Goal: Task Accomplishment & Management: Manage account settings

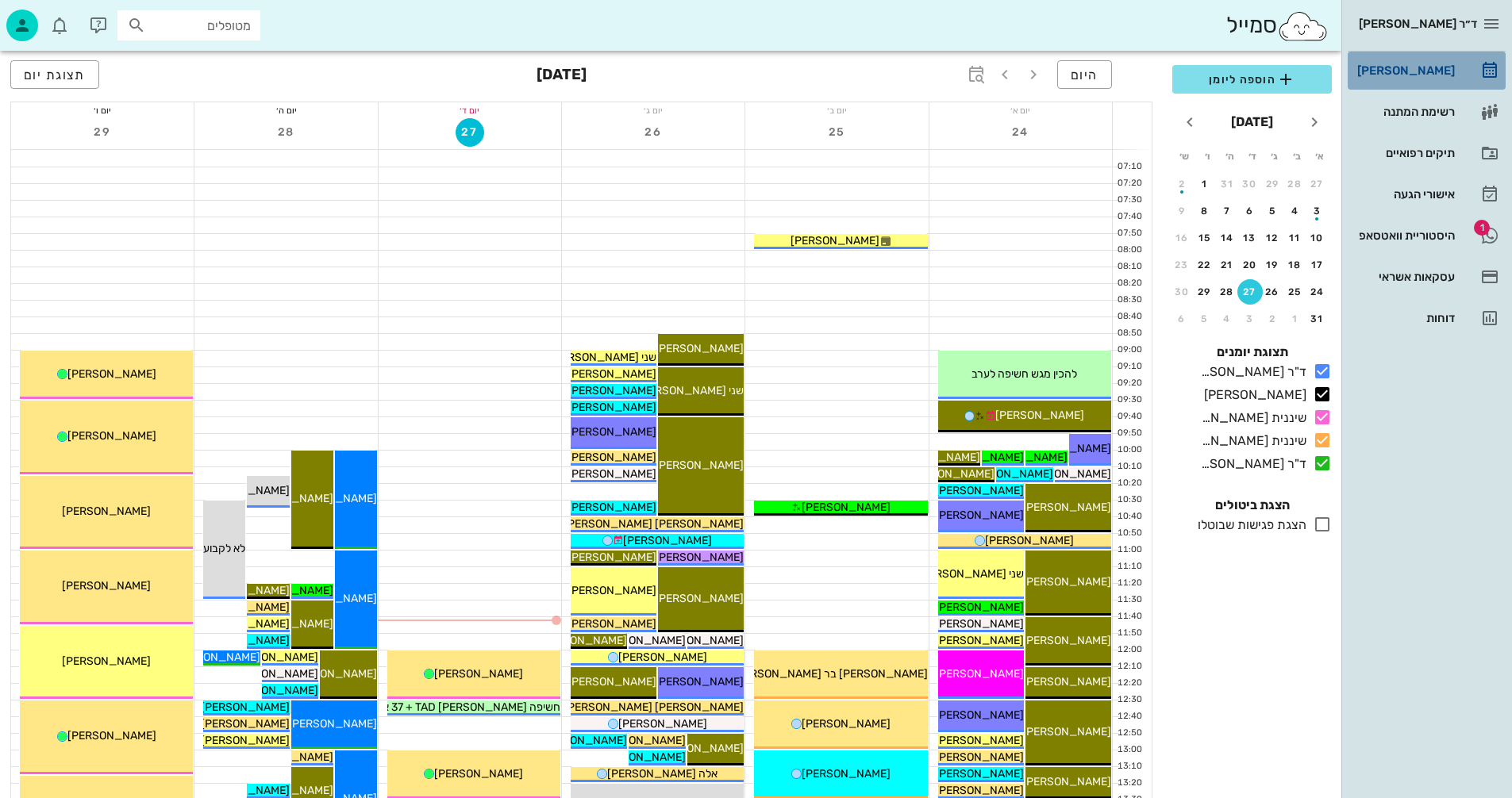
click at [1449, 72] on div "[PERSON_NAME]" at bounding box center [1404, 71] width 101 height 12
click at [49, 79] on span "תצוגת יום" at bounding box center [55, 75] width 62 height 15
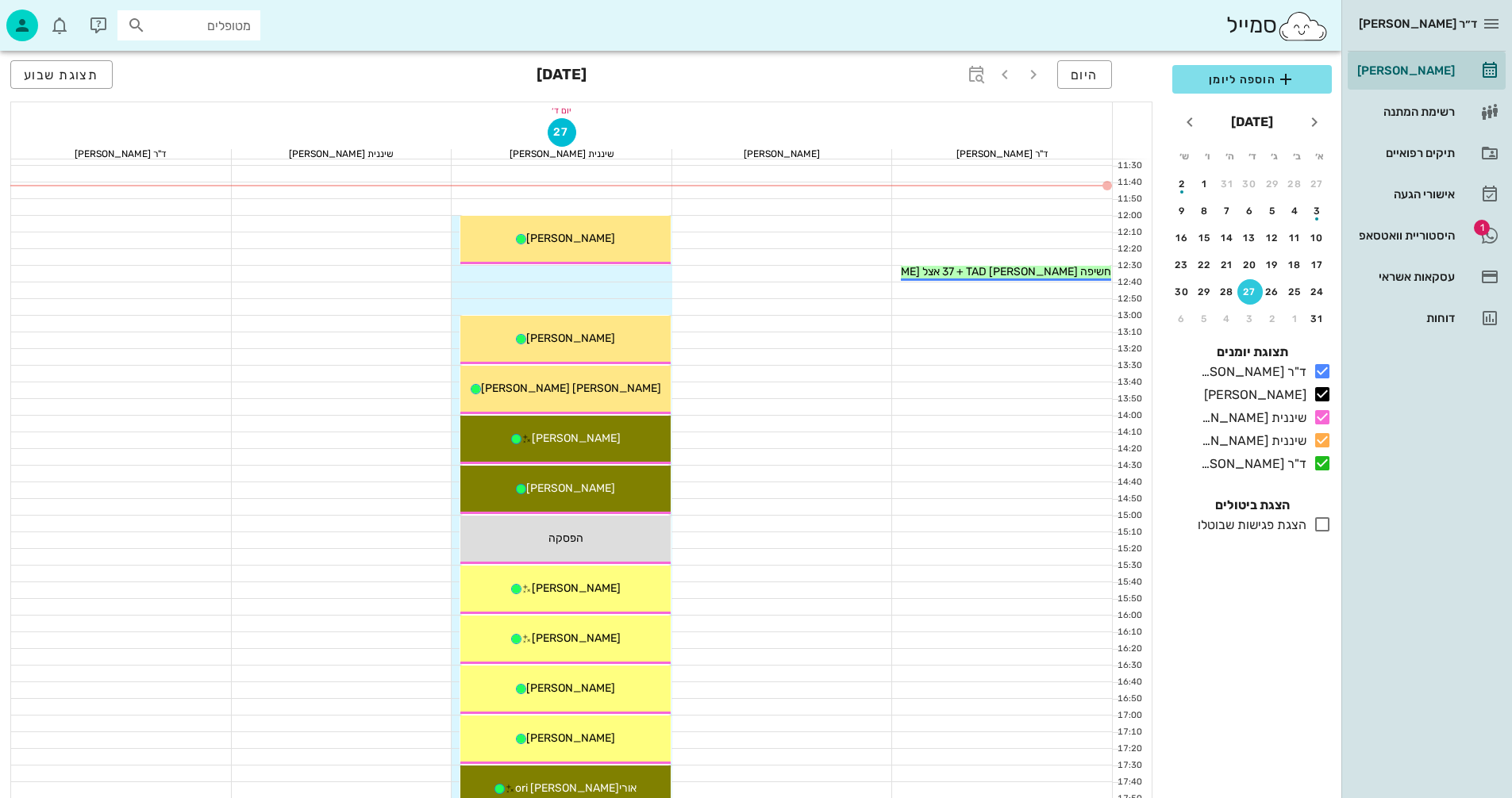
scroll to position [476, 0]
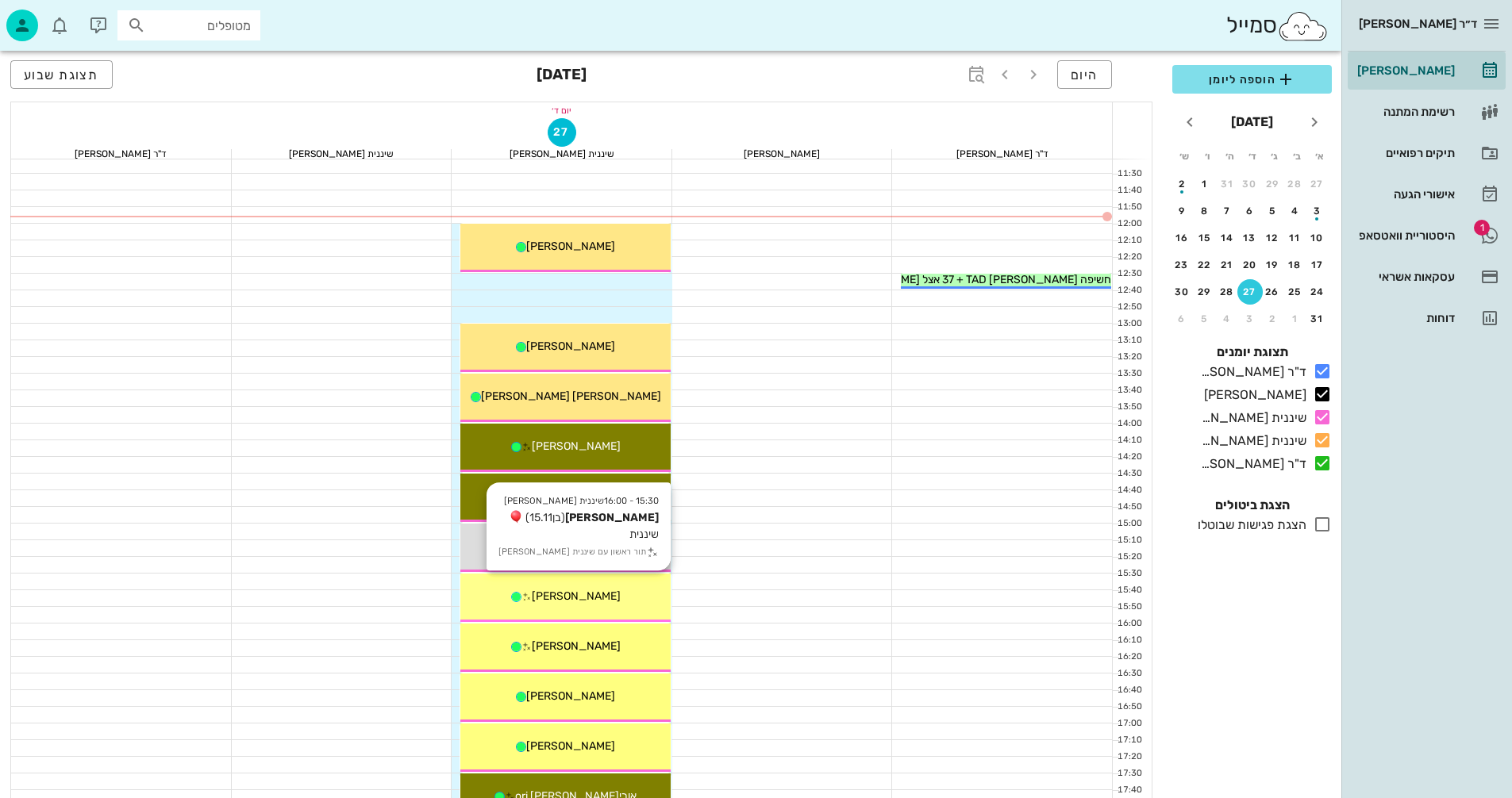
scroll to position [397, 0]
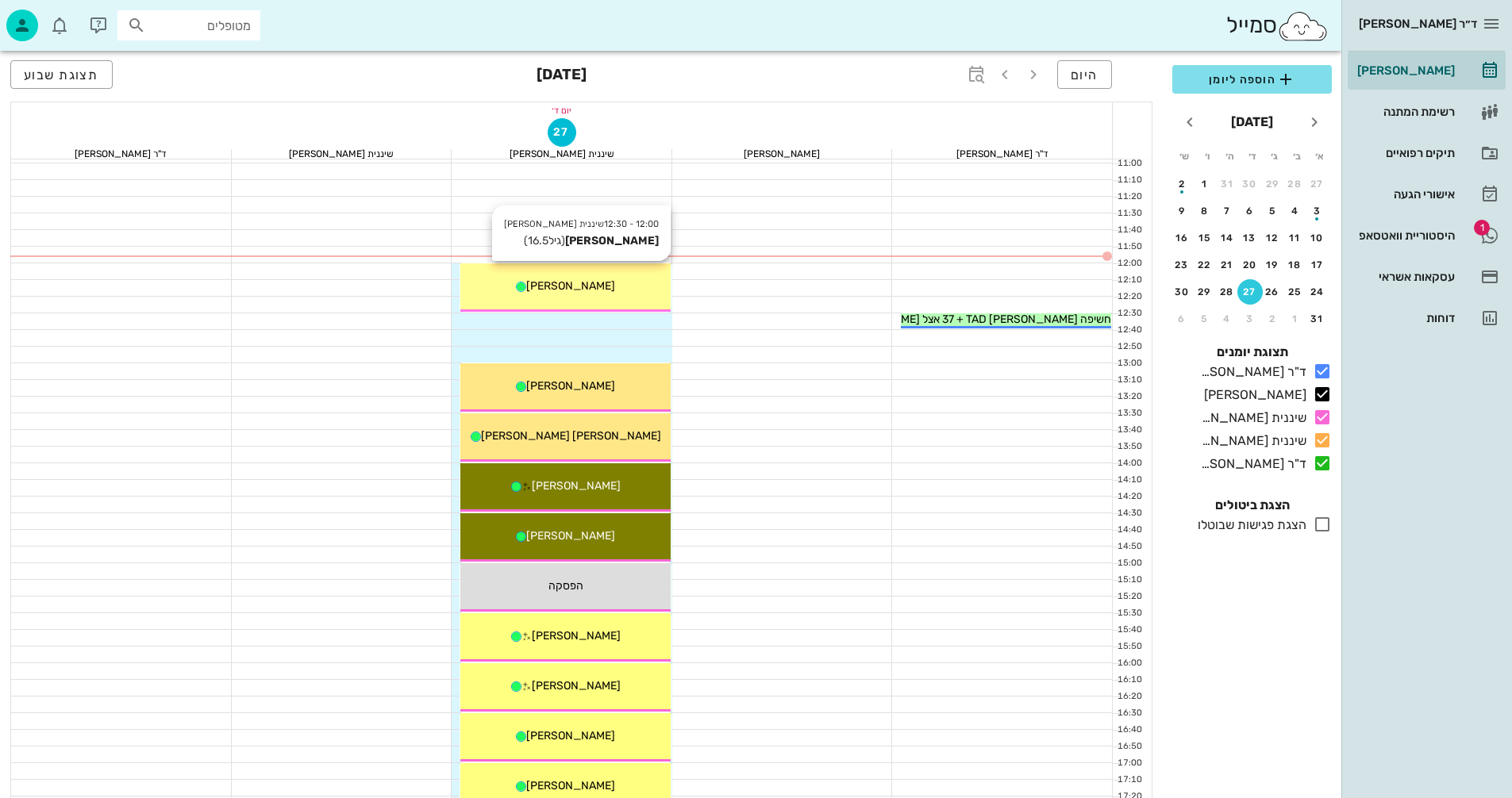
click at [622, 283] on div "[PERSON_NAME]" at bounding box center [565, 286] width 211 height 17
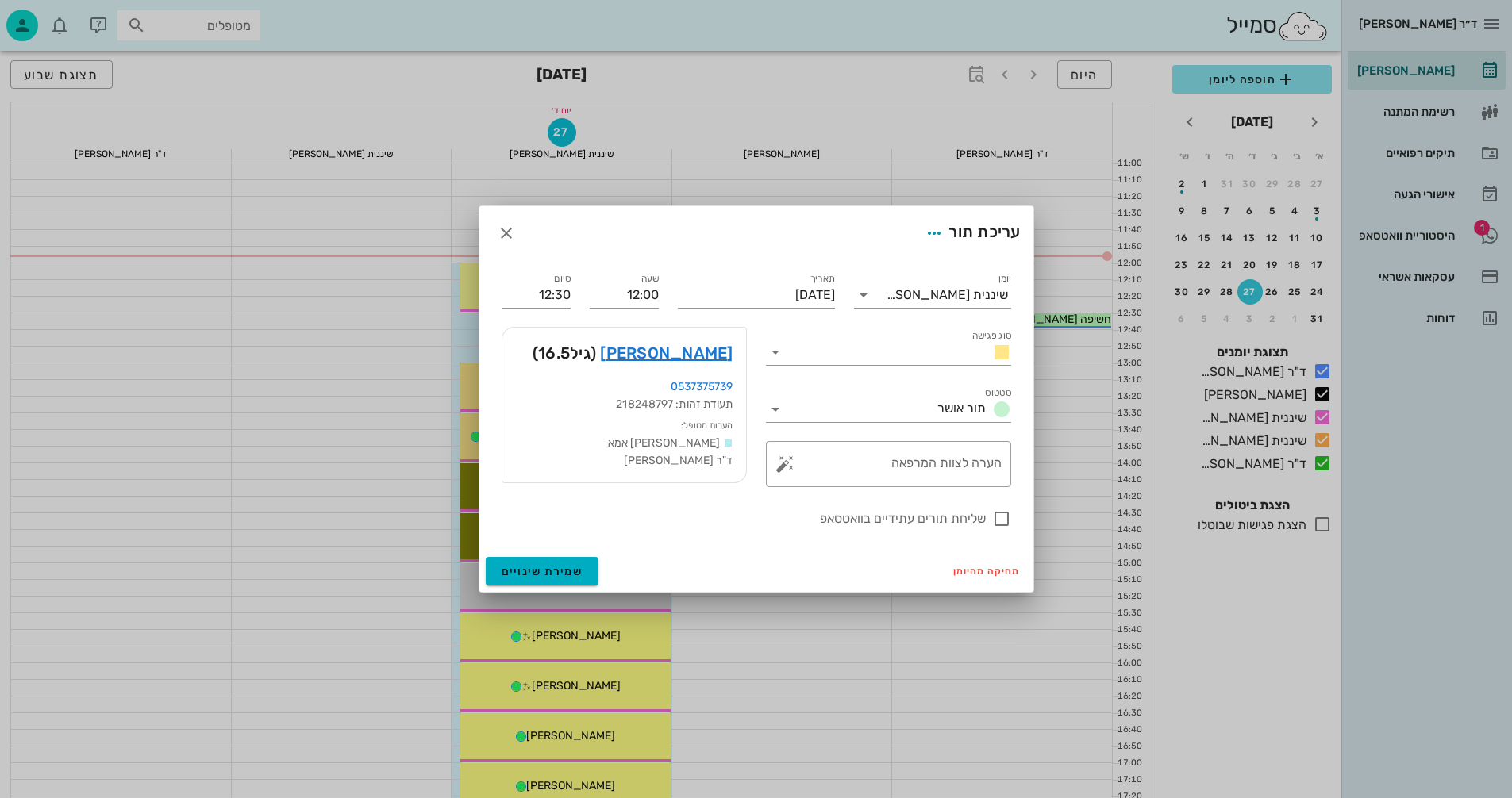
click at [622, 283] on div "ד״ר [PERSON_NAME] [PERSON_NAME] רשימת המתנה תיקים רפואיים אישורי הגעה 1 היסטורי…" at bounding box center [756, 383] width 1512 height 1560
click at [673, 354] on link "[PERSON_NAME]" at bounding box center [666, 353] width 132 height 26
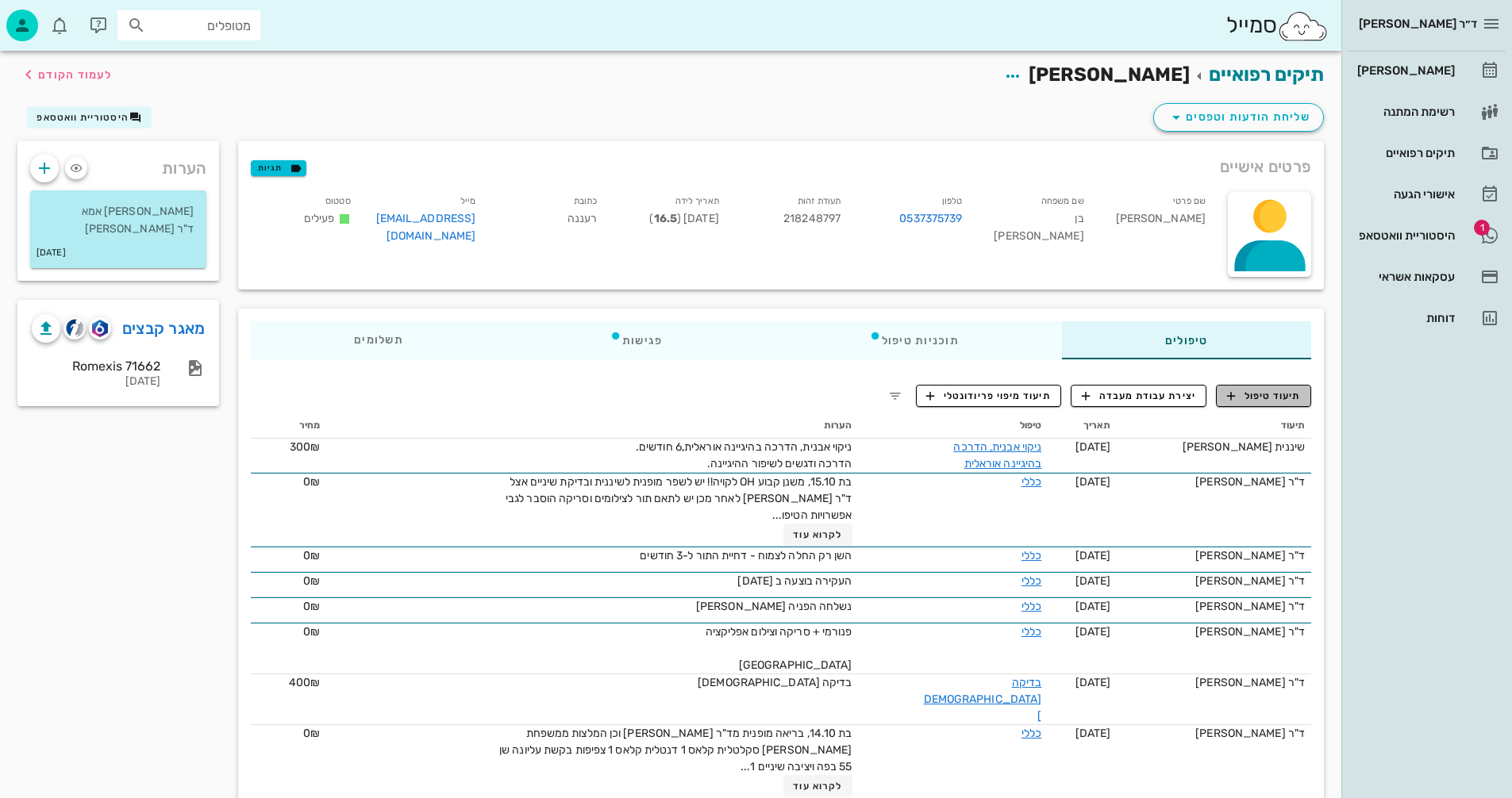
click at [1294, 399] on span "תיעוד טיפול" at bounding box center [1263, 396] width 74 height 14
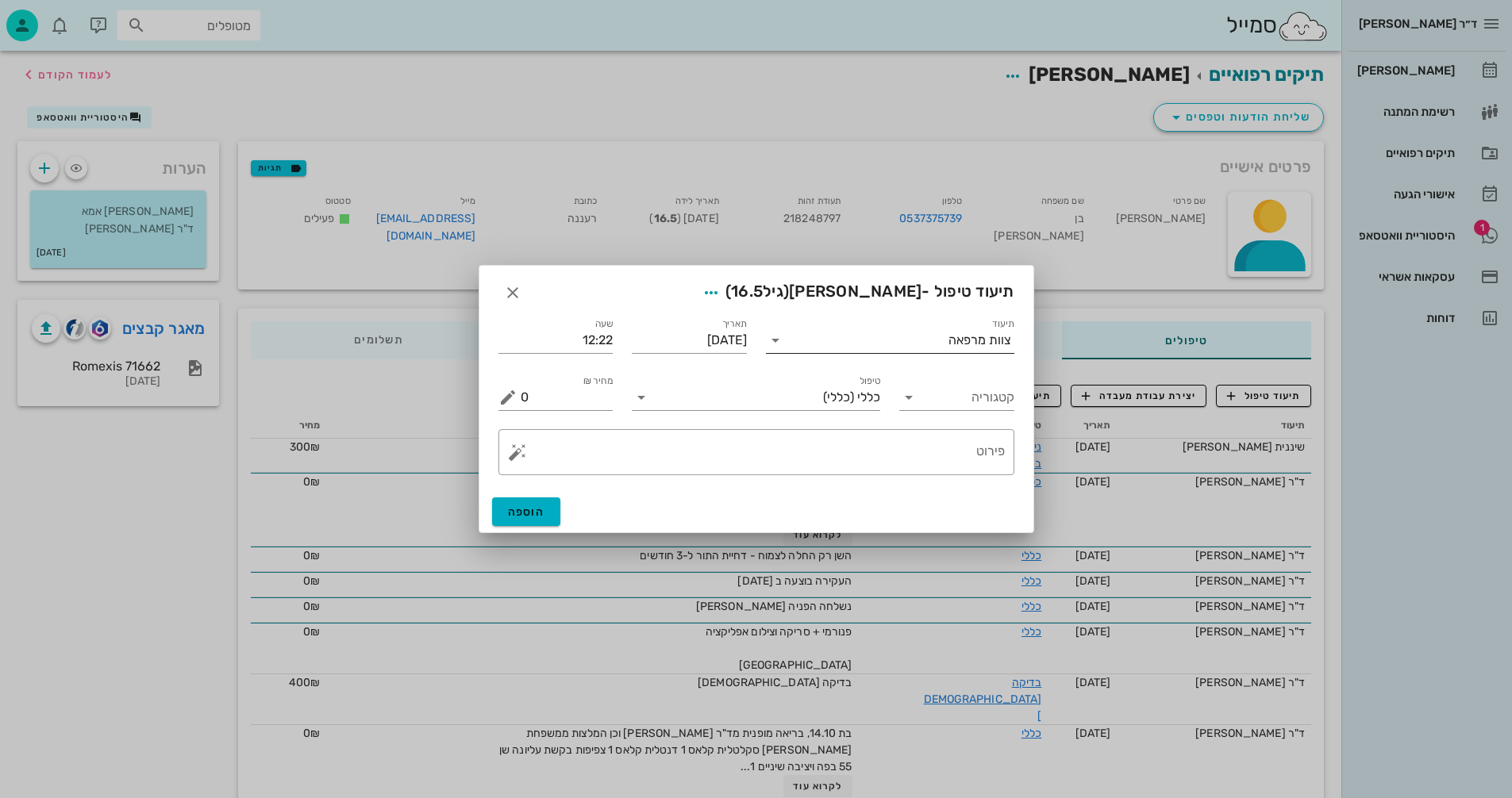
click at [924, 344] on input "תיעוד" at bounding box center [868, 340] width 160 height 26
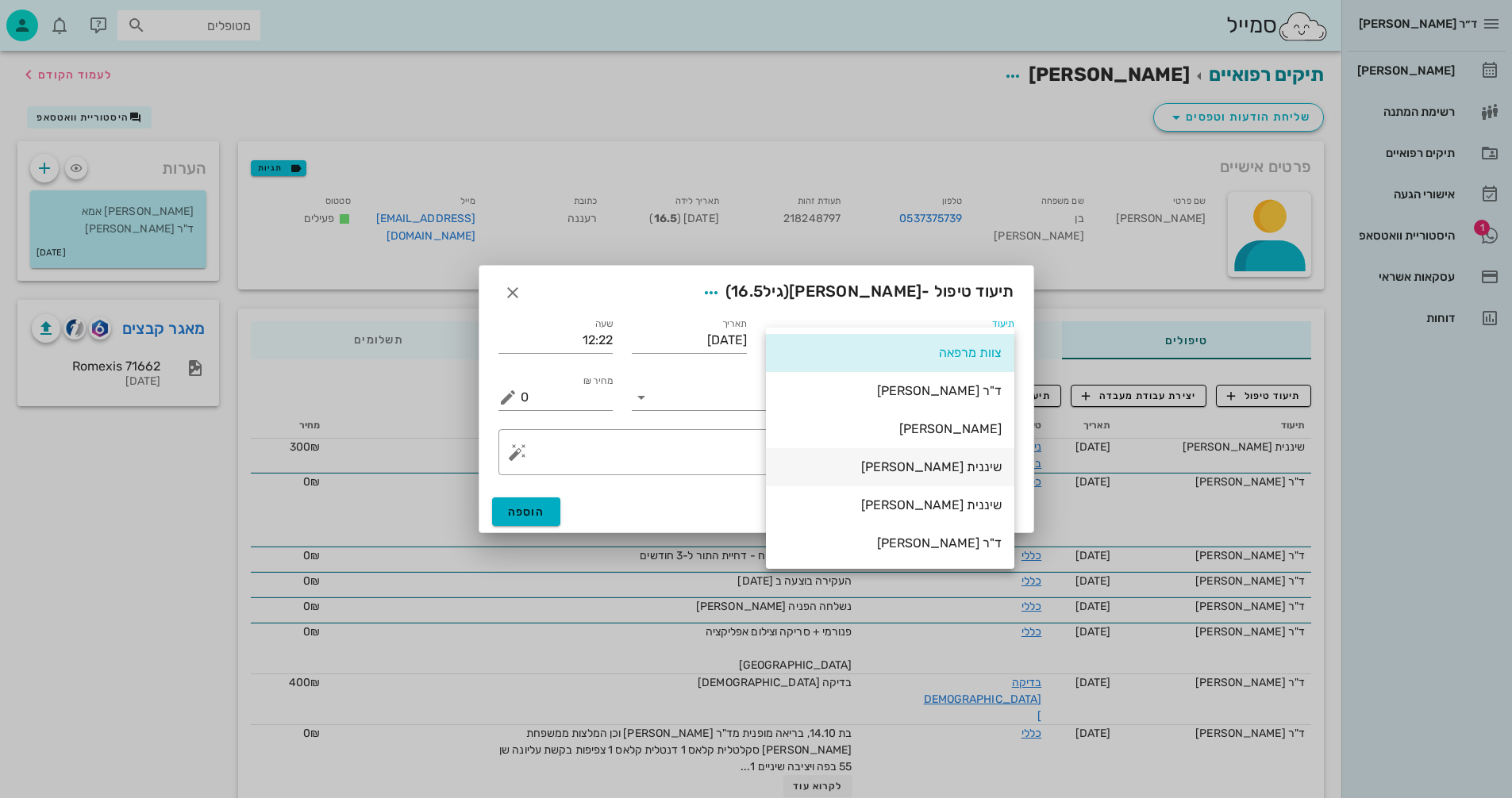
click at [929, 465] on div "שיננית [PERSON_NAME]" at bounding box center [890, 466] width 223 height 15
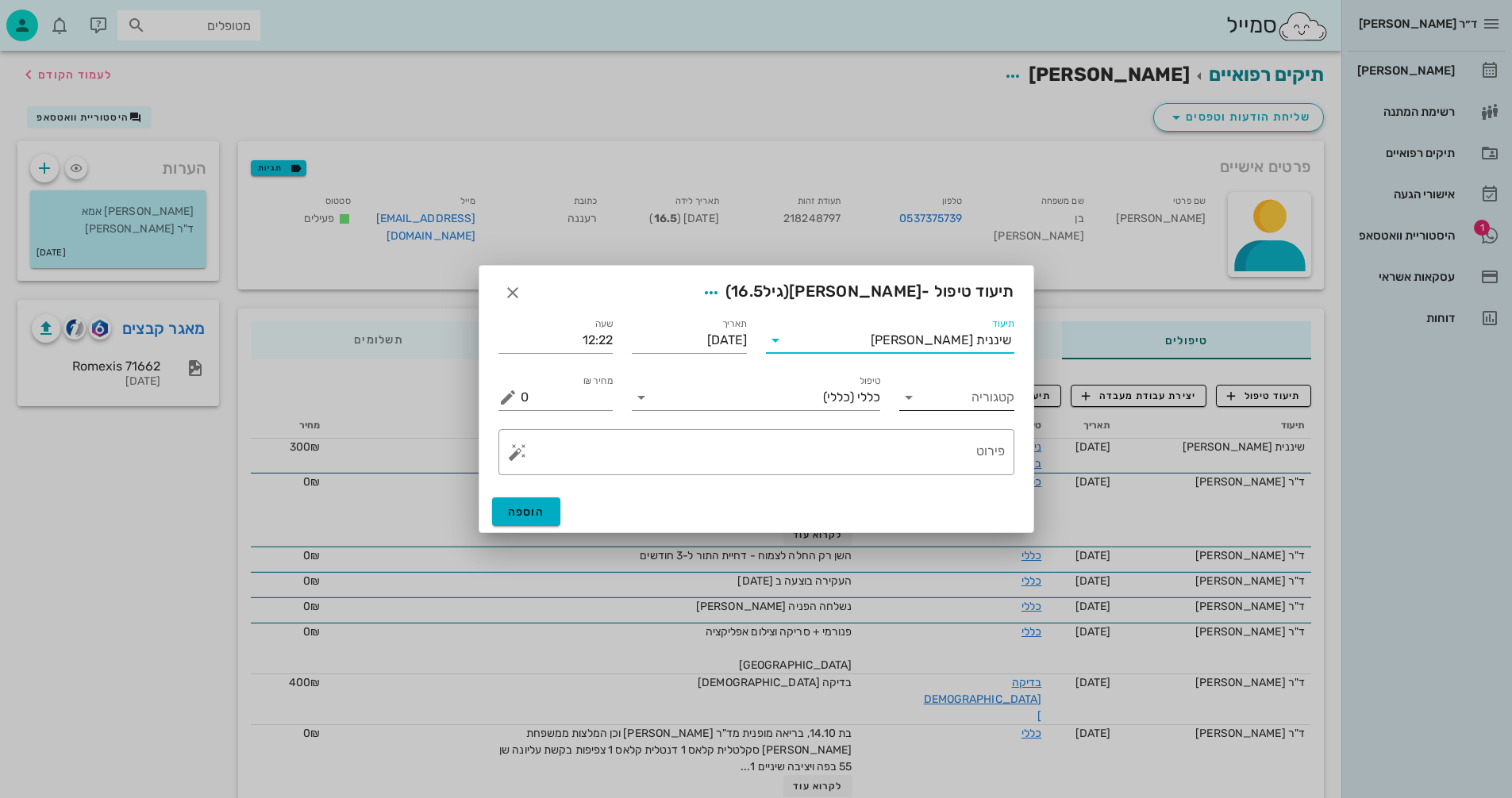
click at [932, 395] on input "קטגוריה" at bounding box center [970, 398] width 90 height 26
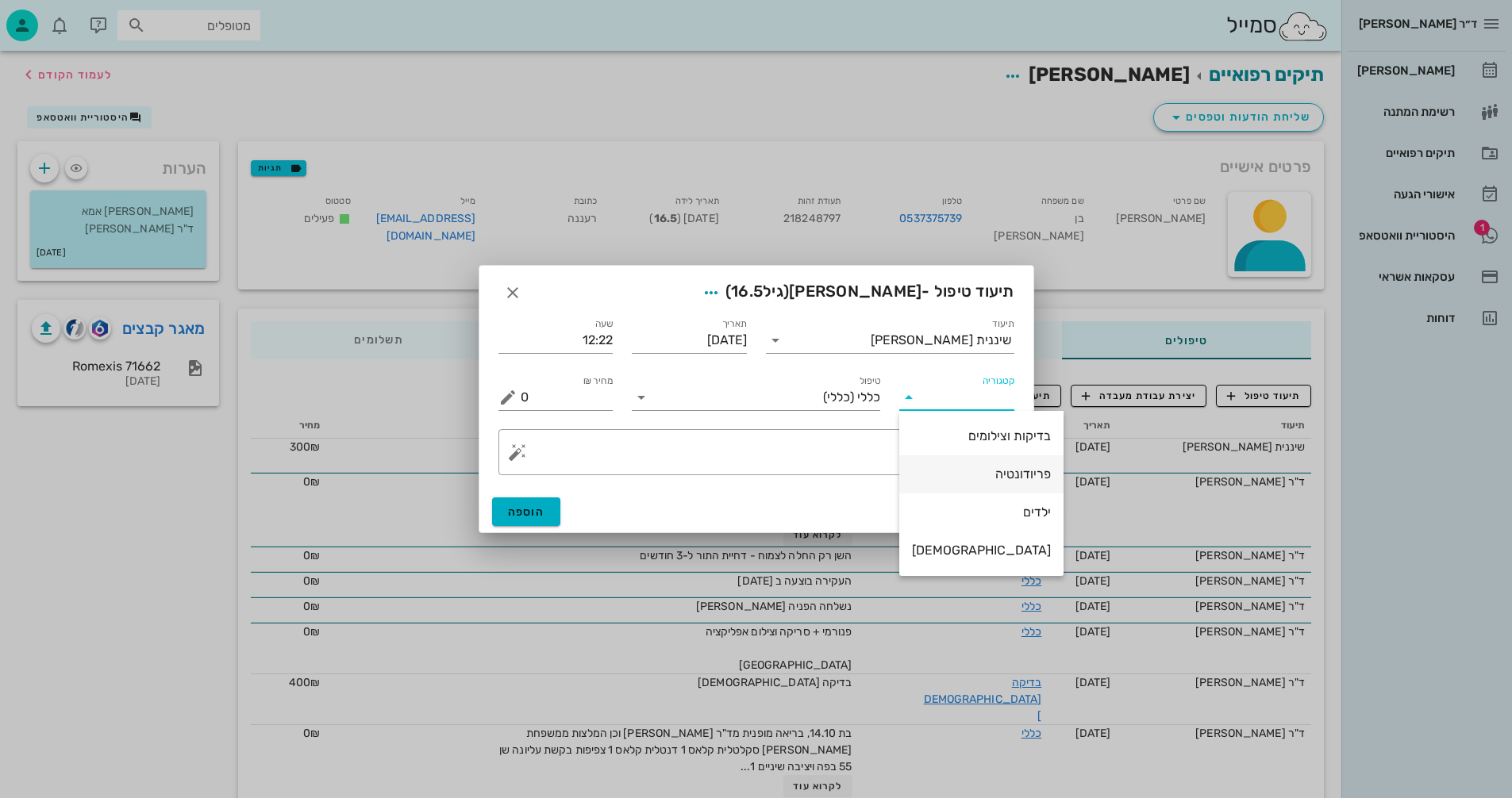
click at [977, 465] on div "פריודונטיה" at bounding box center [981, 474] width 139 height 34
type input "פריודונטיה"
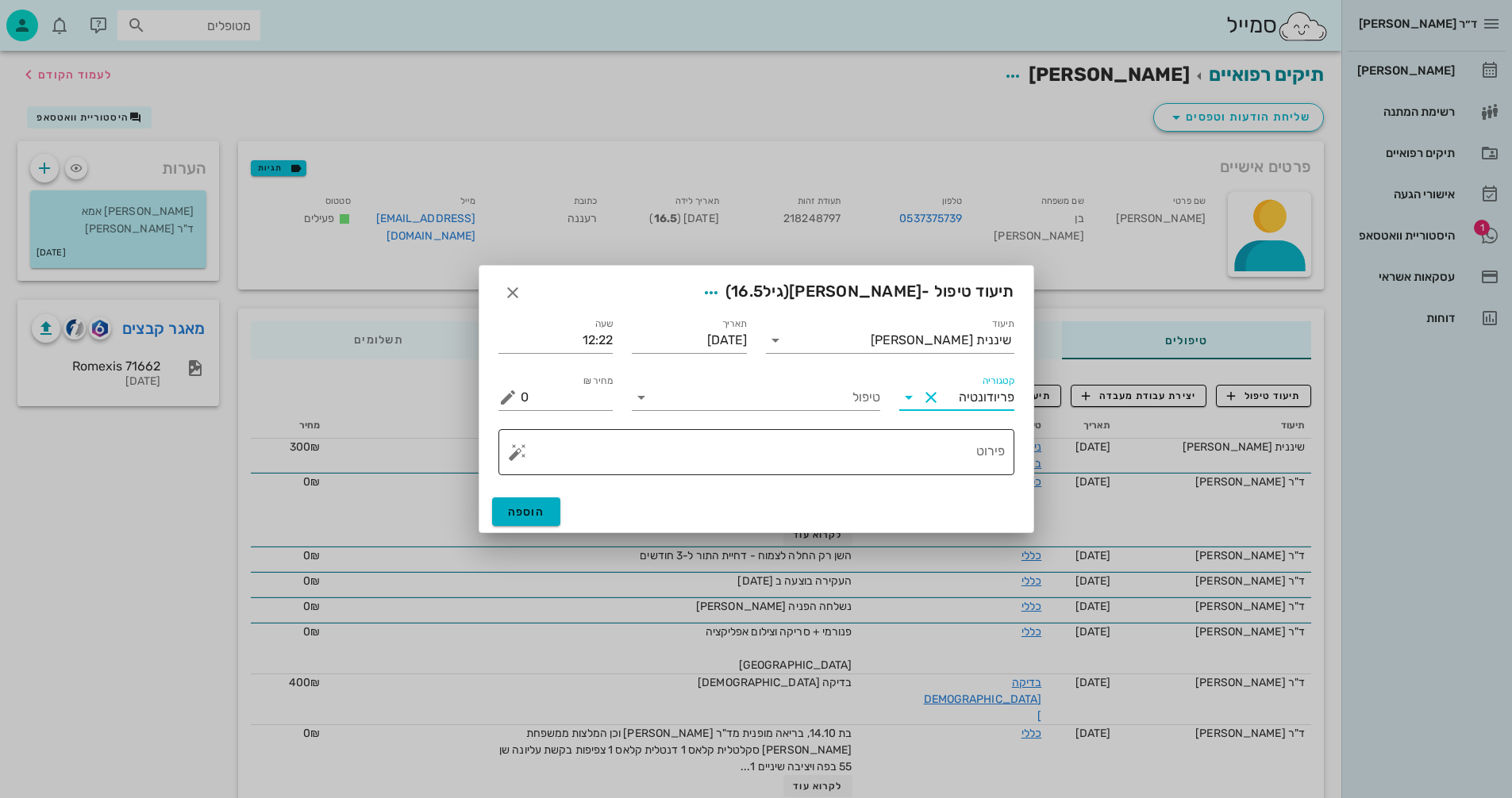
click at [511, 457] on button "button" at bounding box center [518, 452] width 19 height 19
click at [644, 399] on icon at bounding box center [641, 398] width 19 height 19
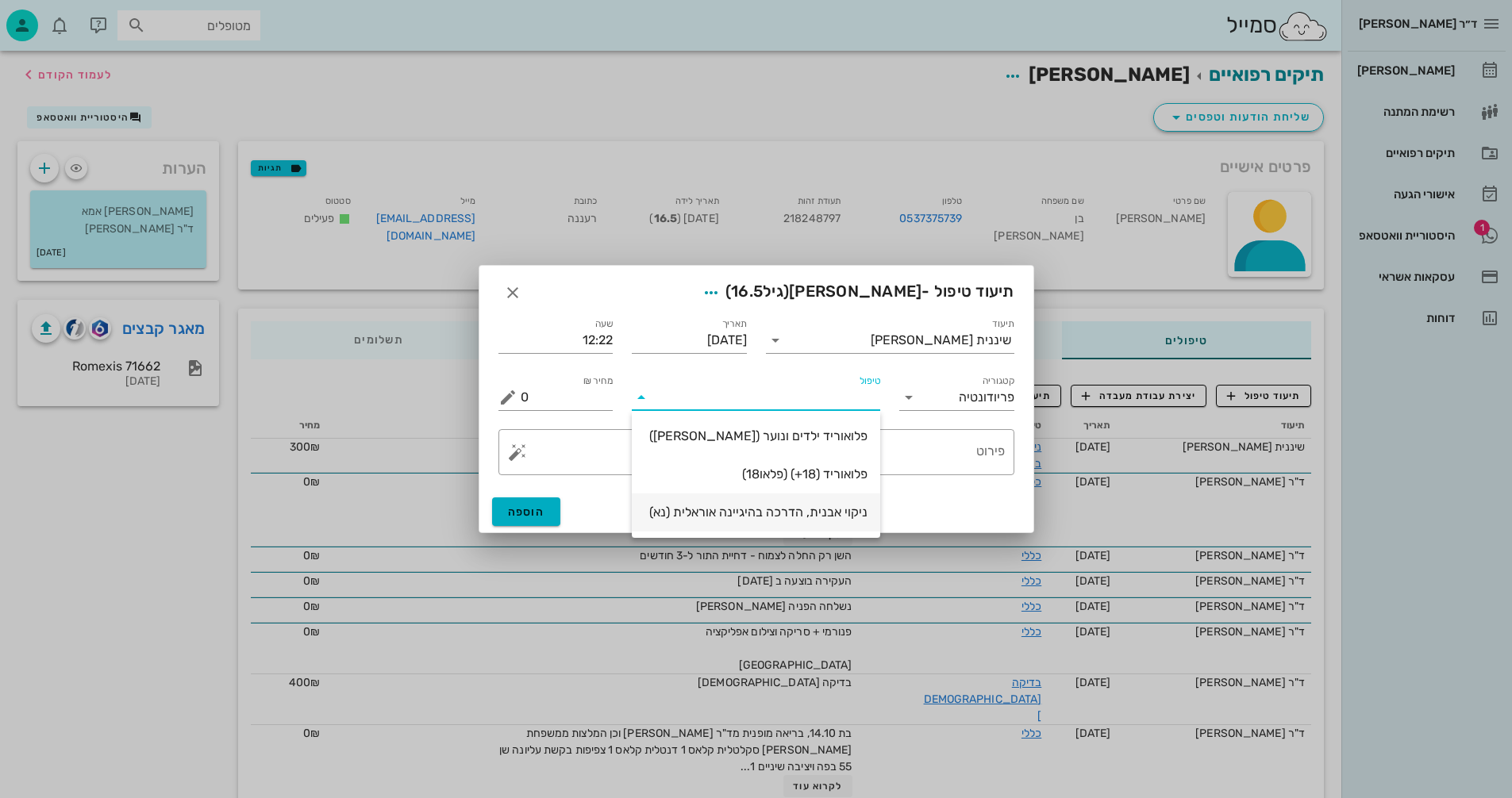
click at [817, 514] on div "ניקוי אבנית, הדרכה בהיגיינה אוראלית (נא)" at bounding box center [756, 511] width 223 height 15
type input "300"
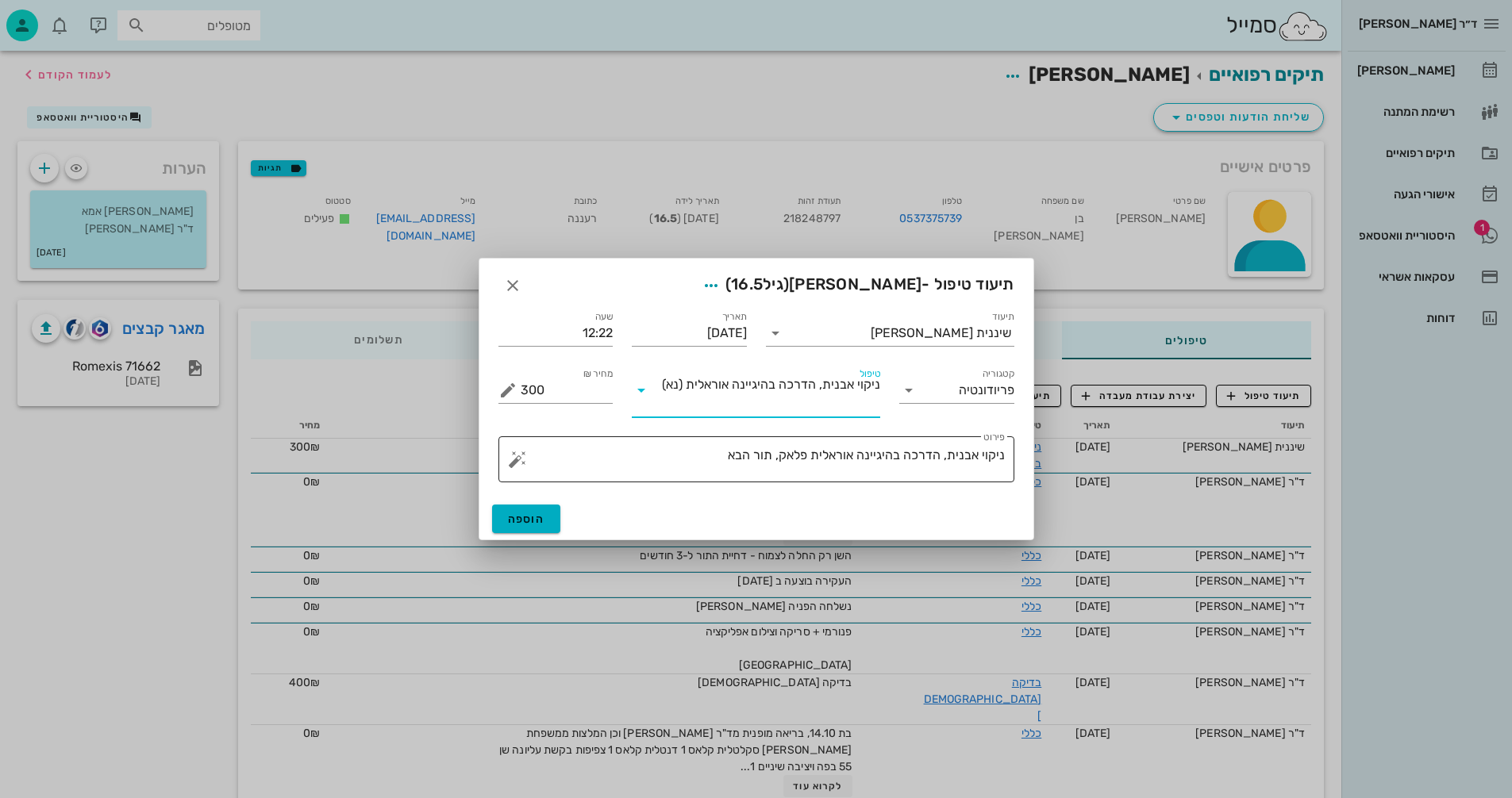
click at [717, 456] on textarea "ניקוי אבנית, הדרכה בהיגיינה אוראלית פלאק, תור הבא" at bounding box center [762, 463] width 484 height 38
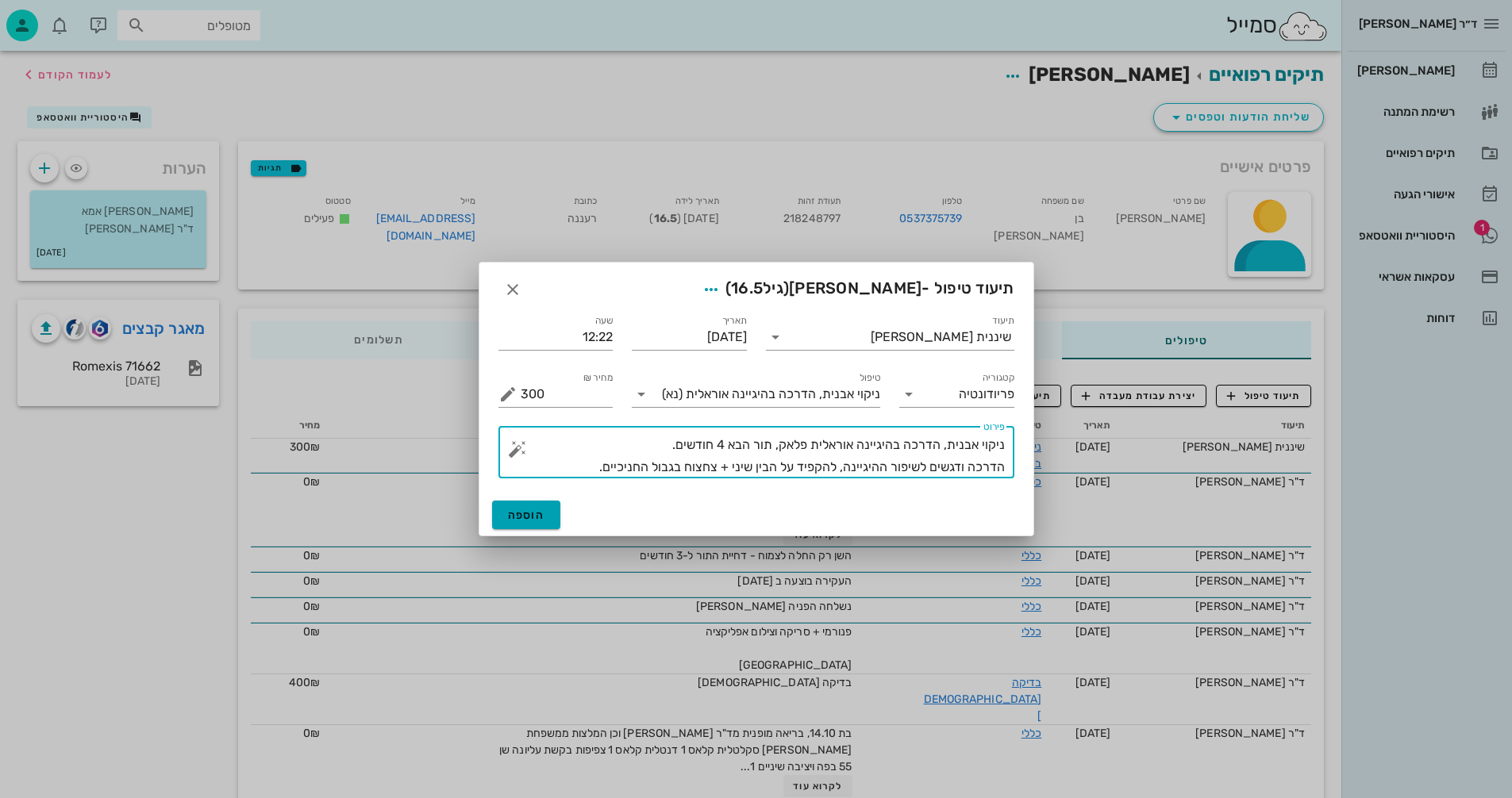
type textarea "ניקוי אבנית, הדרכה בהיגיינה אוראלית פלאק, תור הבא 4 חודשים. הדרכה ודגשים לשיפור…"
click at [540, 514] on span "הוספה" at bounding box center [526, 515] width 37 height 13
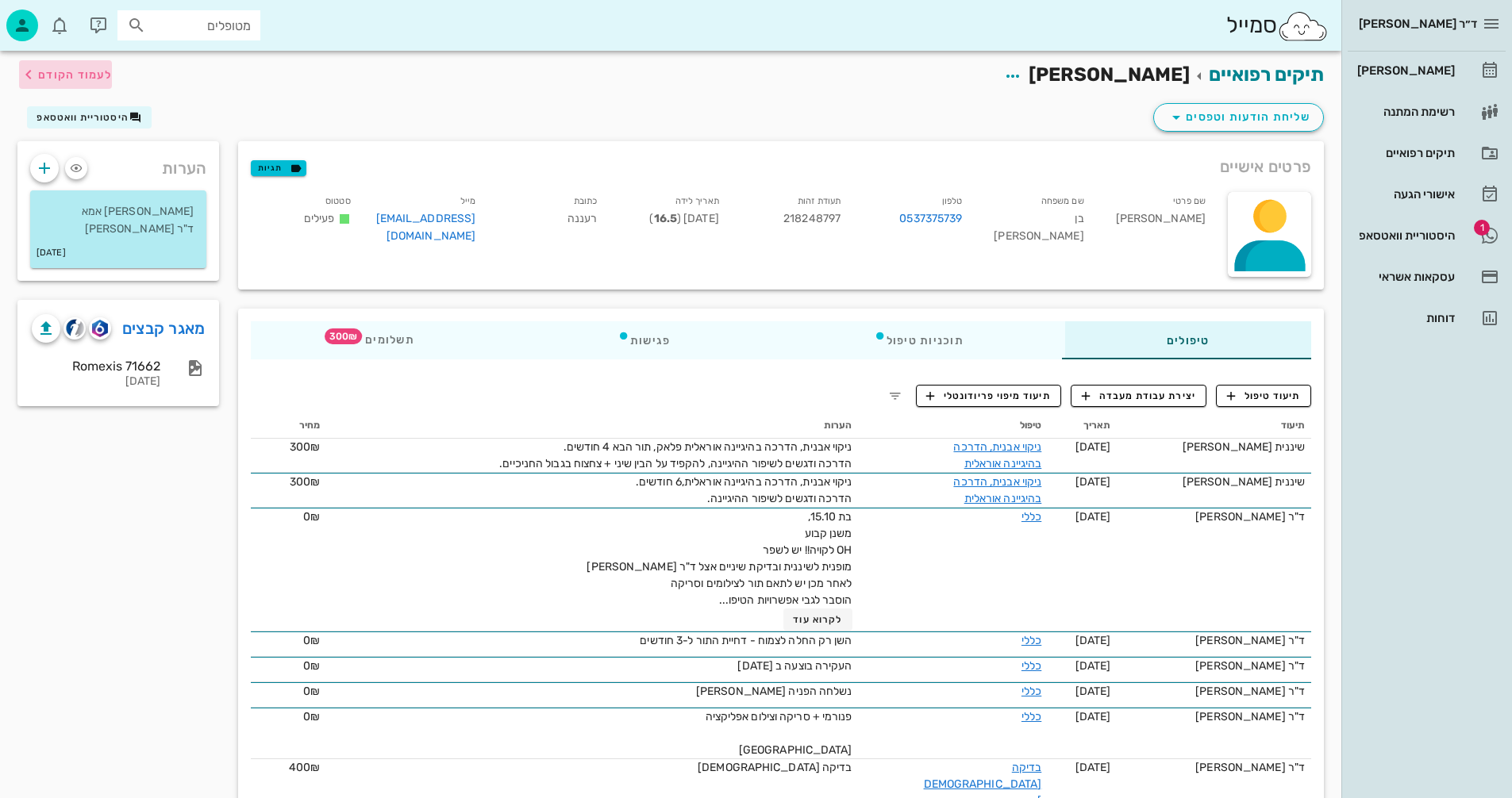
click at [77, 71] on span "לעמוד הקודם" at bounding box center [75, 74] width 74 height 13
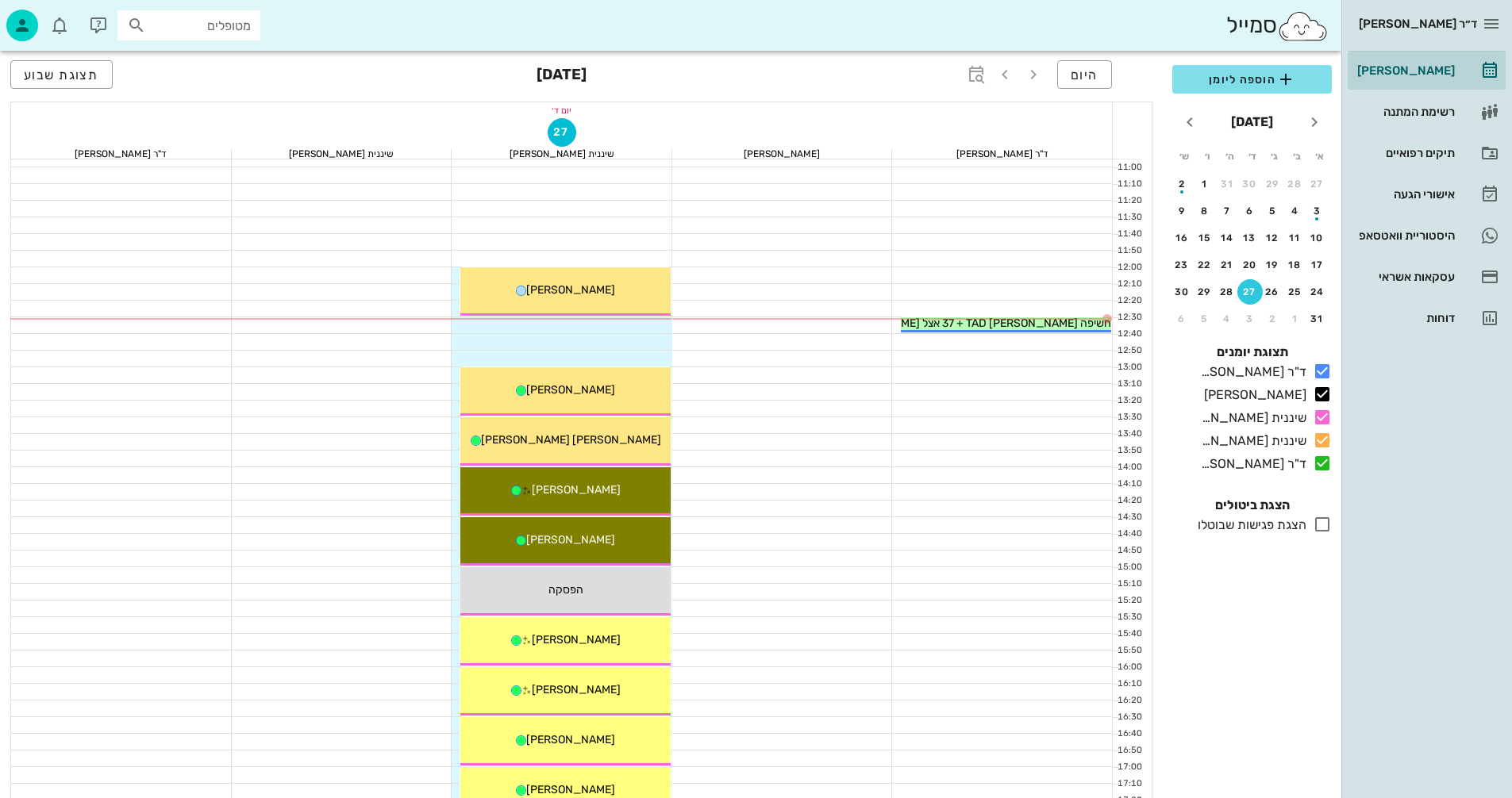
scroll to position [365, 0]
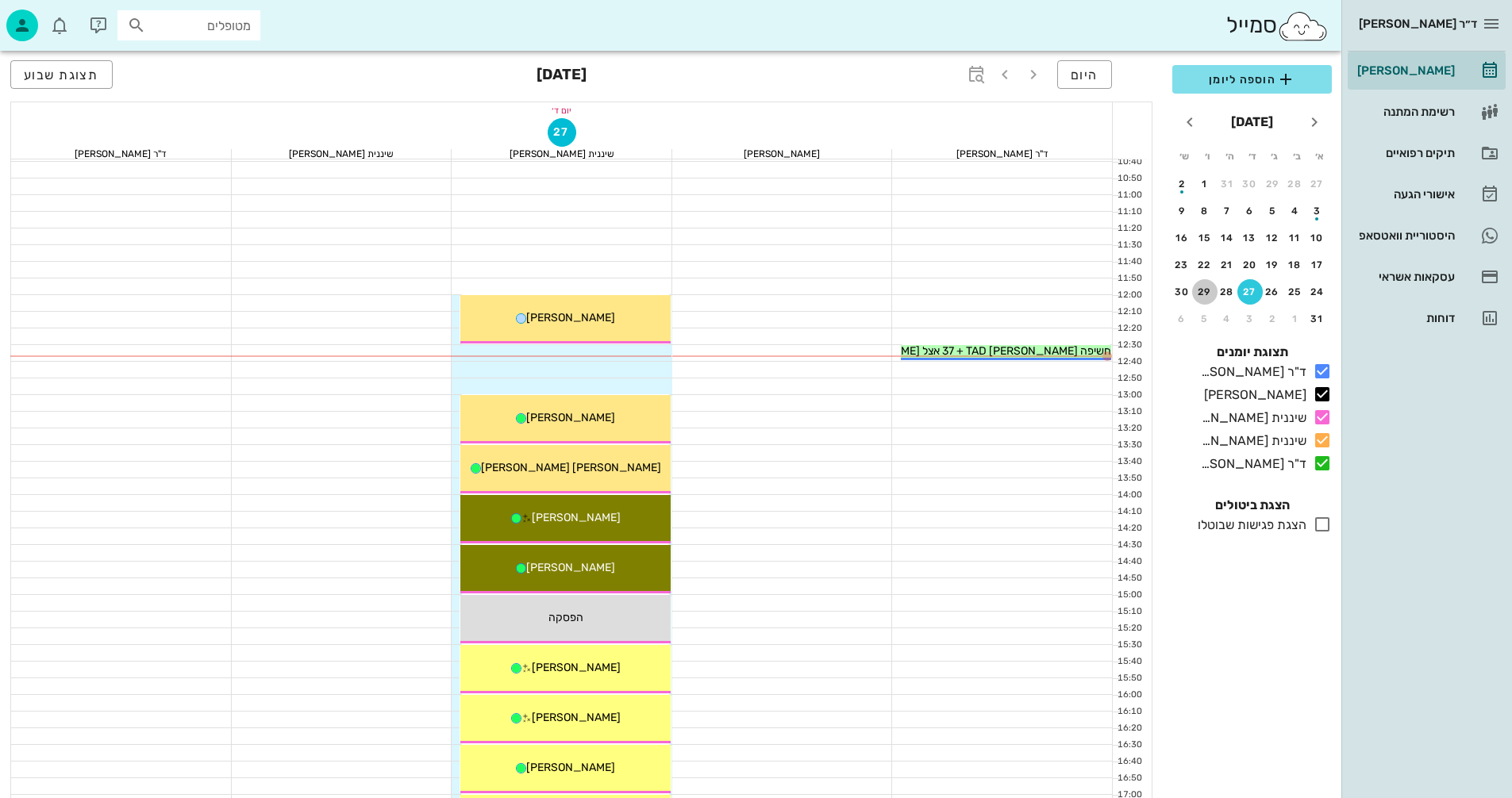
click at [1200, 294] on div "29" at bounding box center [1204, 292] width 26 height 11
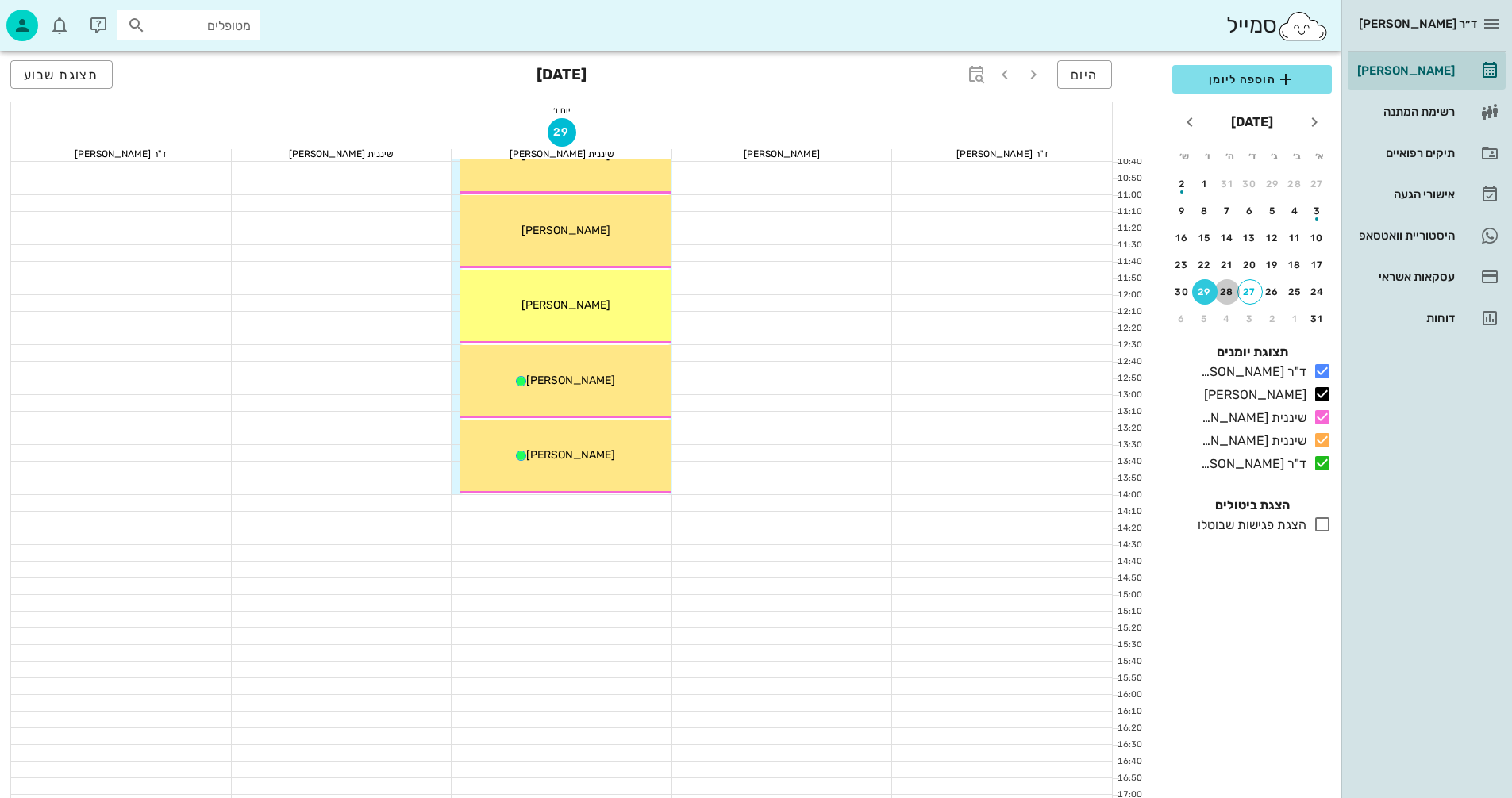
click at [1225, 293] on div "28" at bounding box center [1226, 292] width 26 height 11
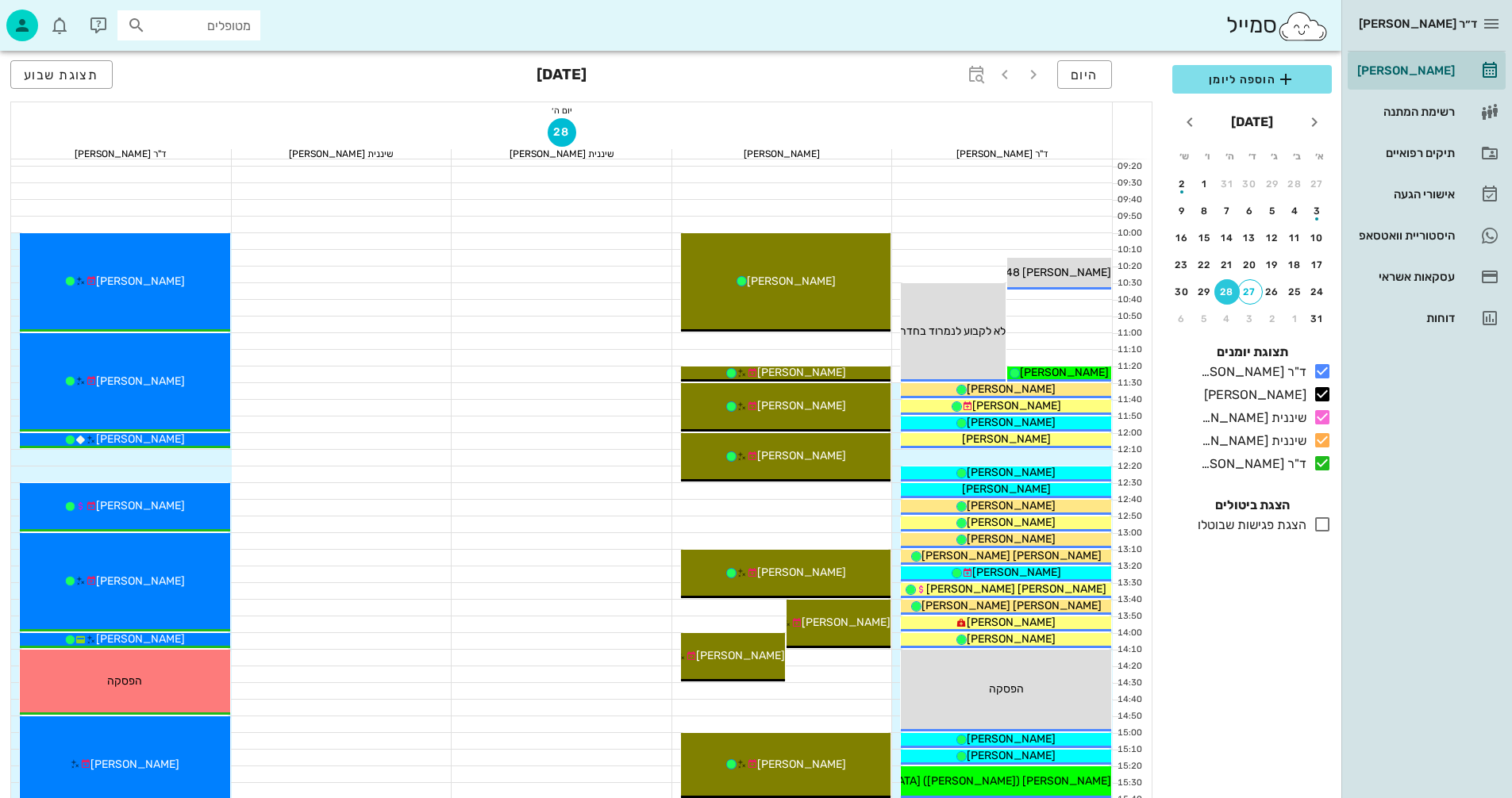
scroll to position [206, 0]
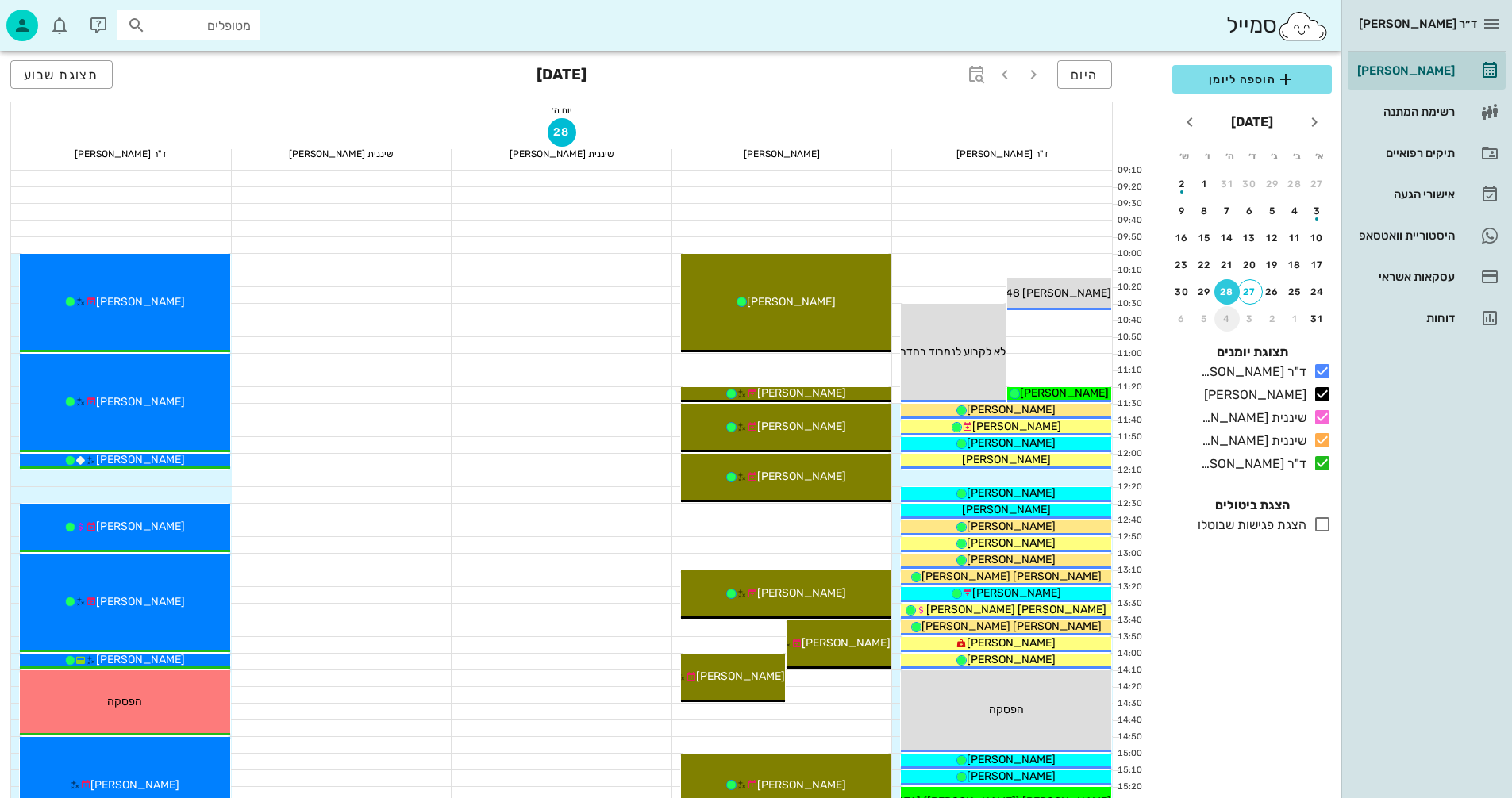
click at [1226, 319] on div "4" at bounding box center [1226, 319] width 26 height 11
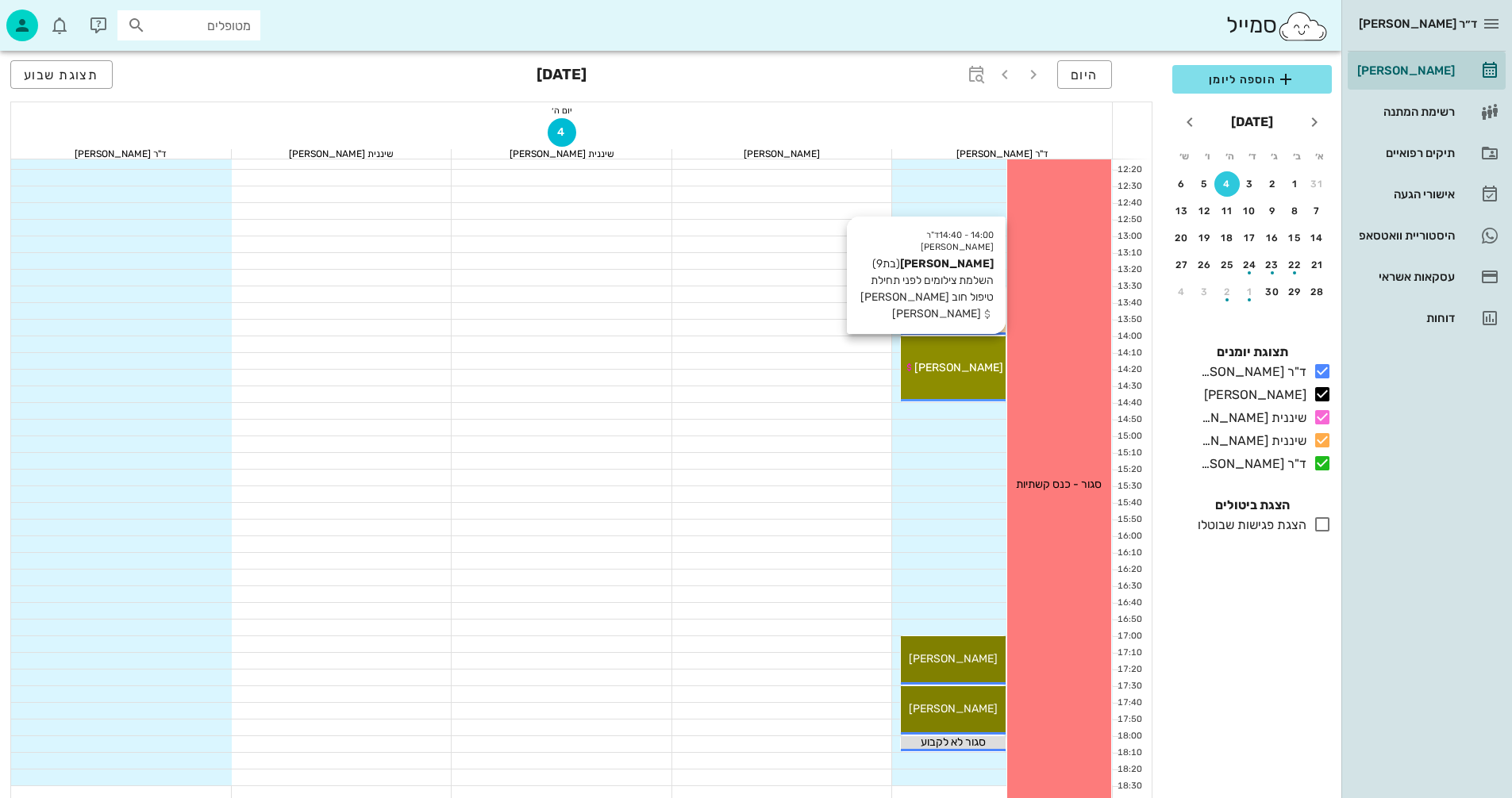
scroll to position [682, 0]
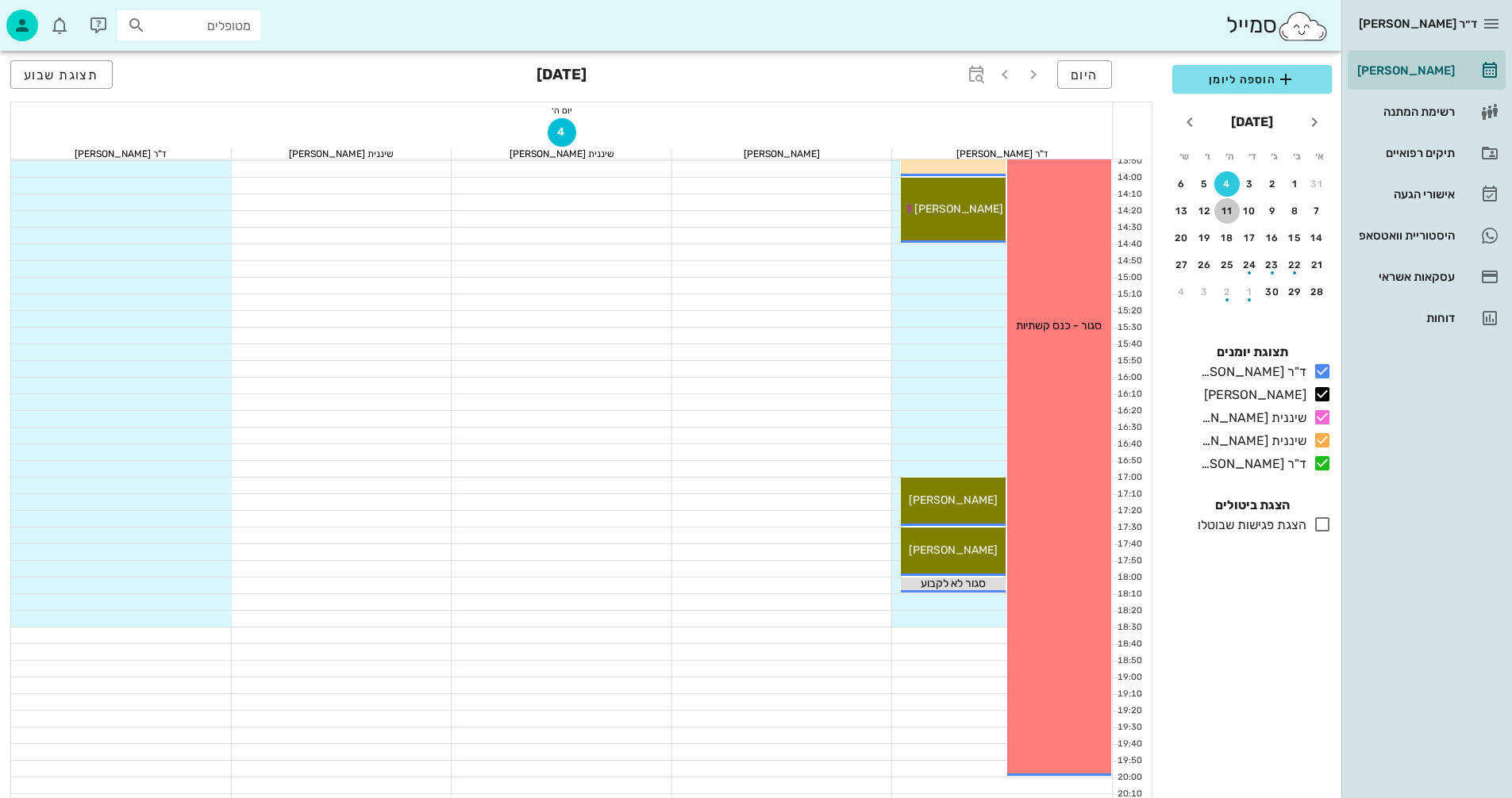
click at [1226, 209] on div "11" at bounding box center [1226, 211] width 26 height 11
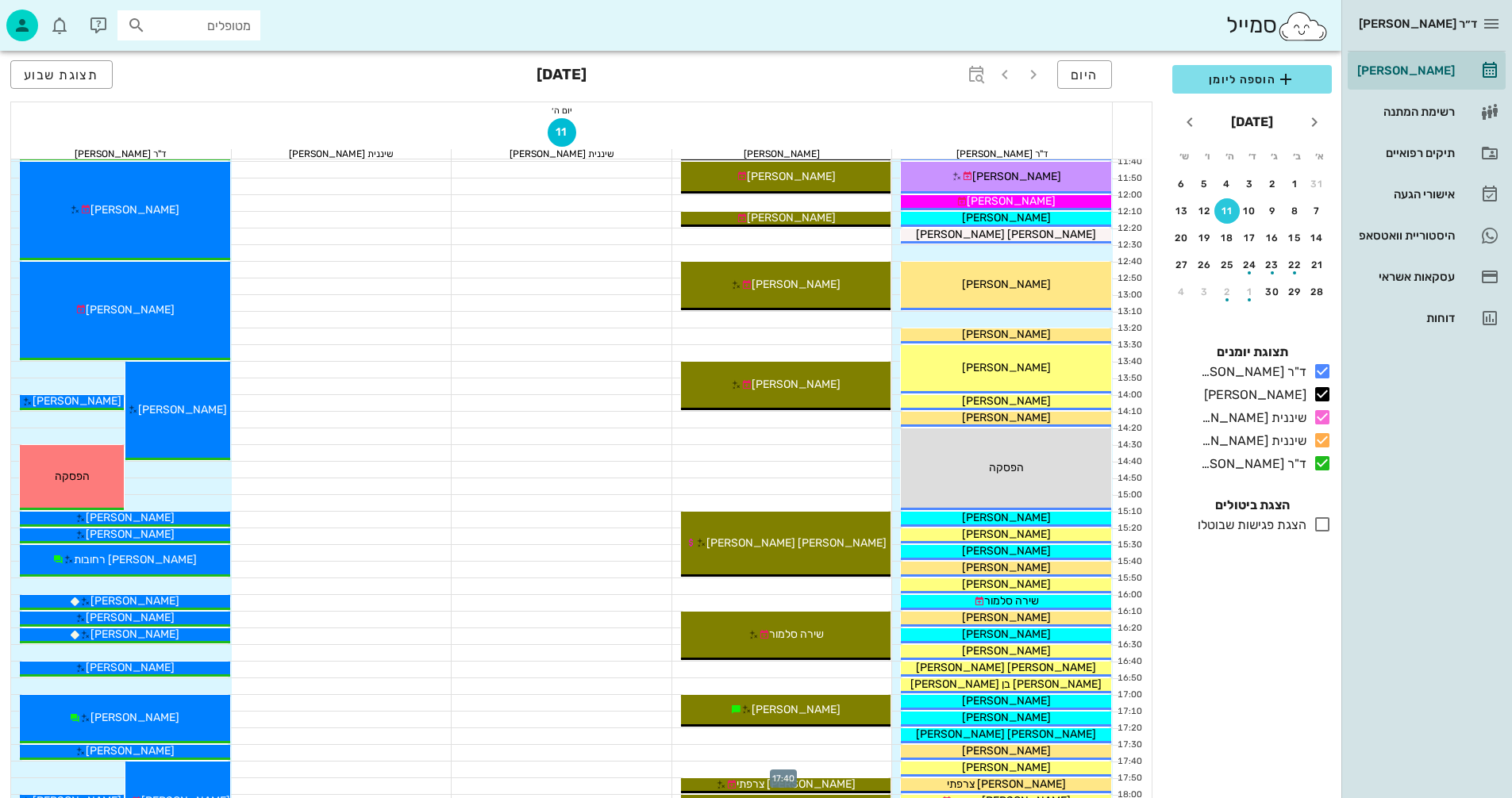
scroll to position [444, 0]
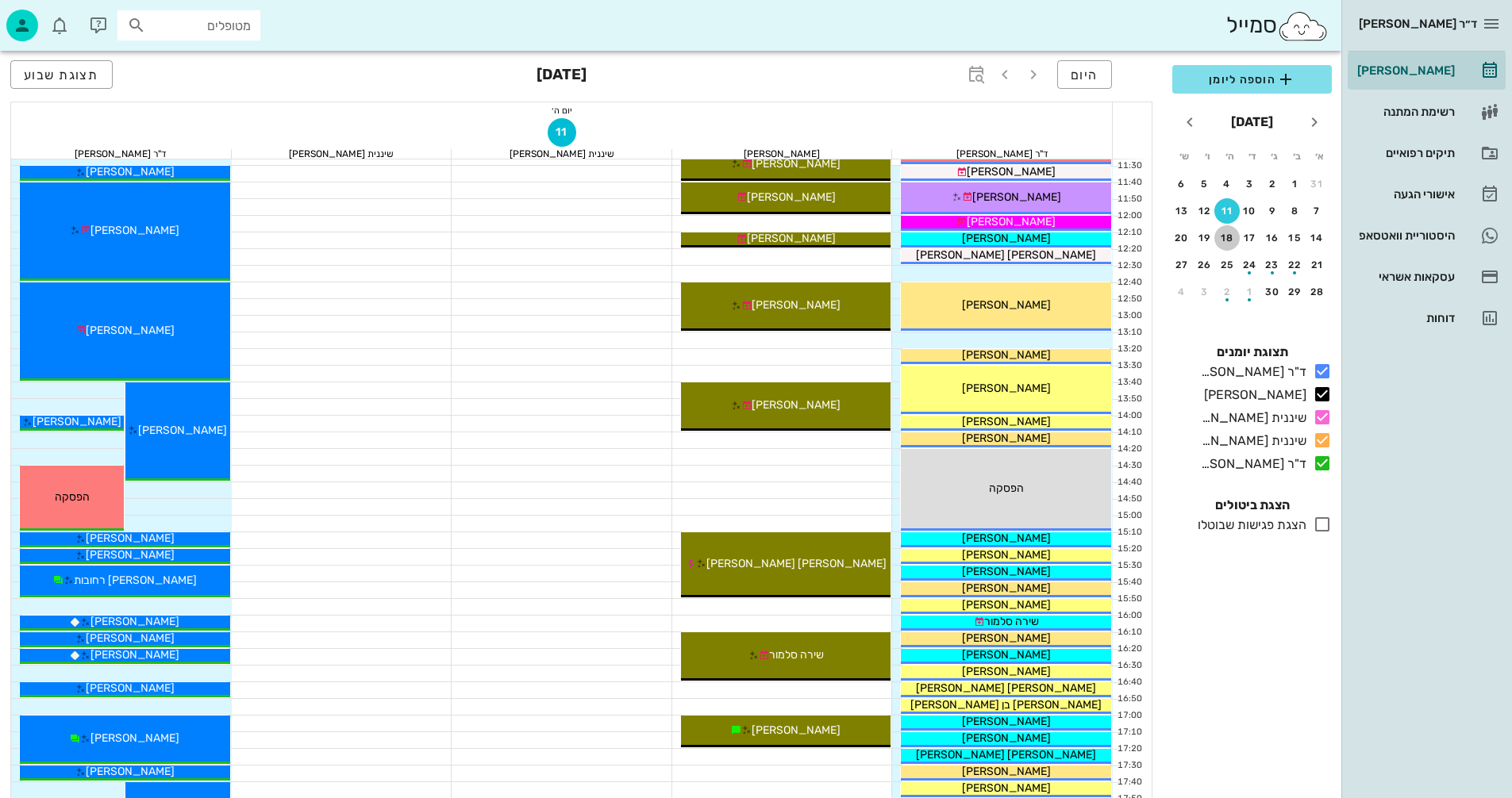
click at [1228, 235] on div "18" at bounding box center [1226, 238] width 26 height 11
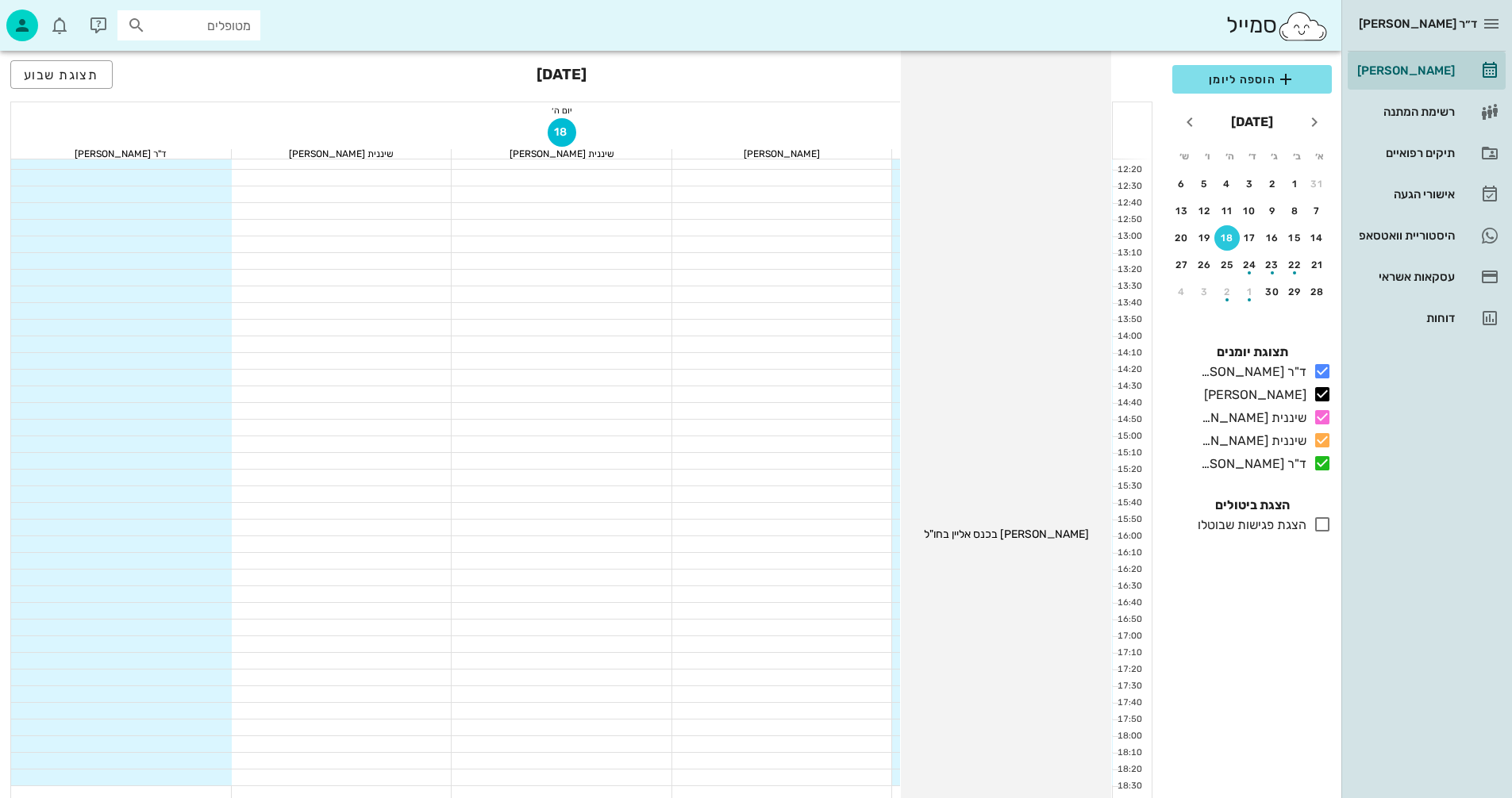
scroll to position [762, 0]
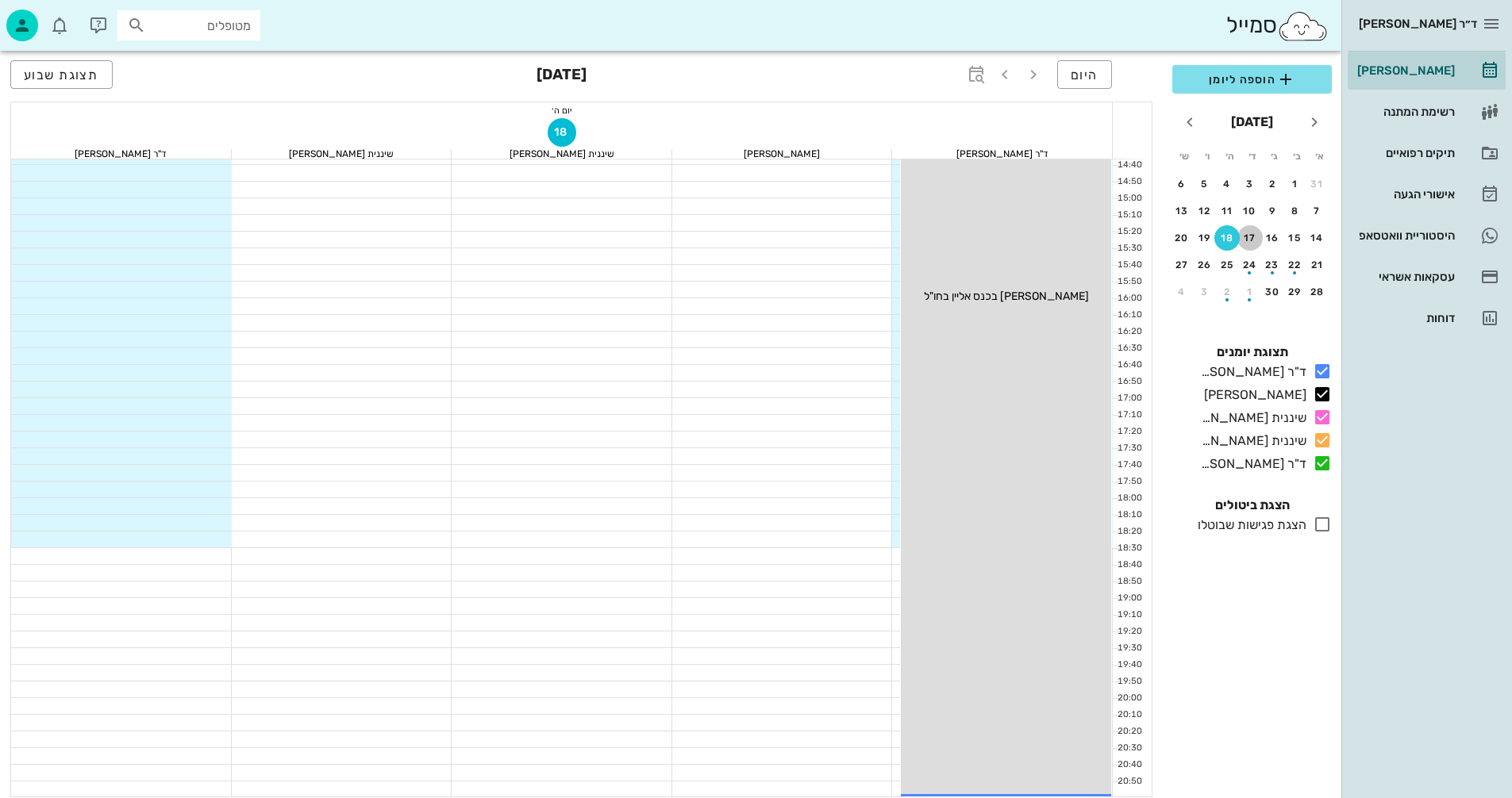
click at [1250, 235] on div "17" at bounding box center [1249, 238] width 26 height 11
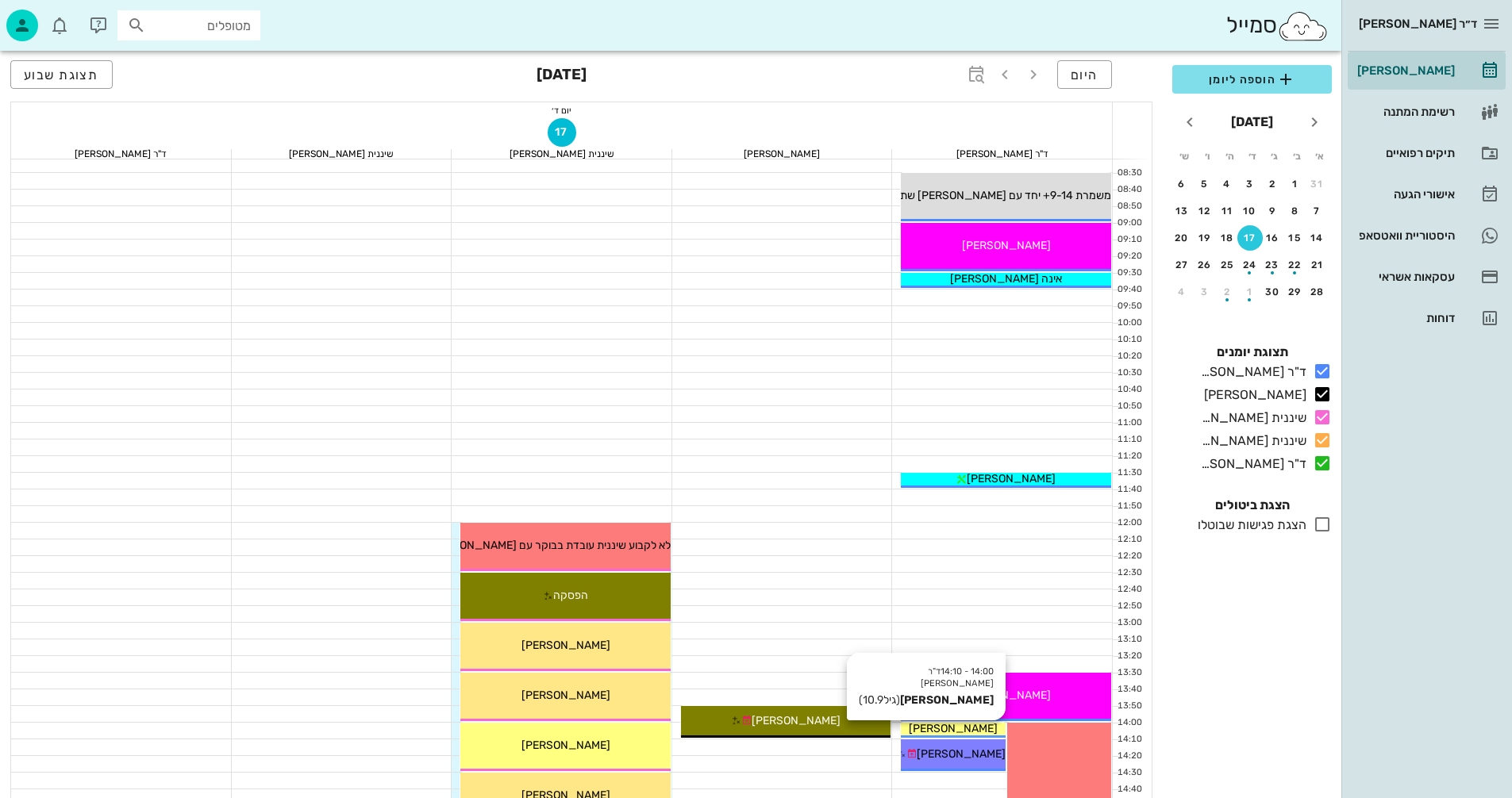
scroll to position [48, 0]
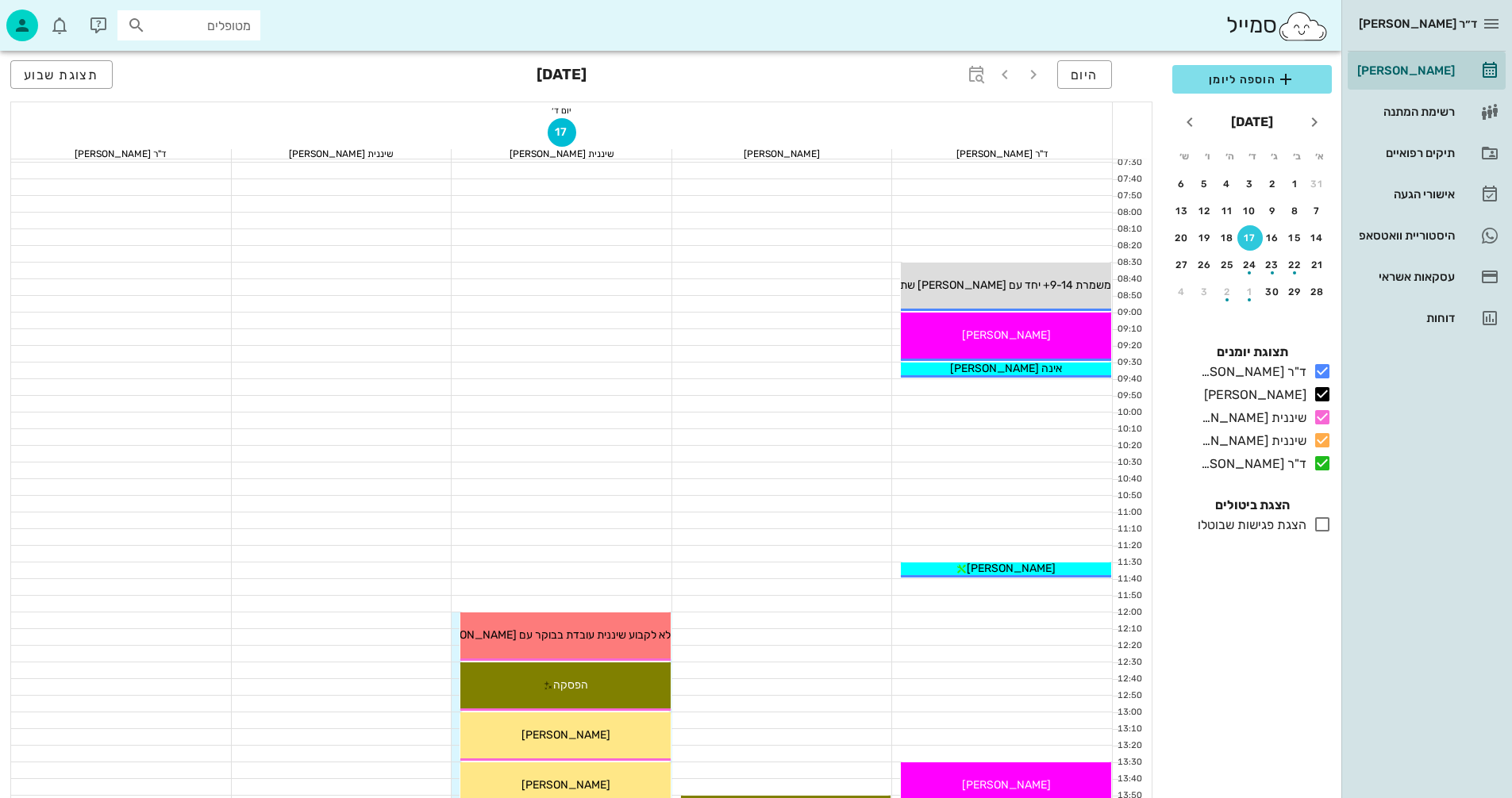
click at [601, 377] on div at bounding box center [562, 370] width 220 height 16
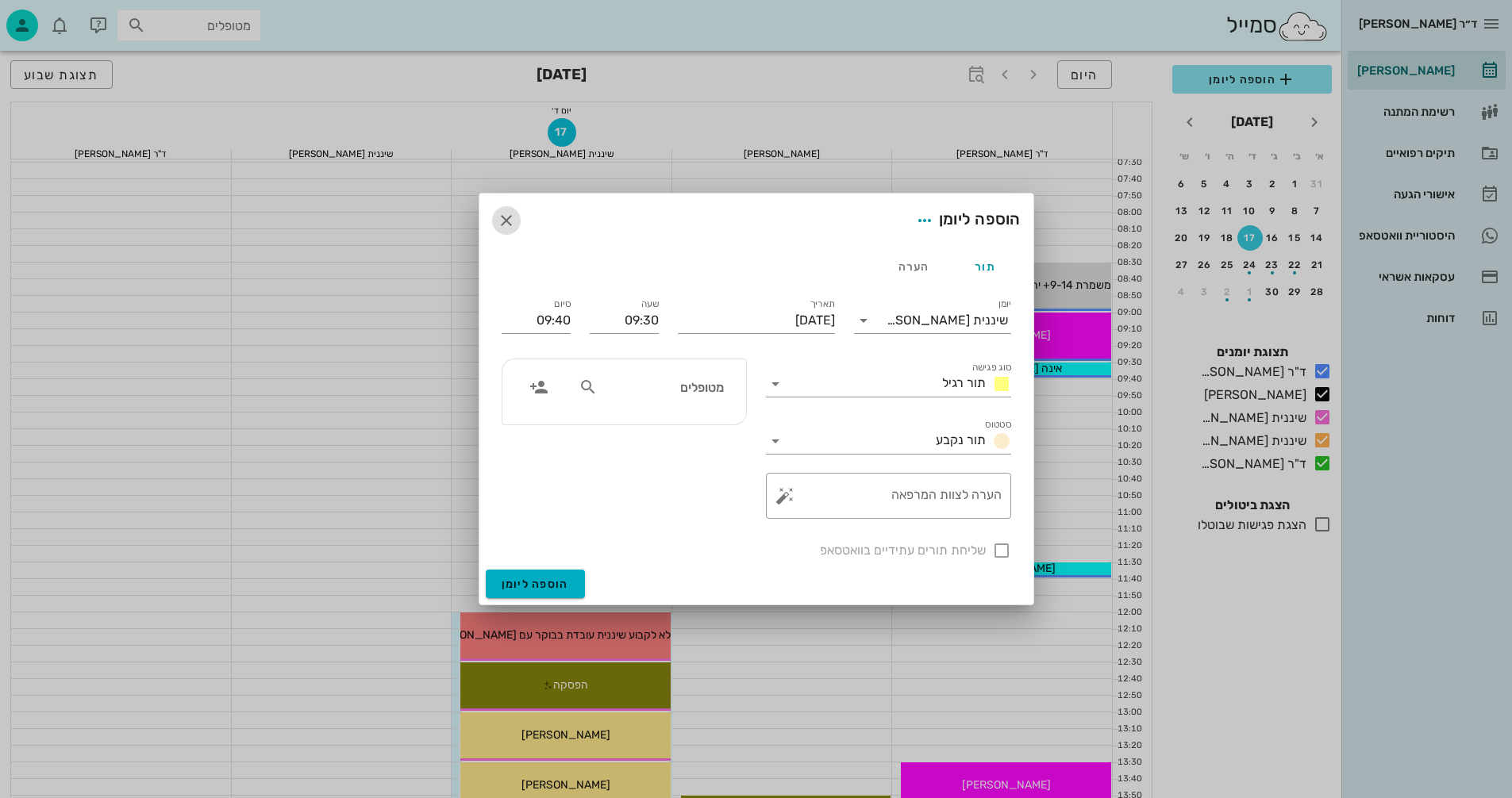
click at [510, 220] on icon "button" at bounding box center [506, 220] width 19 height 19
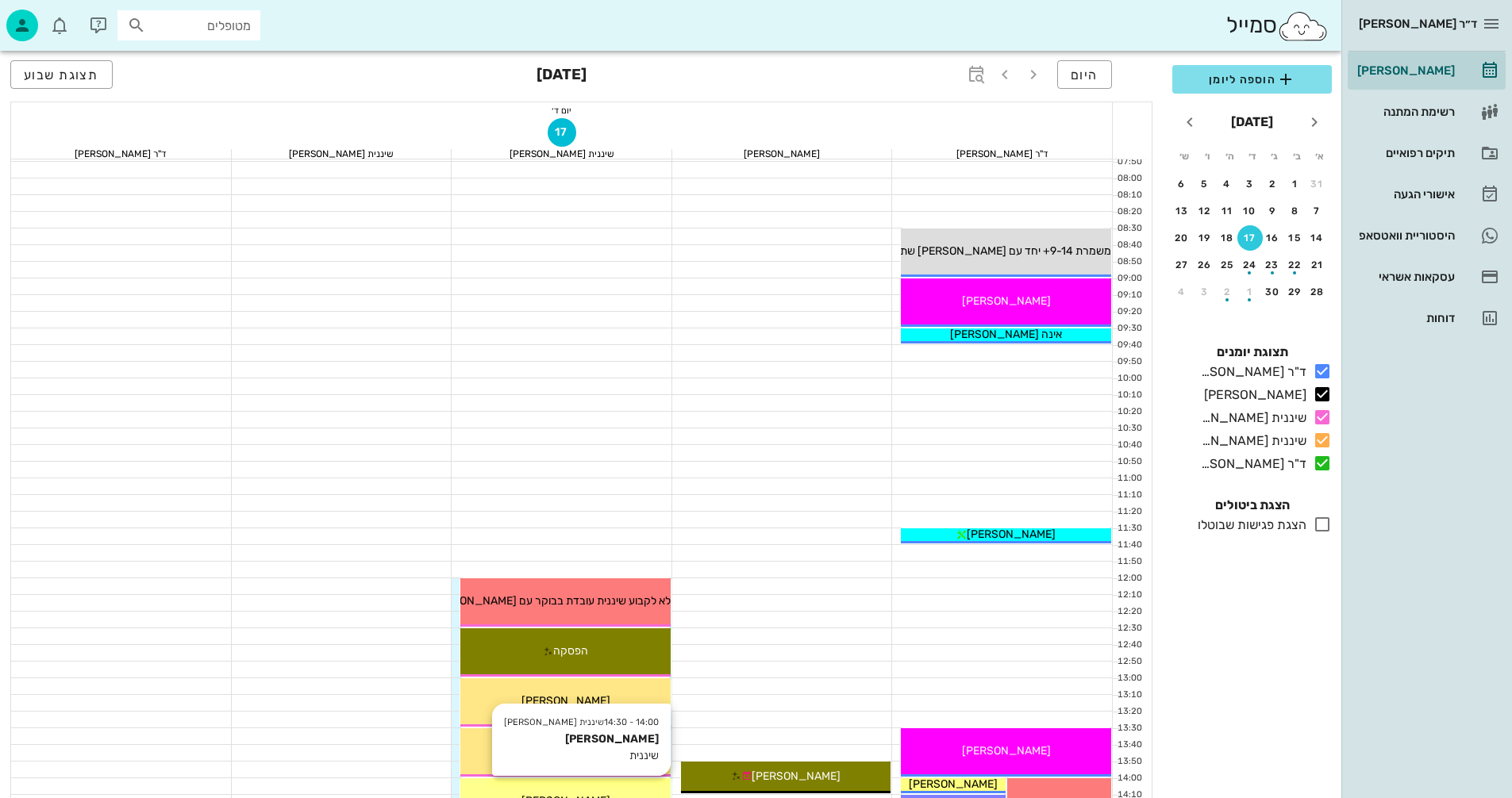
scroll to position [79, 0]
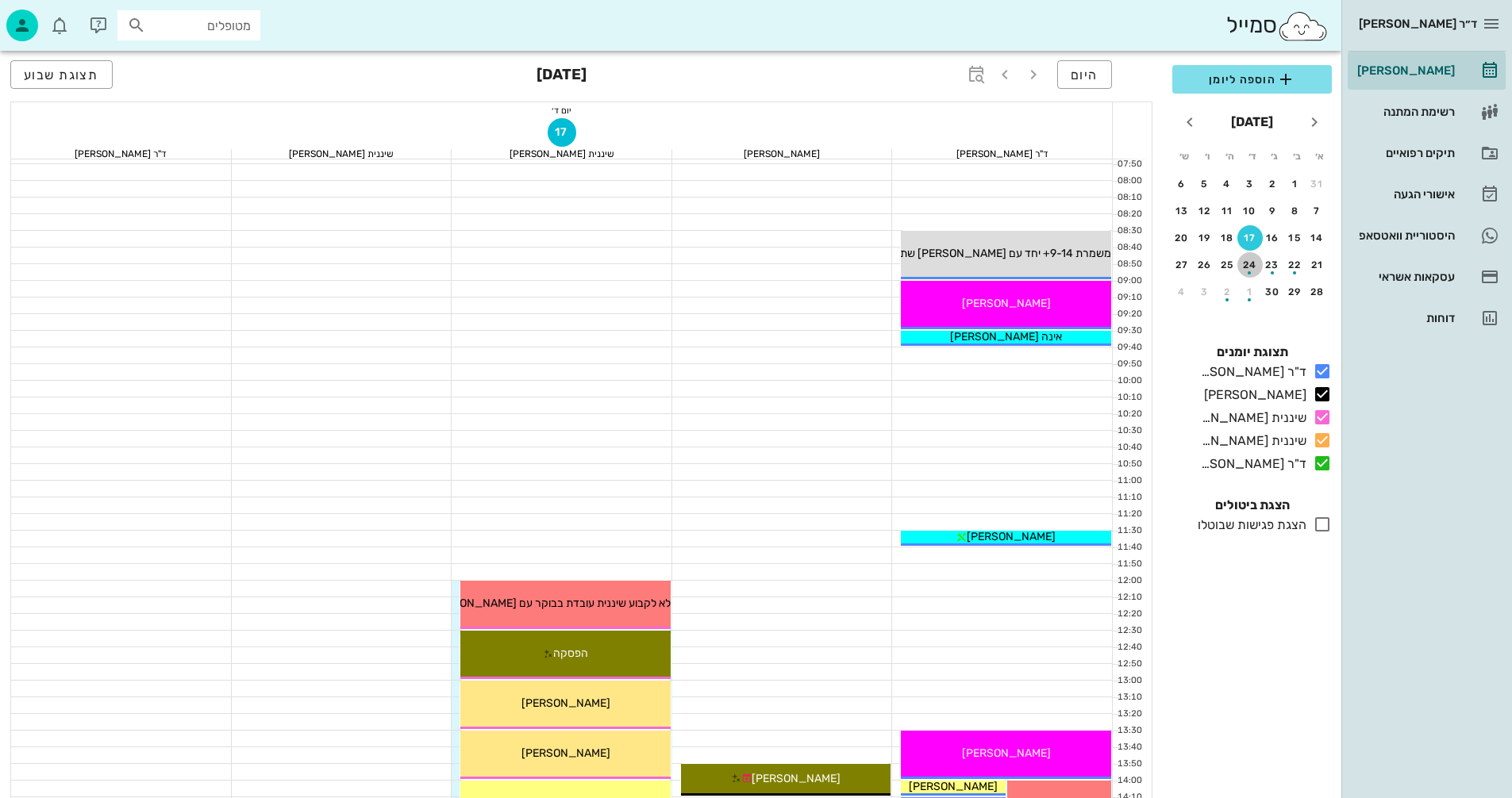
click at [1250, 268] on div "button" at bounding box center [1249, 269] width 26 height 9
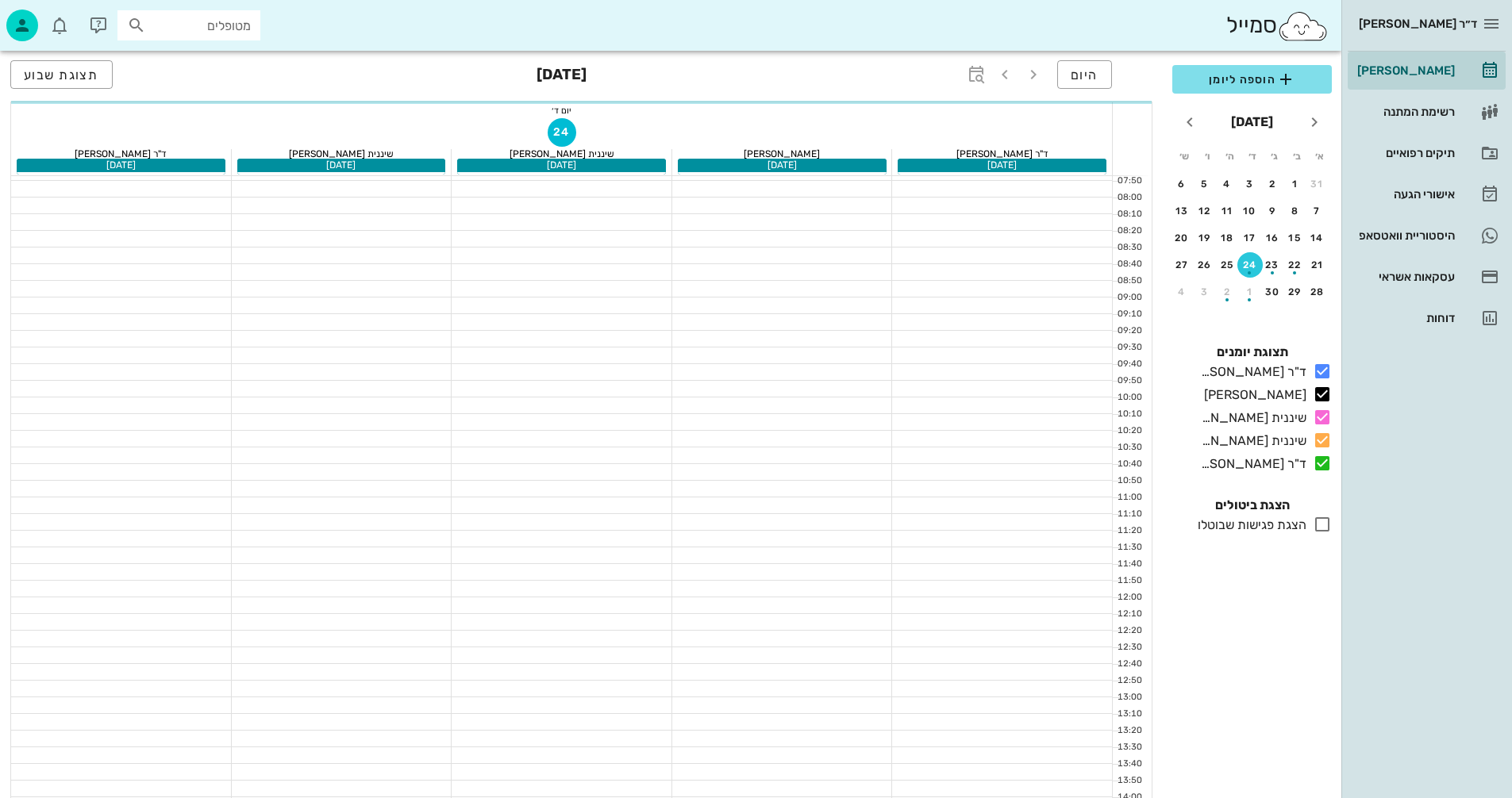
scroll to position [96, 0]
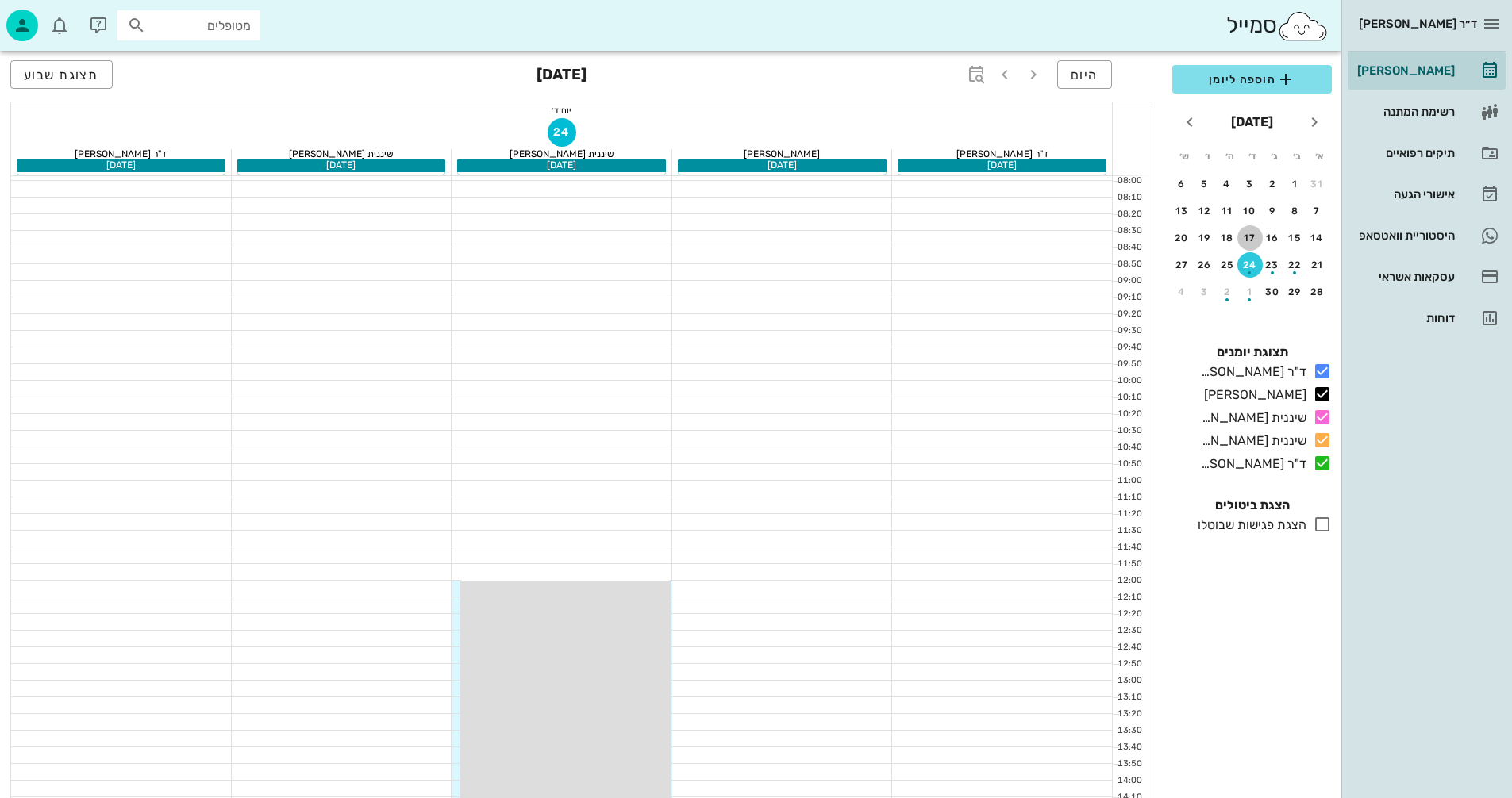
click at [1251, 229] on button "17" at bounding box center [1249, 238] width 26 height 26
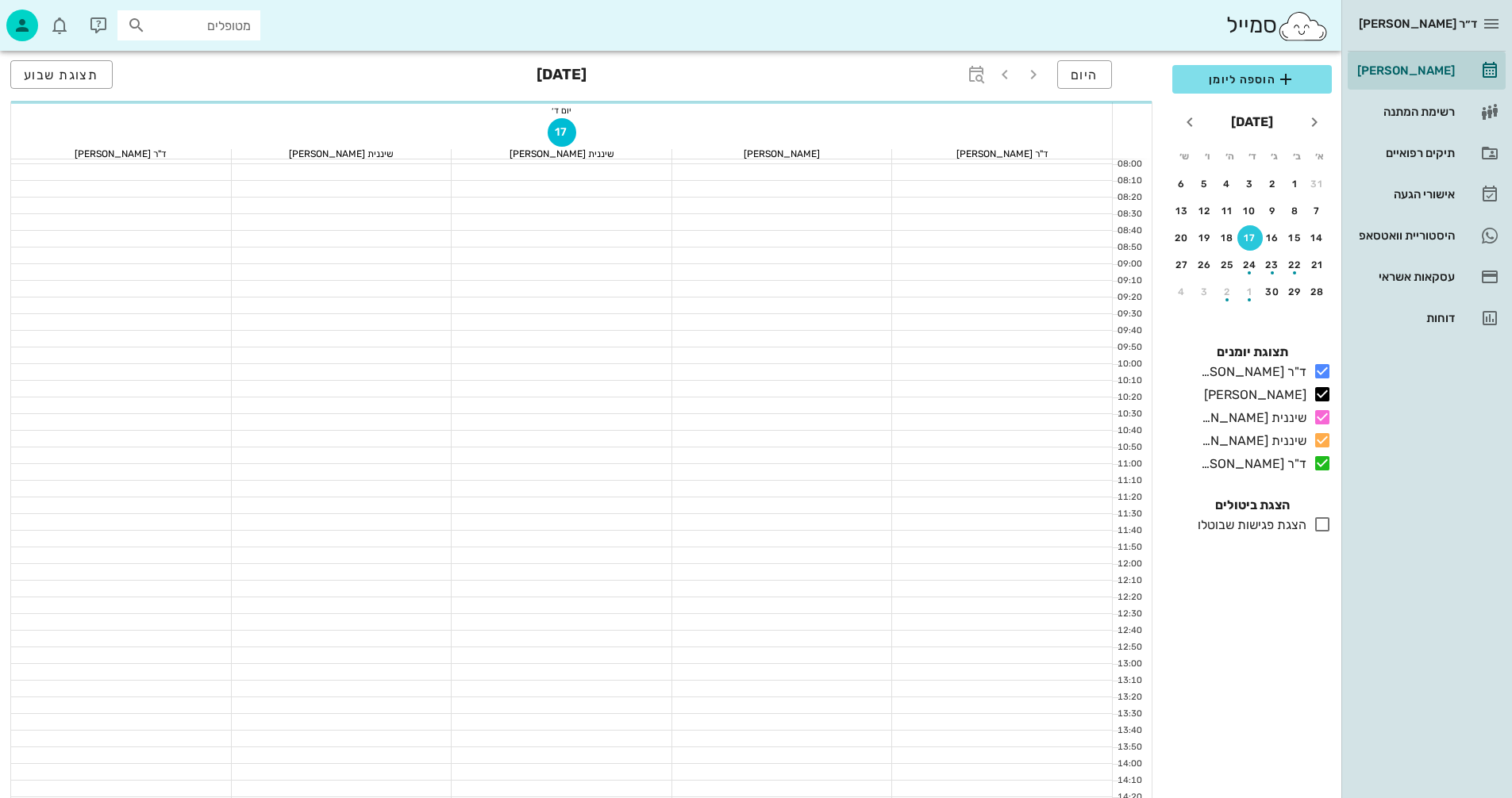
scroll to position [79, 0]
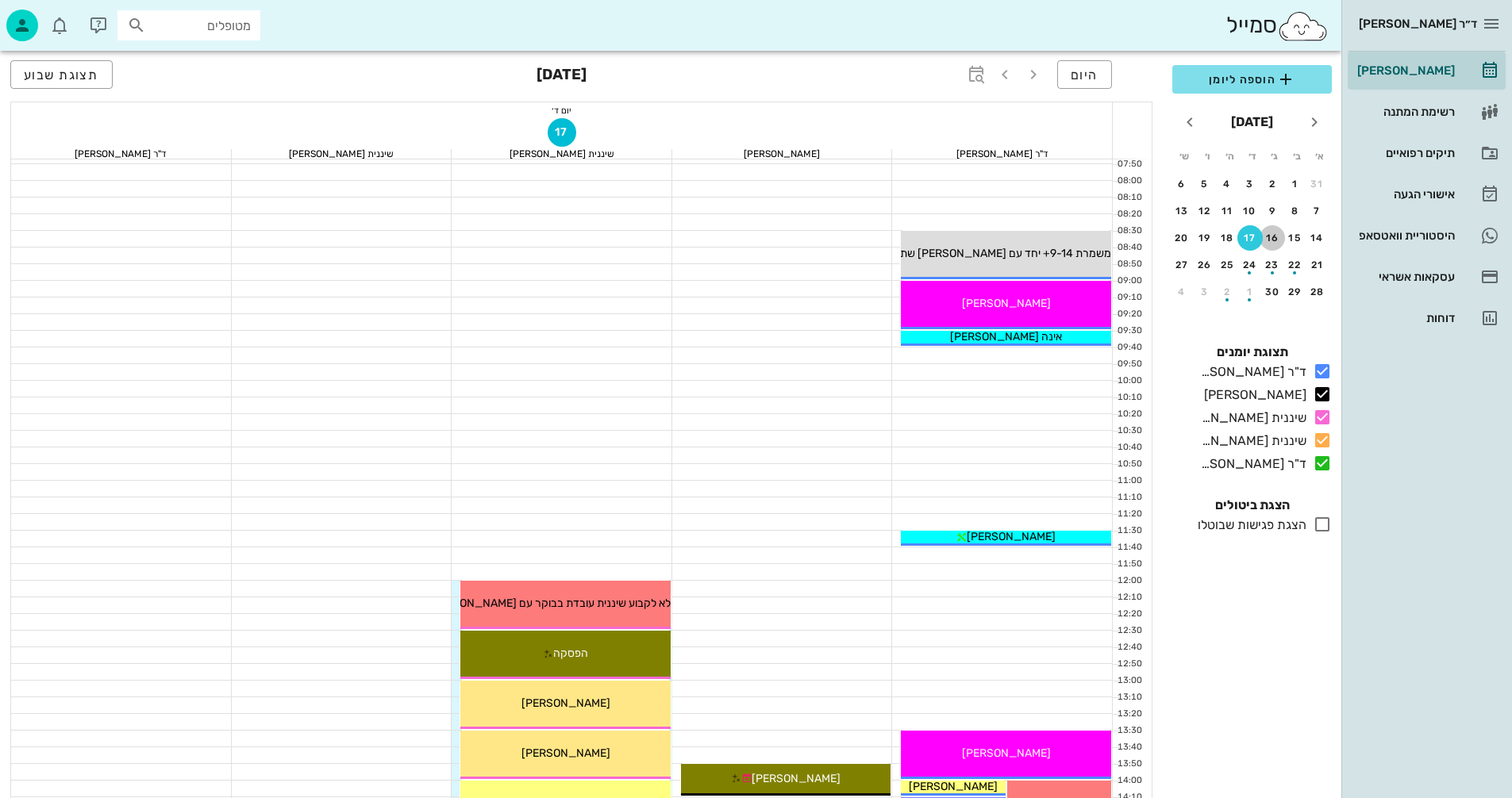
click at [1277, 235] on div "16" at bounding box center [1271, 238] width 26 height 11
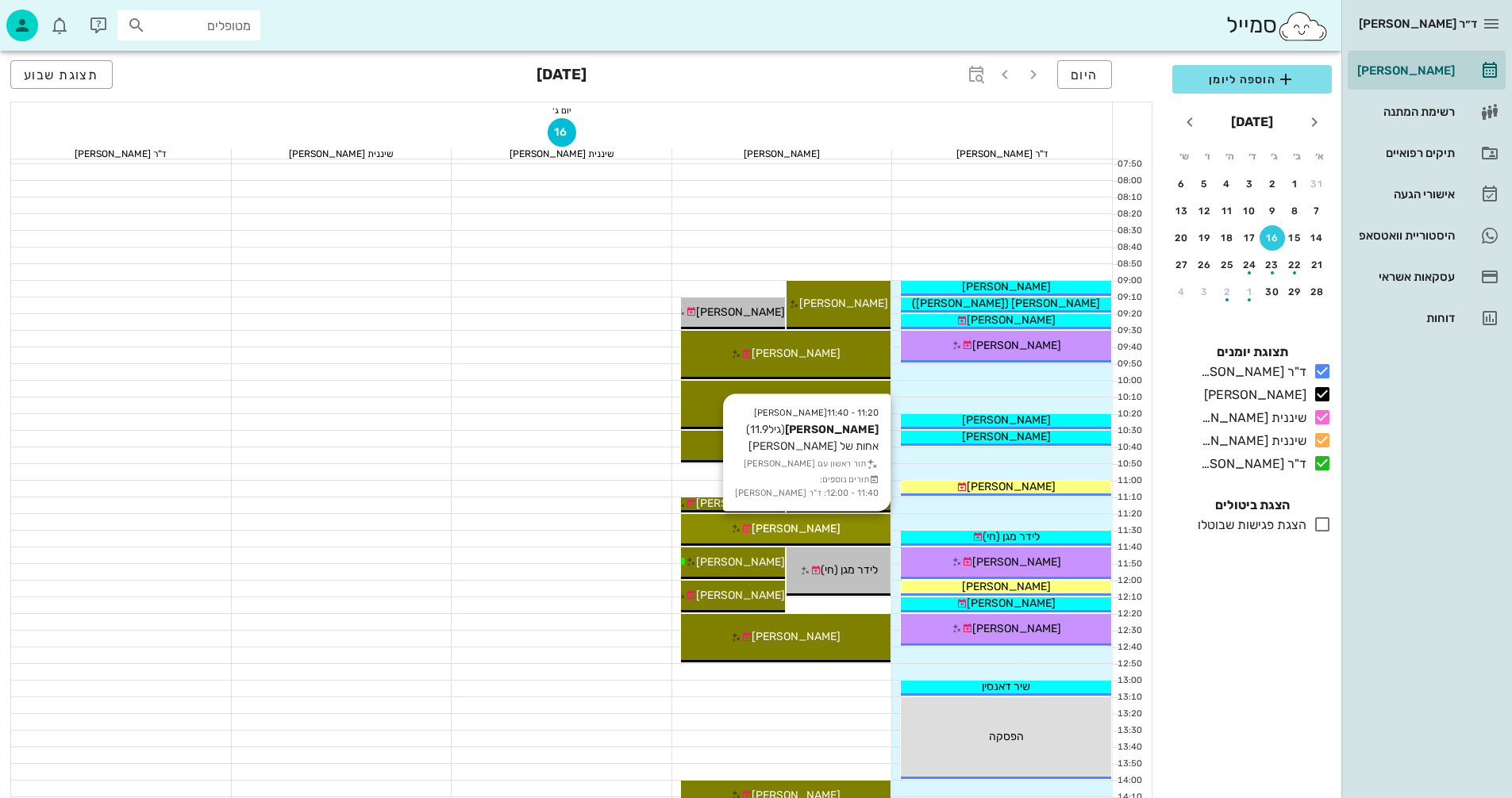
click at [842, 526] on div "[PERSON_NAME]" at bounding box center [786, 528] width 211 height 17
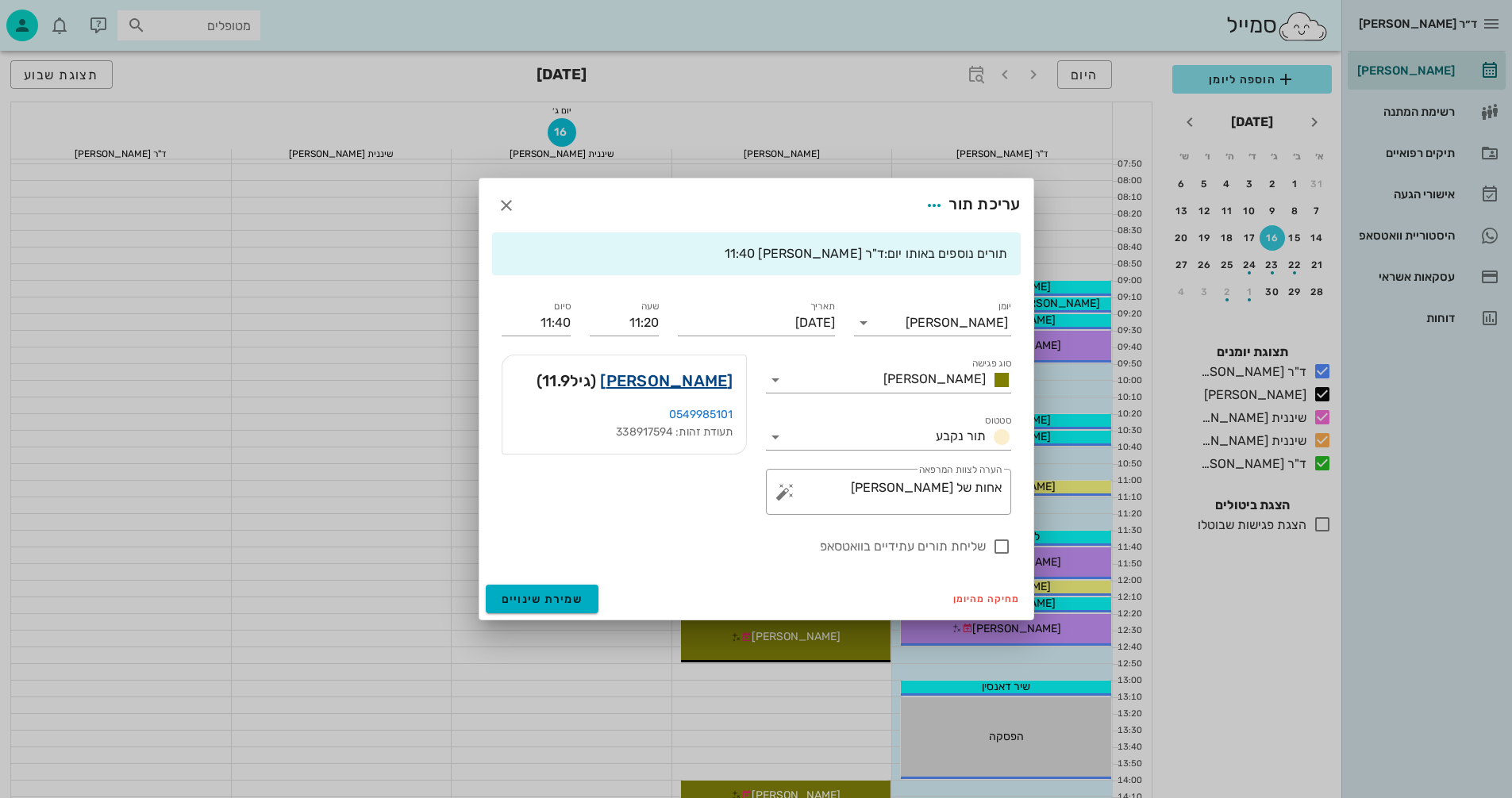
click at [719, 377] on link "[PERSON_NAME]" at bounding box center [666, 381] width 132 height 26
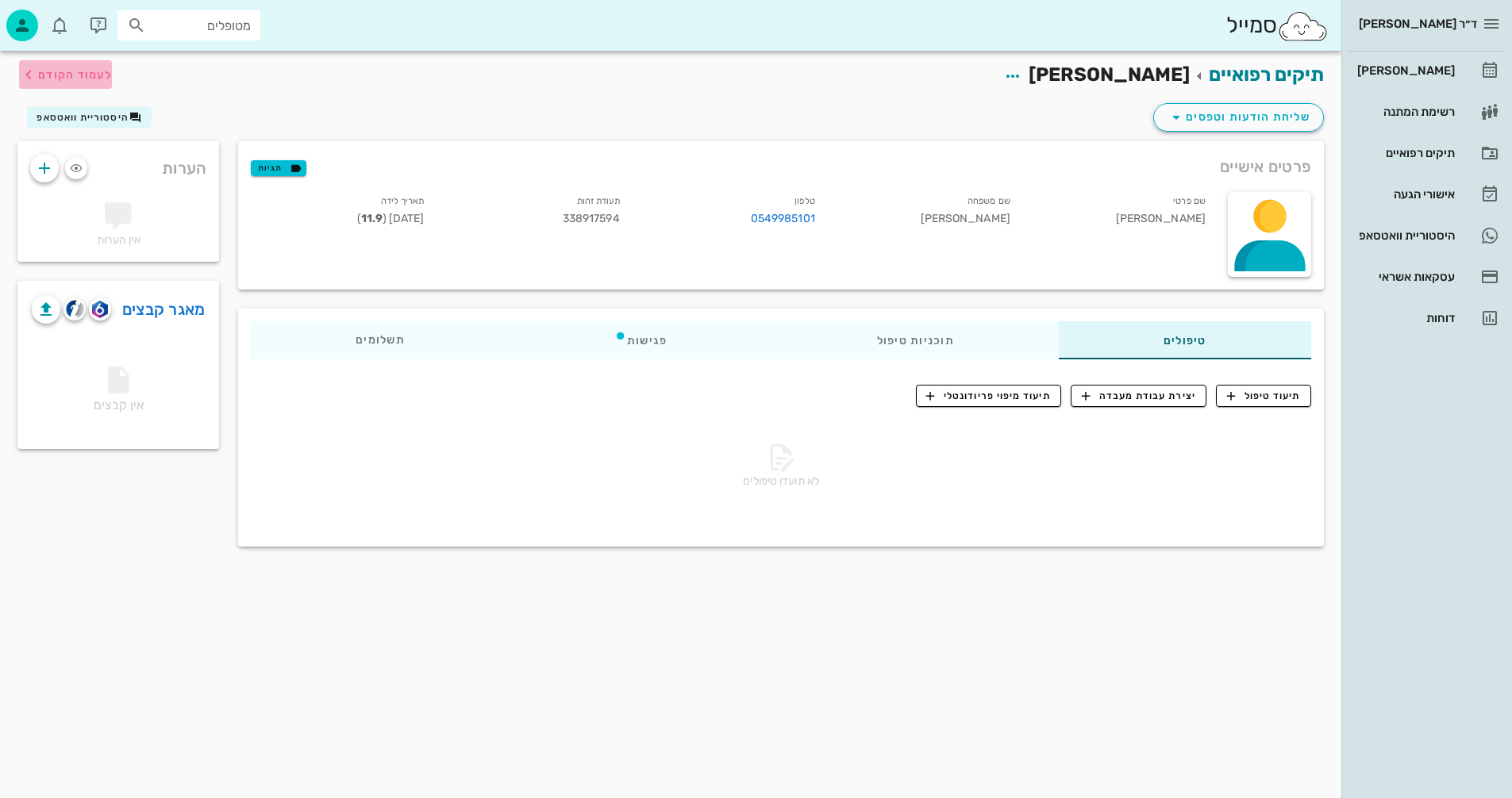
click at [48, 78] on span "לעמוד הקודם" at bounding box center [75, 74] width 74 height 13
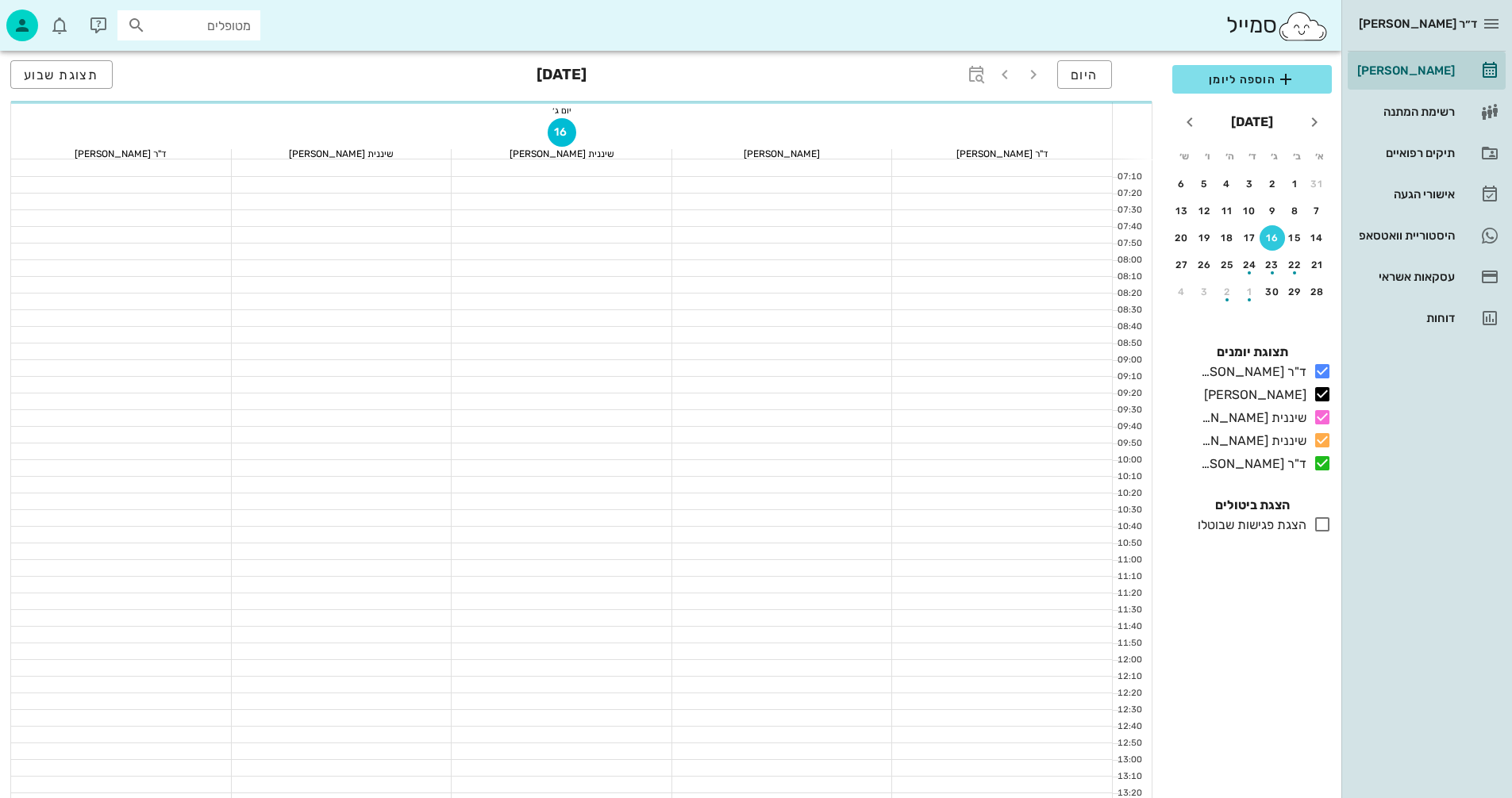
scroll to position [79, 0]
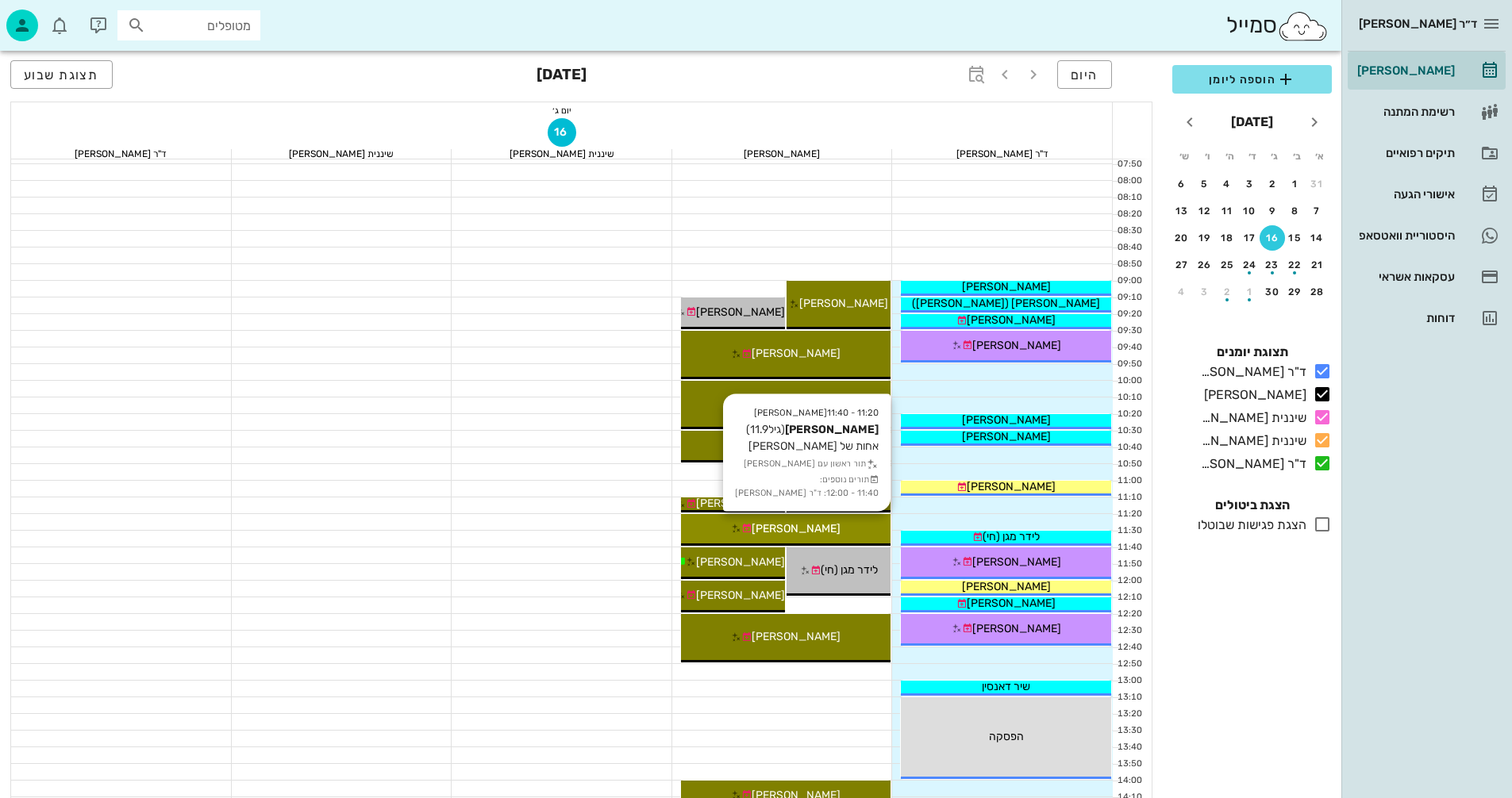
click at [825, 522] on div "[PERSON_NAME]" at bounding box center [786, 528] width 211 height 17
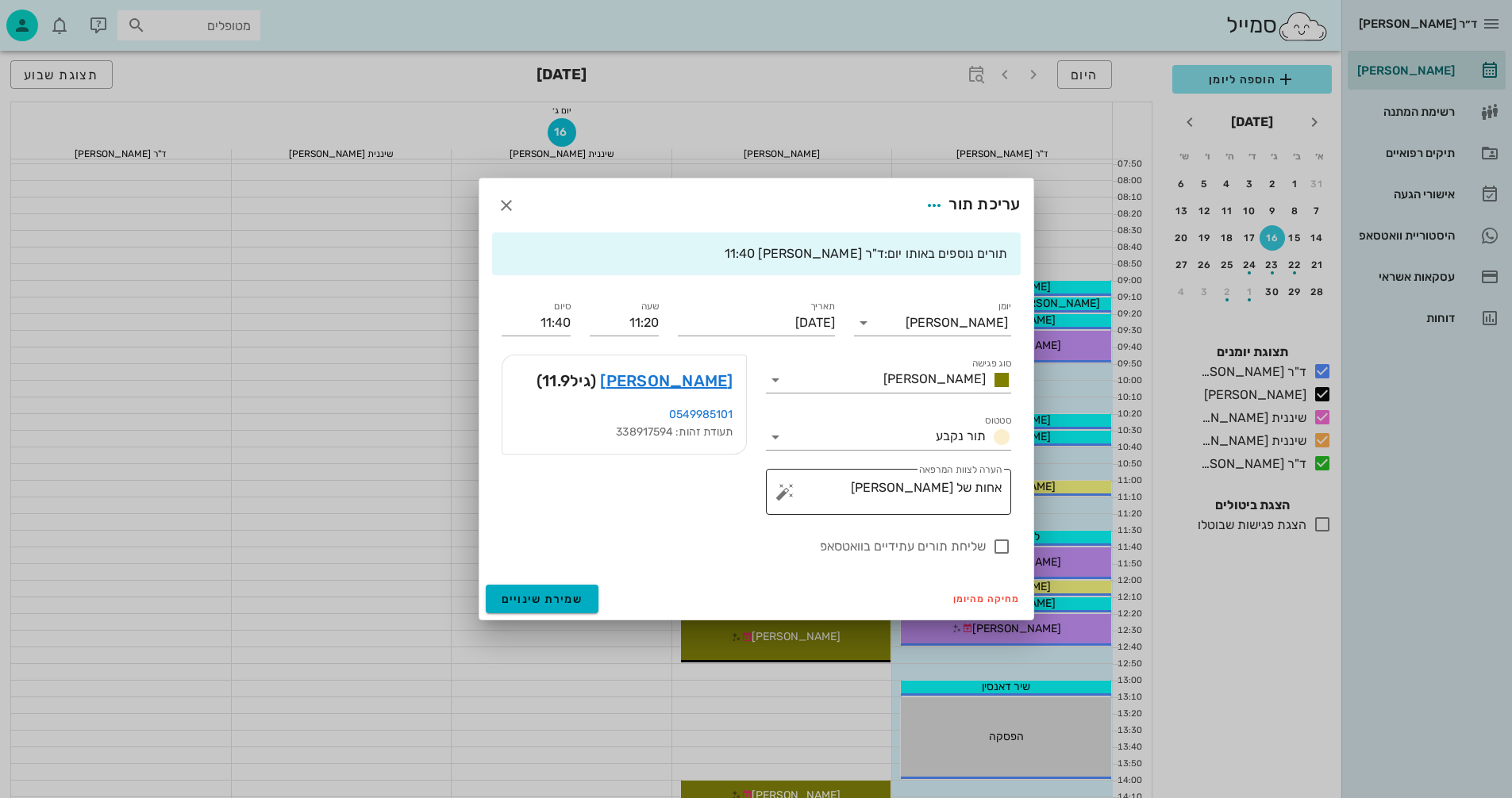
click at [907, 488] on textarea "אחות של [PERSON_NAME]" at bounding box center [895, 496] width 213 height 38
type textarea "אחות של [PERSON_NAME] -פנורמי + סריקה"
click at [529, 593] on span "שמירת שינויים" at bounding box center [542, 599] width 82 height 13
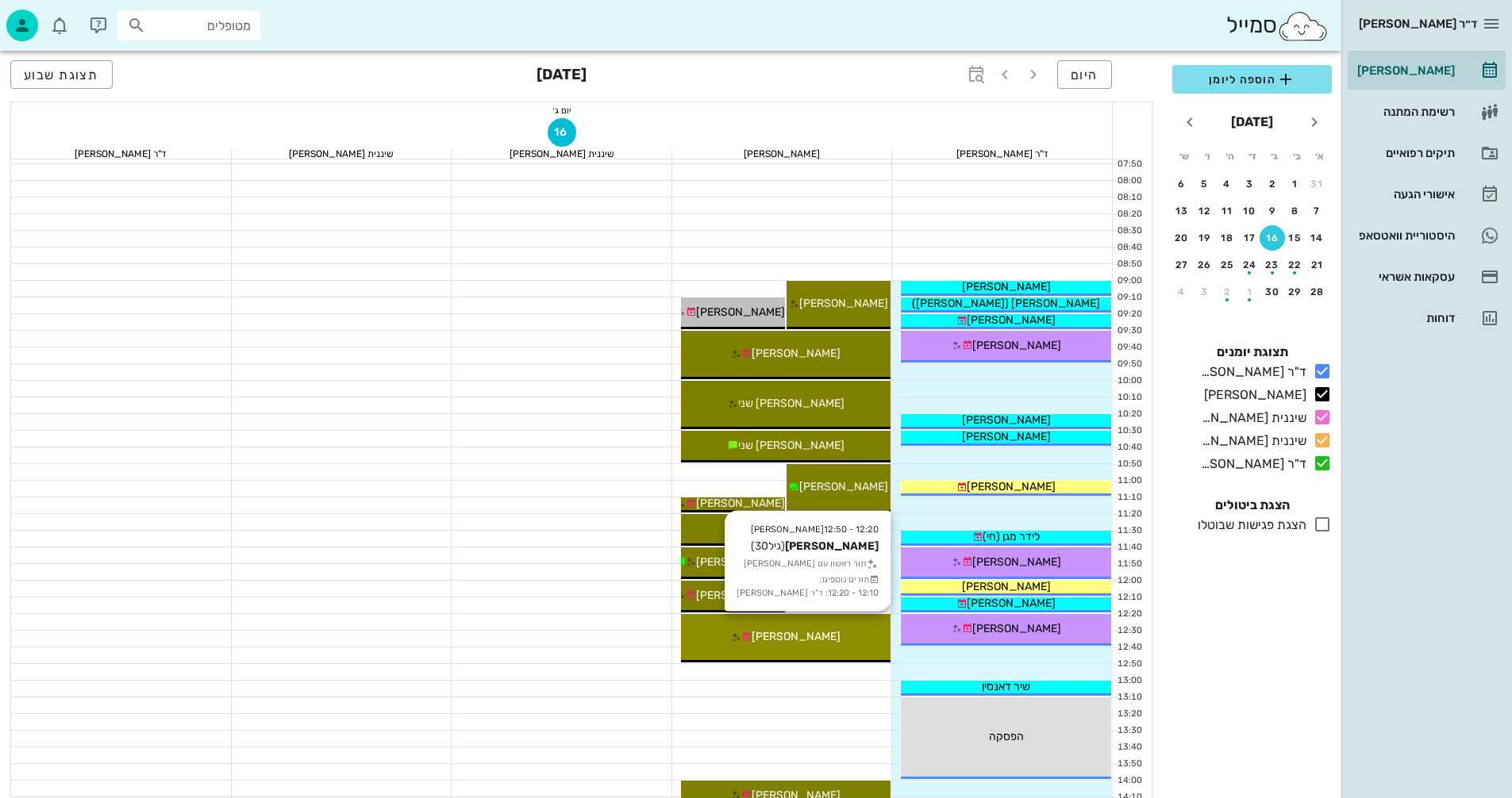
click at [847, 628] on div "12:20 - 12:50 [PERSON_NAME] (גיל 30 ) תור ראשון עם [PERSON_NAME] תורים נוספים: …" at bounding box center [786, 638] width 211 height 48
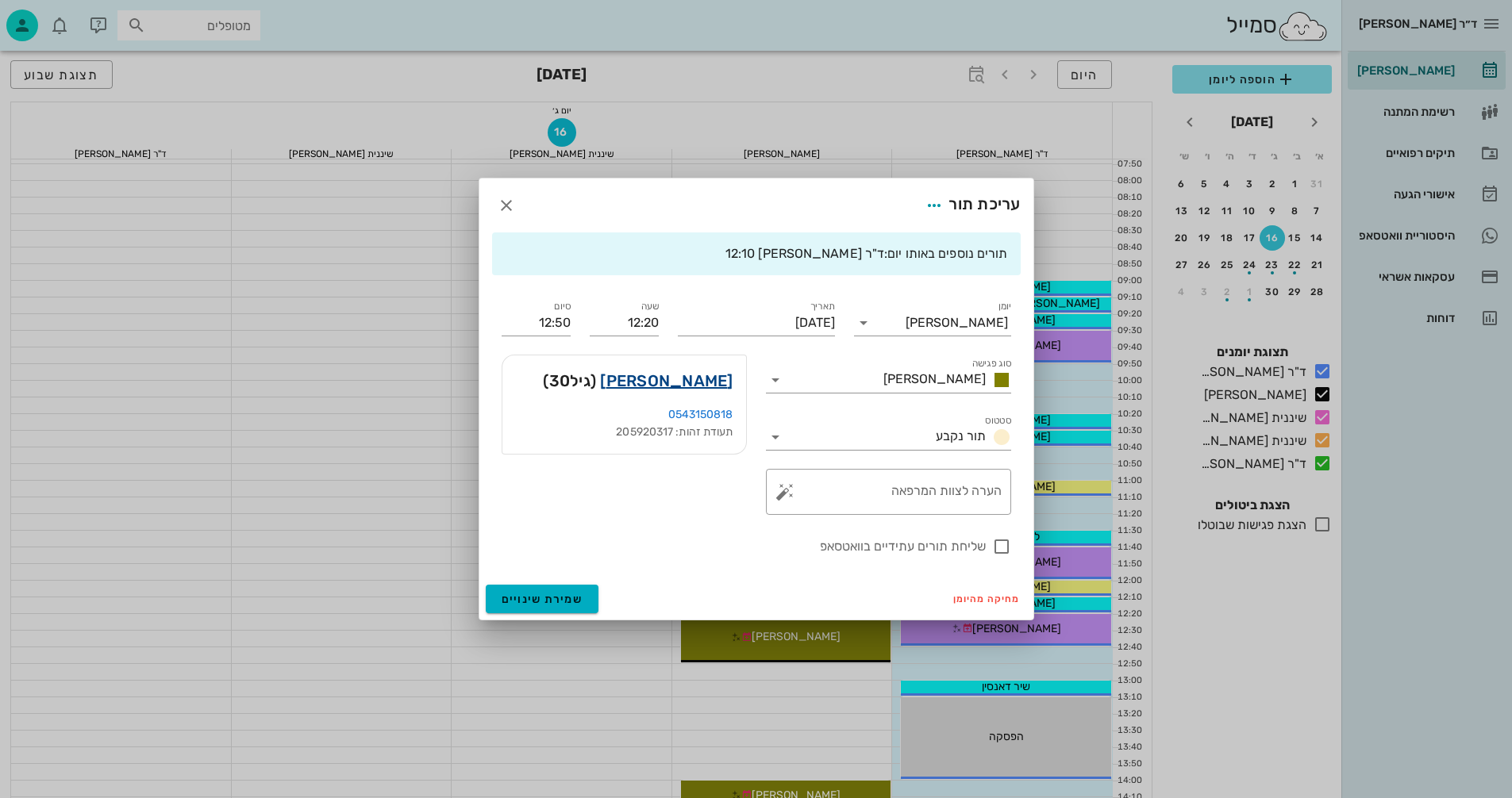
click at [705, 387] on link "[PERSON_NAME]" at bounding box center [666, 381] width 132 height 26
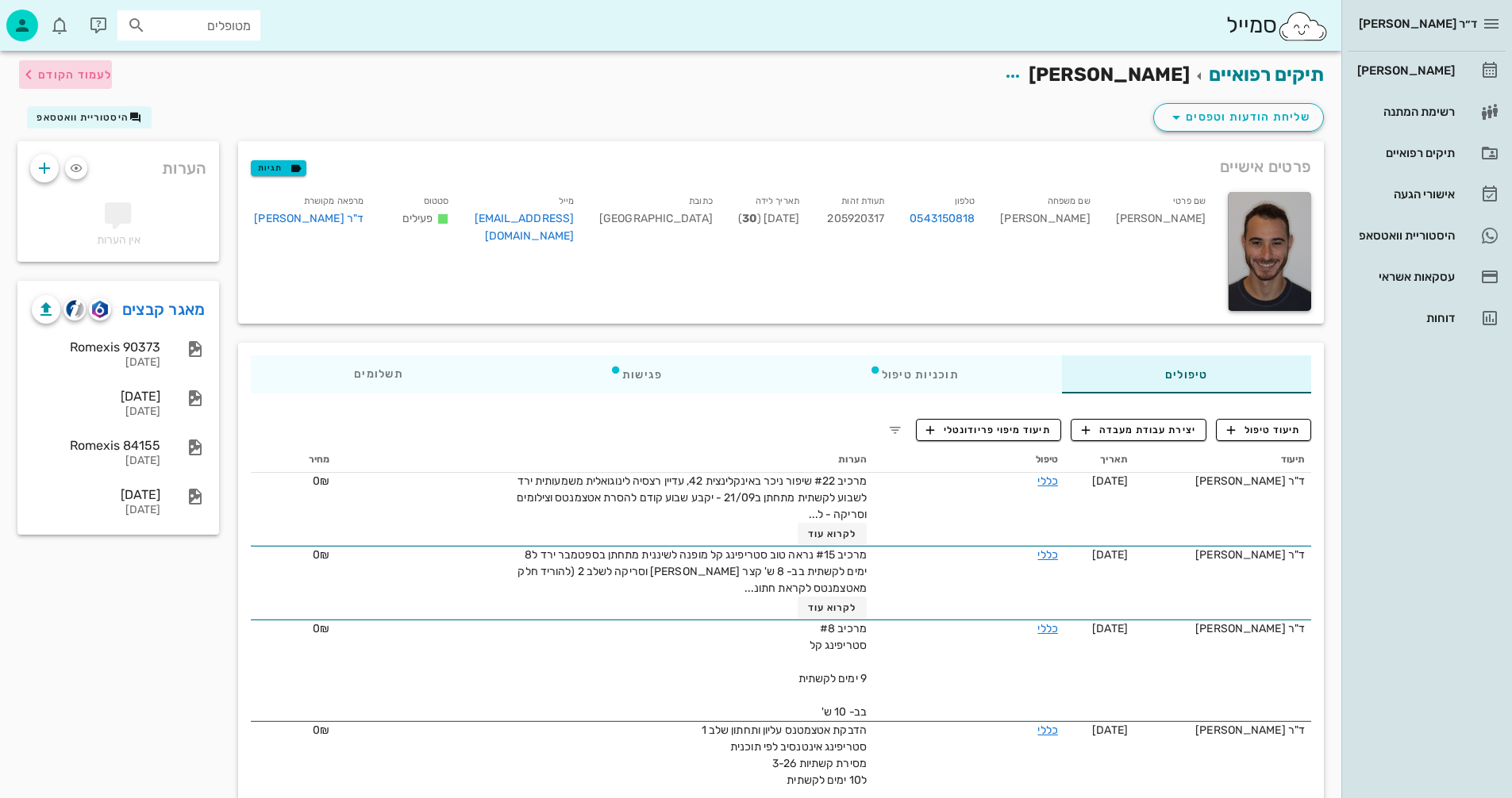
click at [43, 64] on button "לעמוד הקודם" at bounding box center [65, 74] width 93 height 28
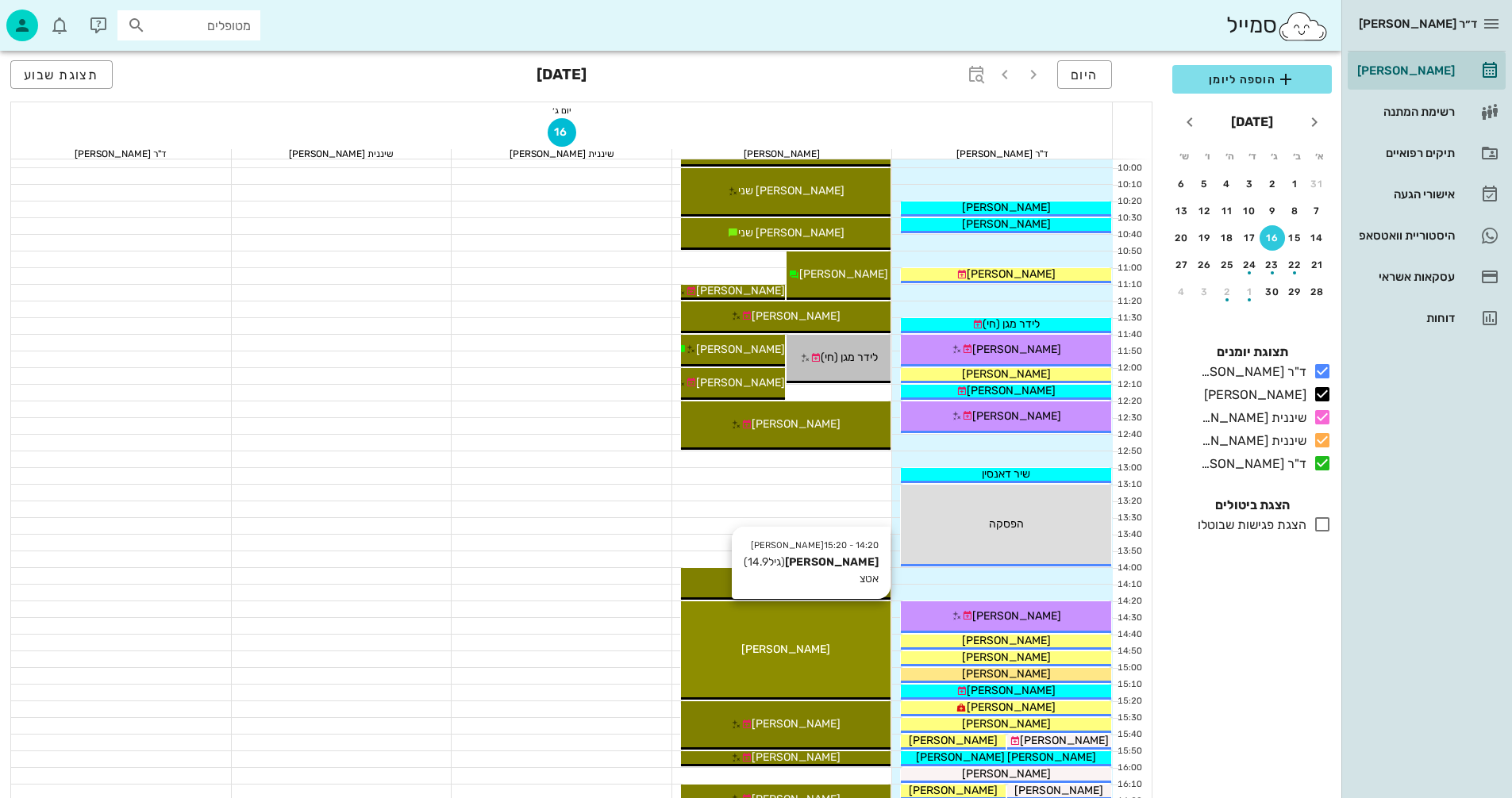
scroll to position [317, 0]
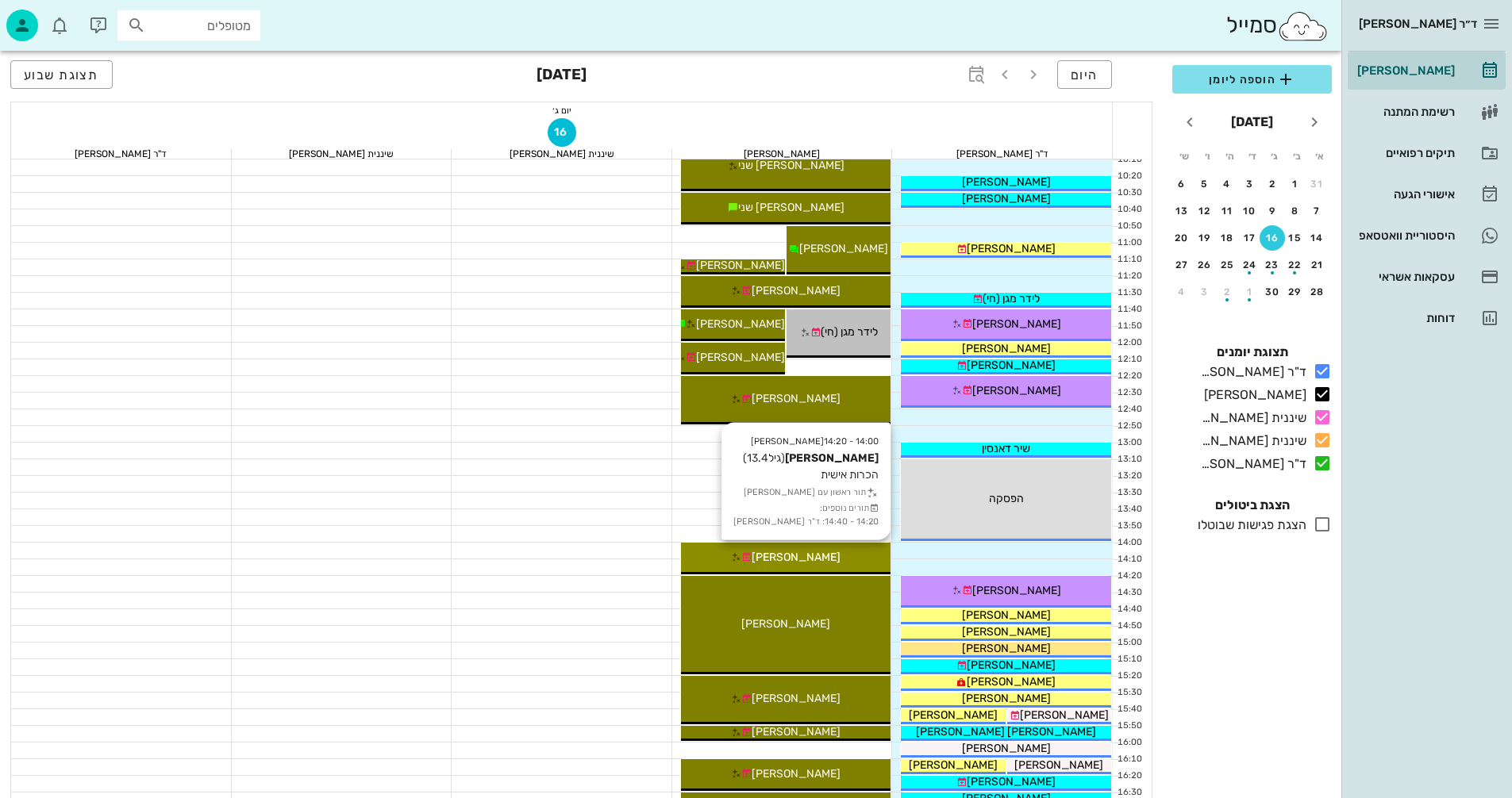
click at [845, 556] on div "[PERSON_NAME]" at bounding box center [786, 557] width 211 height 17
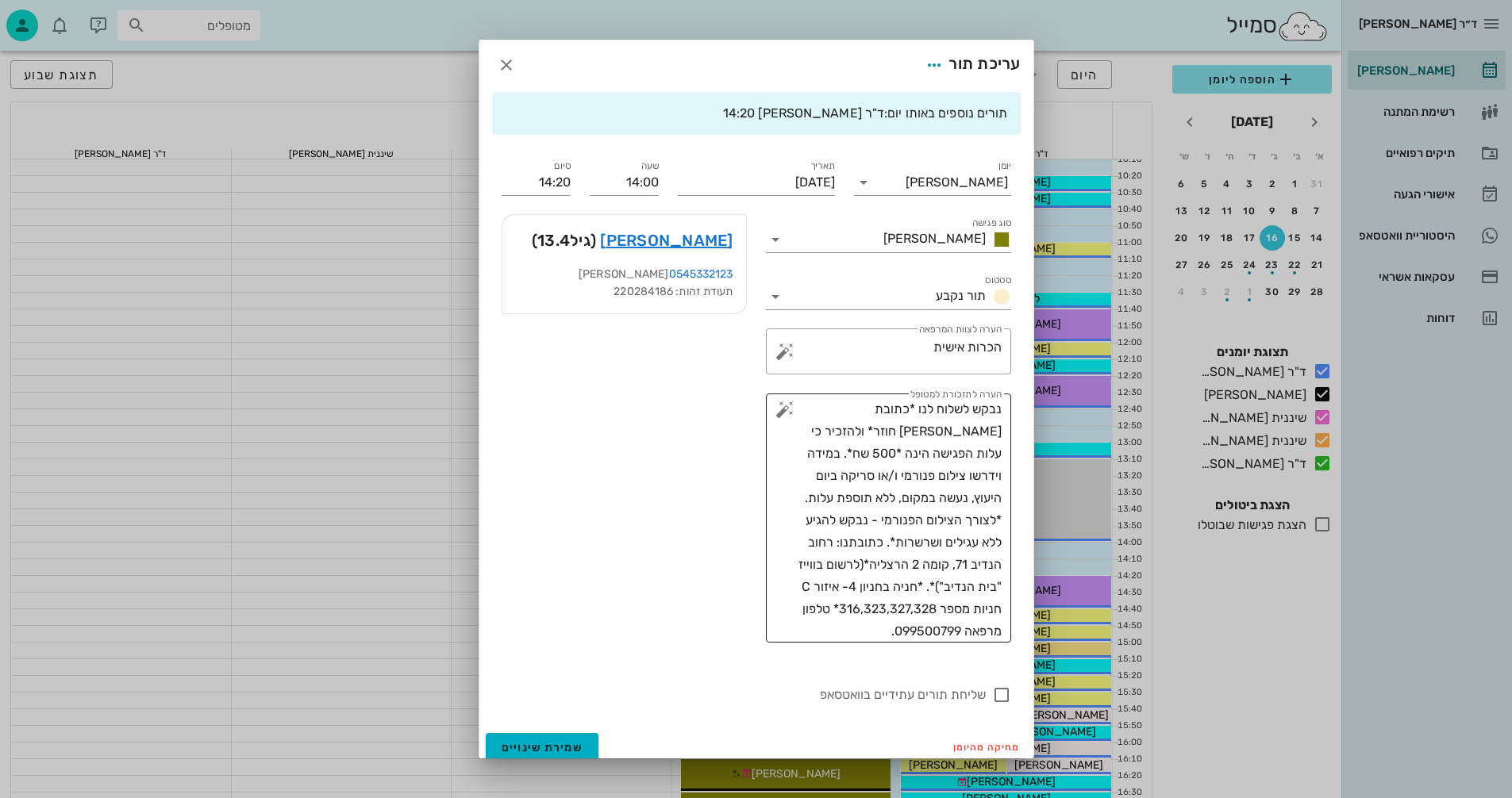
scroll to position [0, 0]
click at [516, 64] on icon "button" at bounding box center [506, 68] width 19 height 19
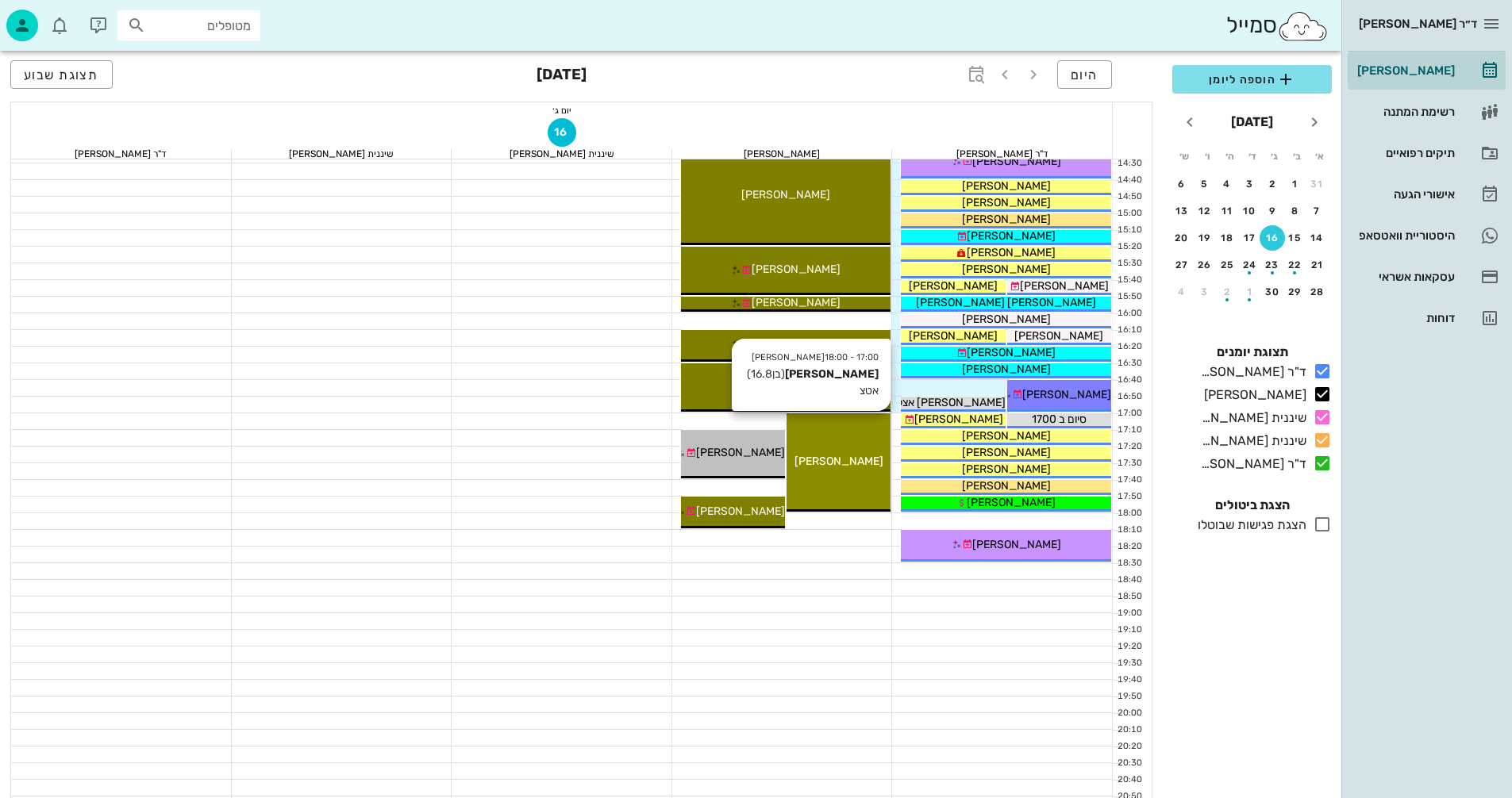
scroll to position [762, 0]
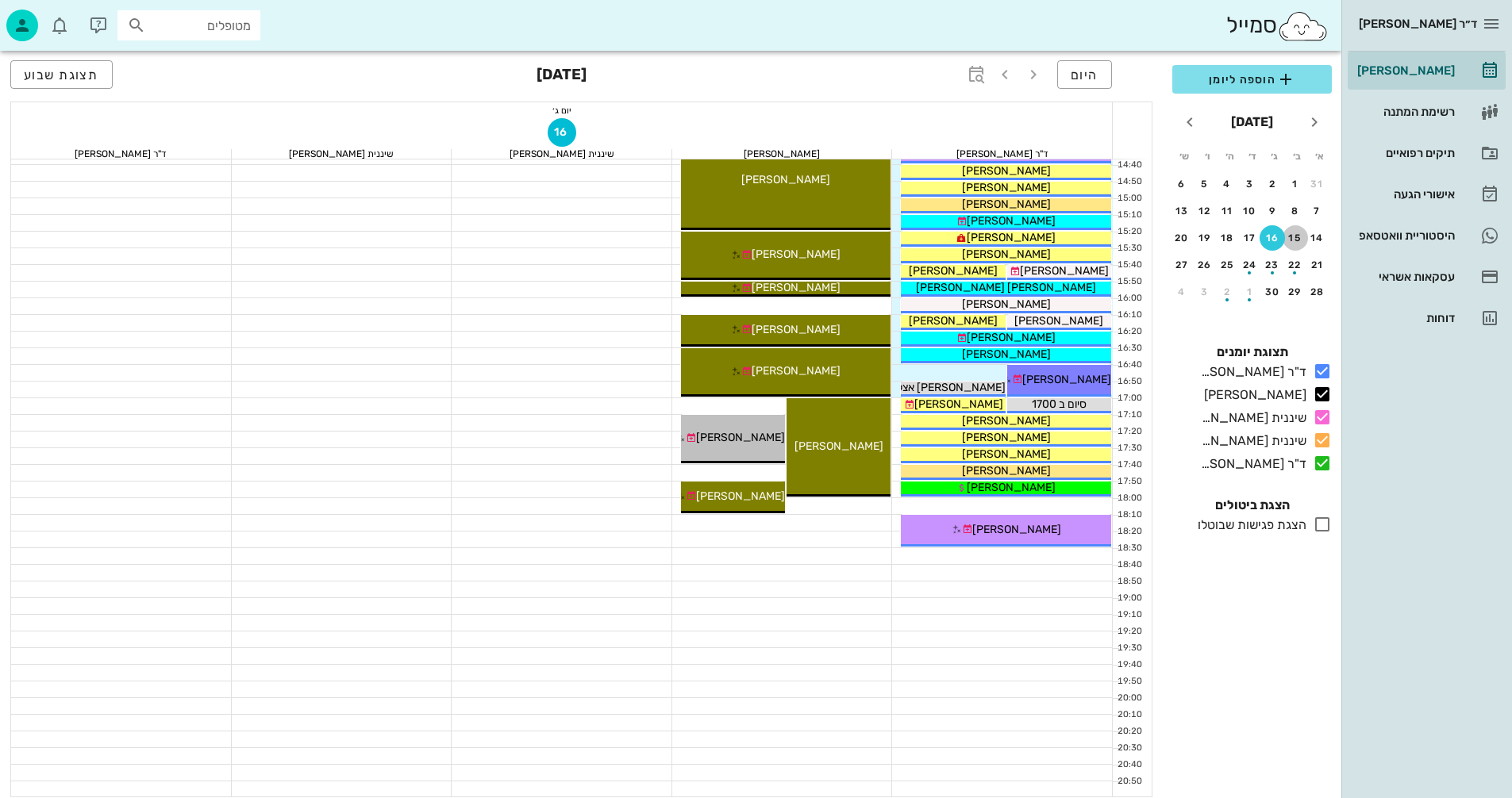
click at [1293, 242] on div "15" at bounding box center [1294, 238] width 26 height 11
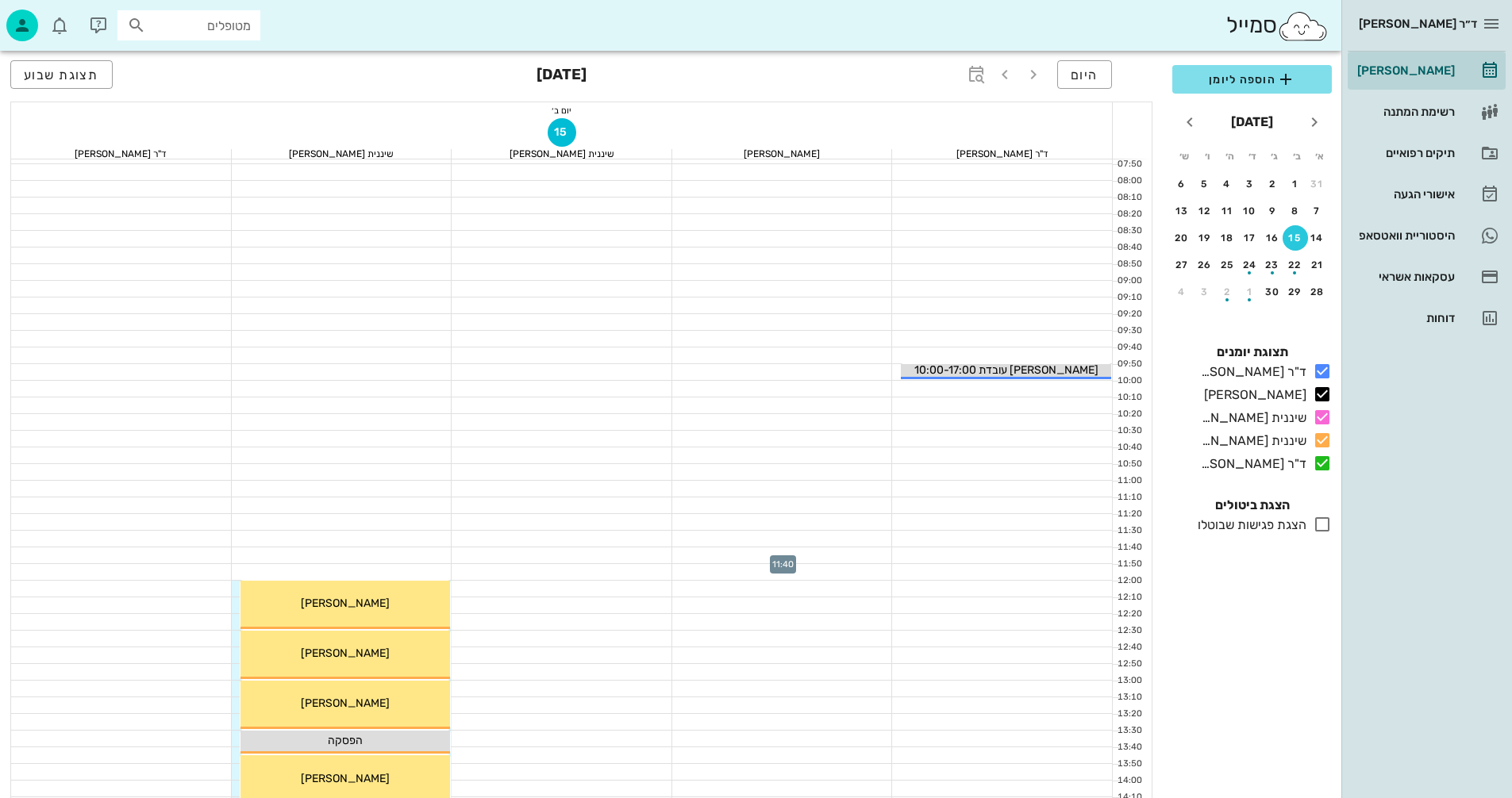
scroll to position [159, 0]
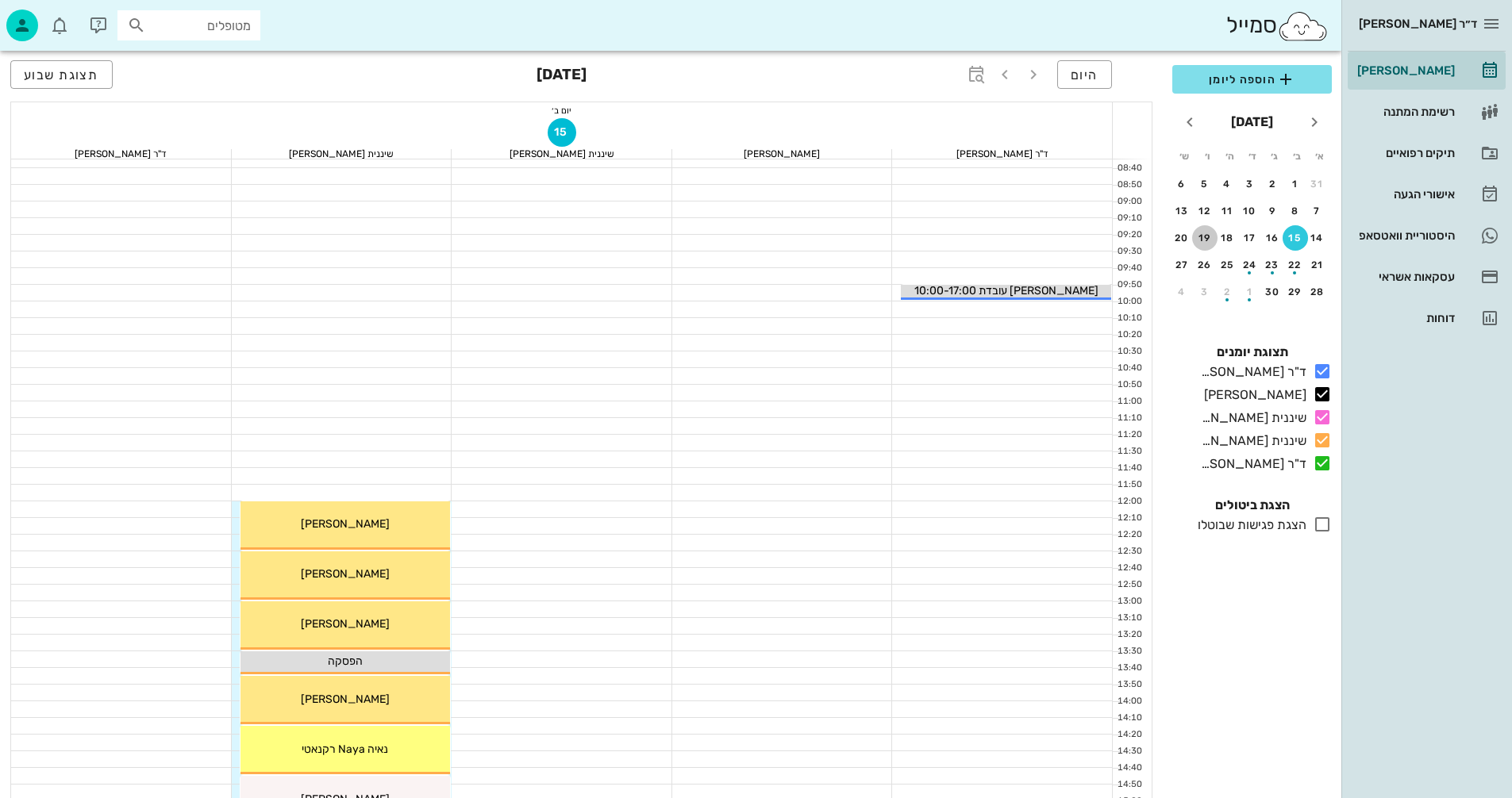
click at [1204, 238] on div "19" at bounding box center [1204, 238] width 26 height 11
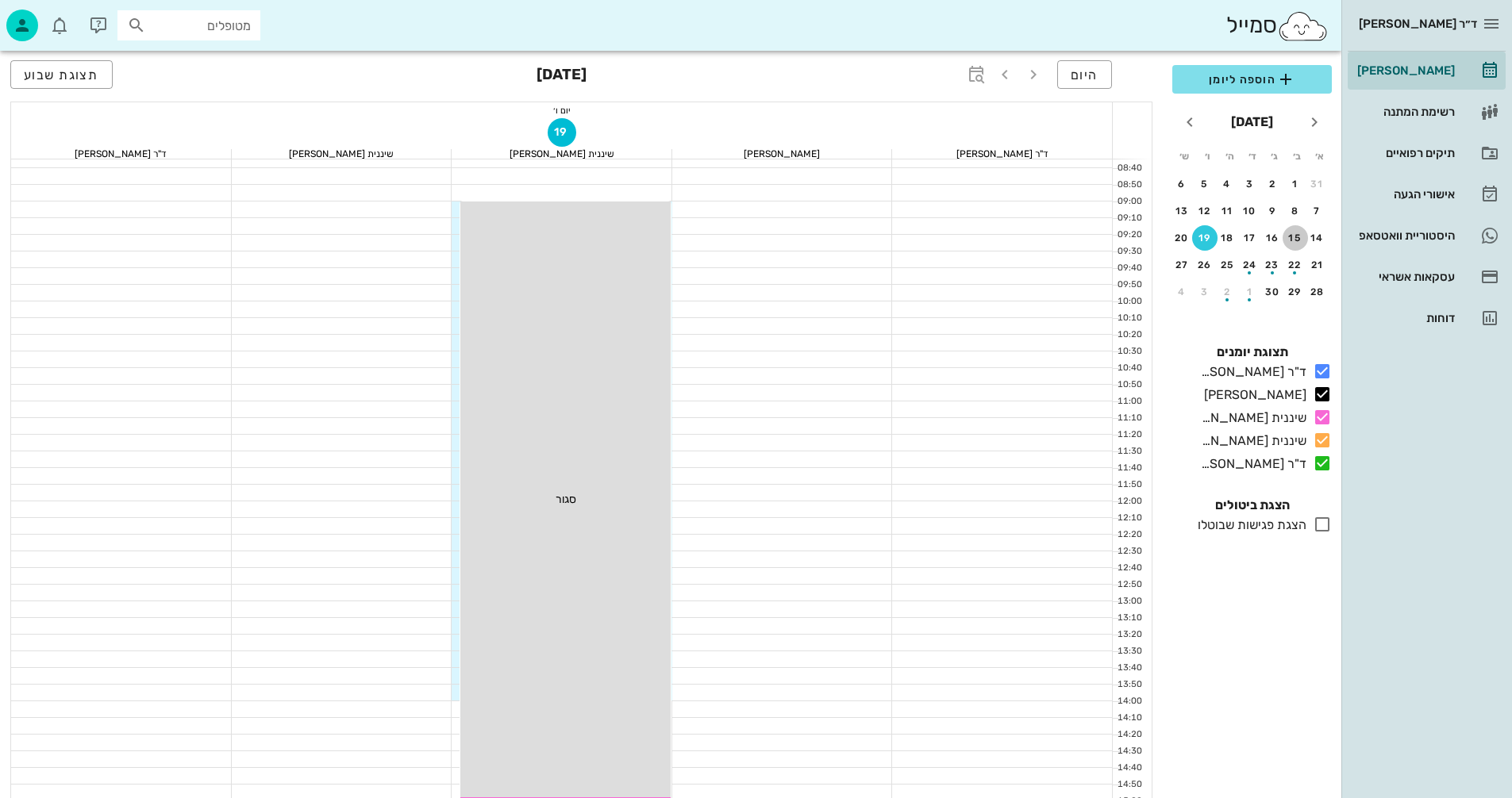
click at [1294, 235] on div "15" at bounding box center [1294, 238] width 26 height 11
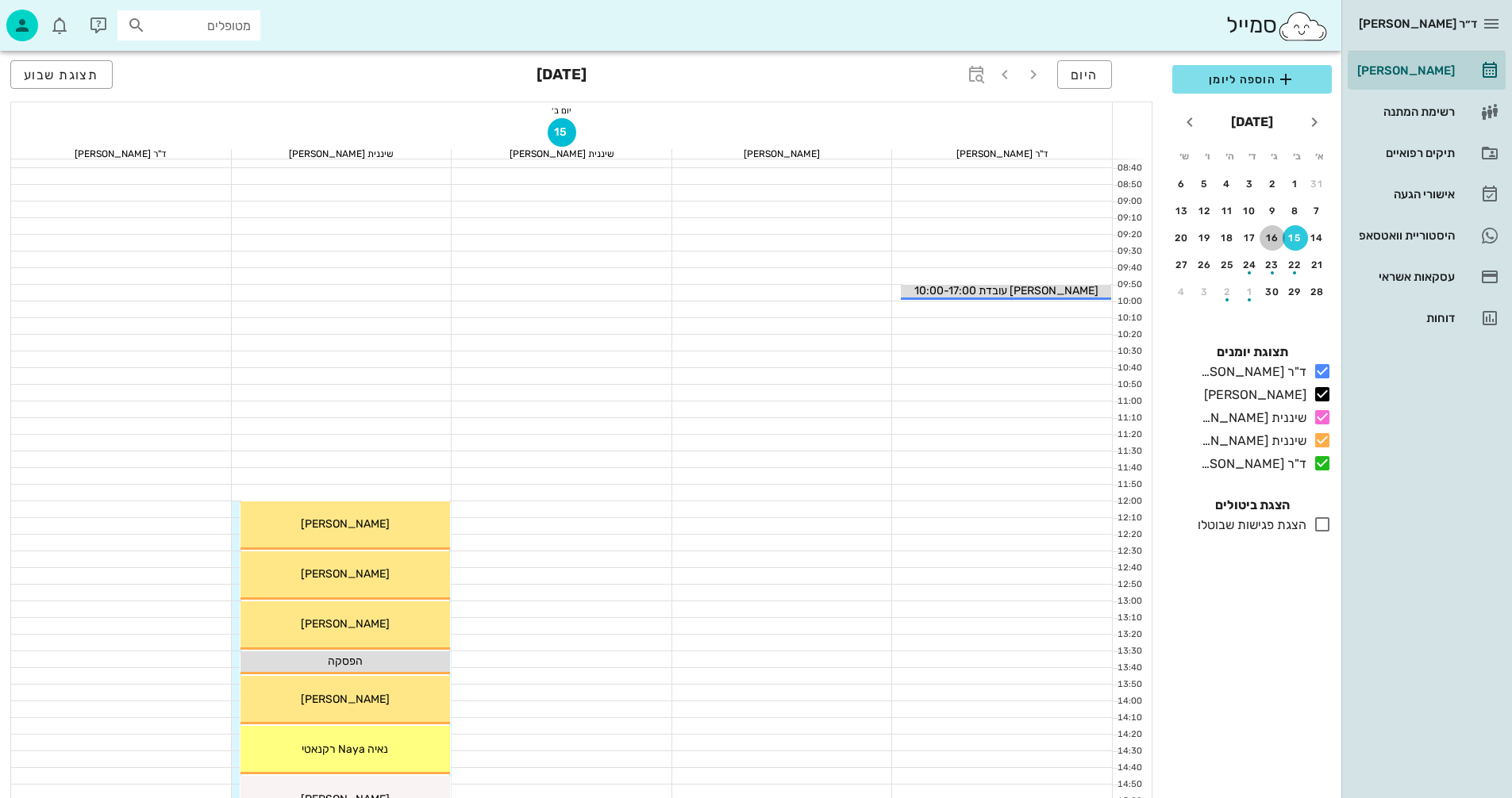
click at [1269, 237] on div "16" at bounding box center [1271, 238] width 26 height 11
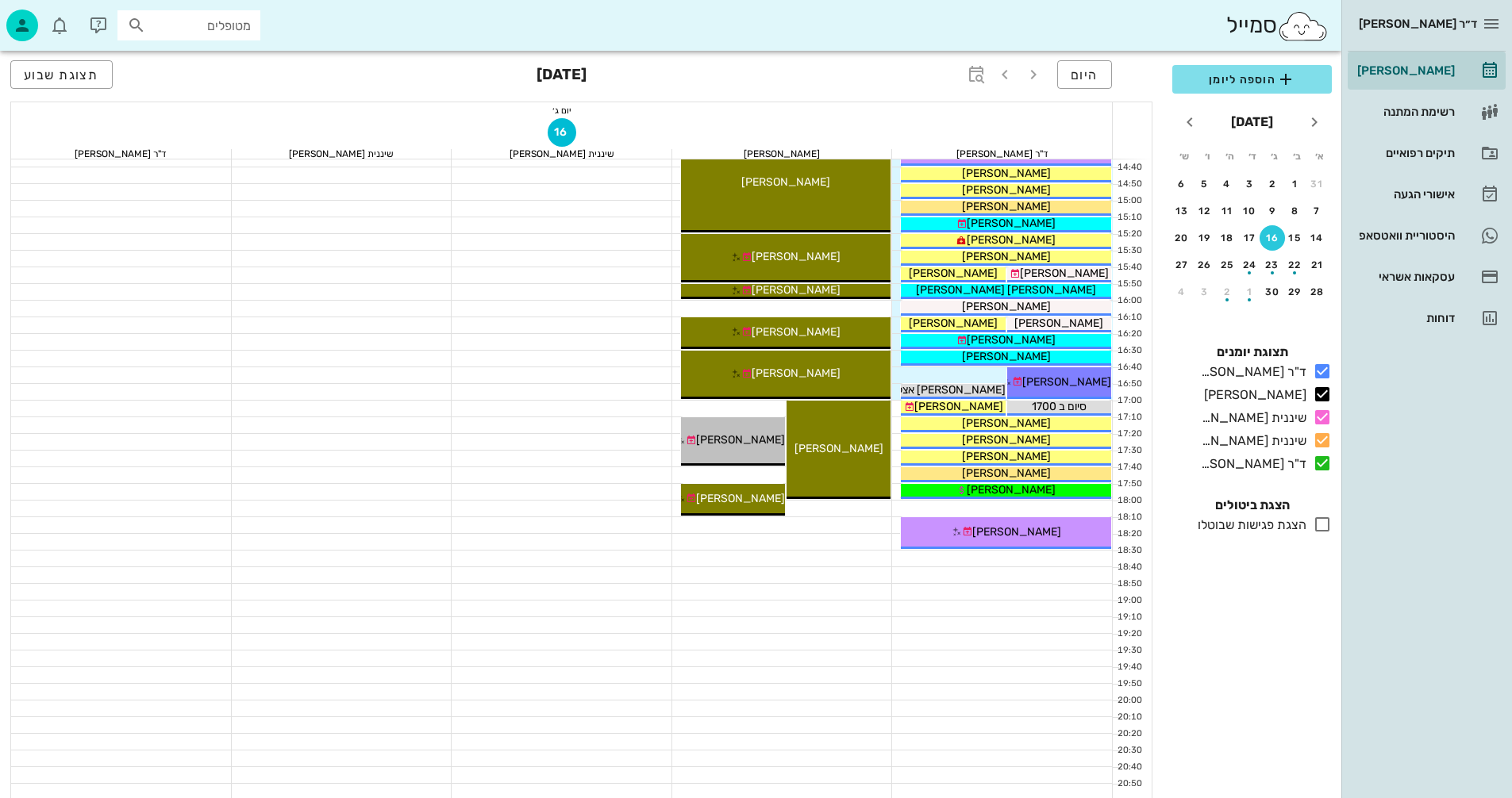
scroll to position [762, 0]
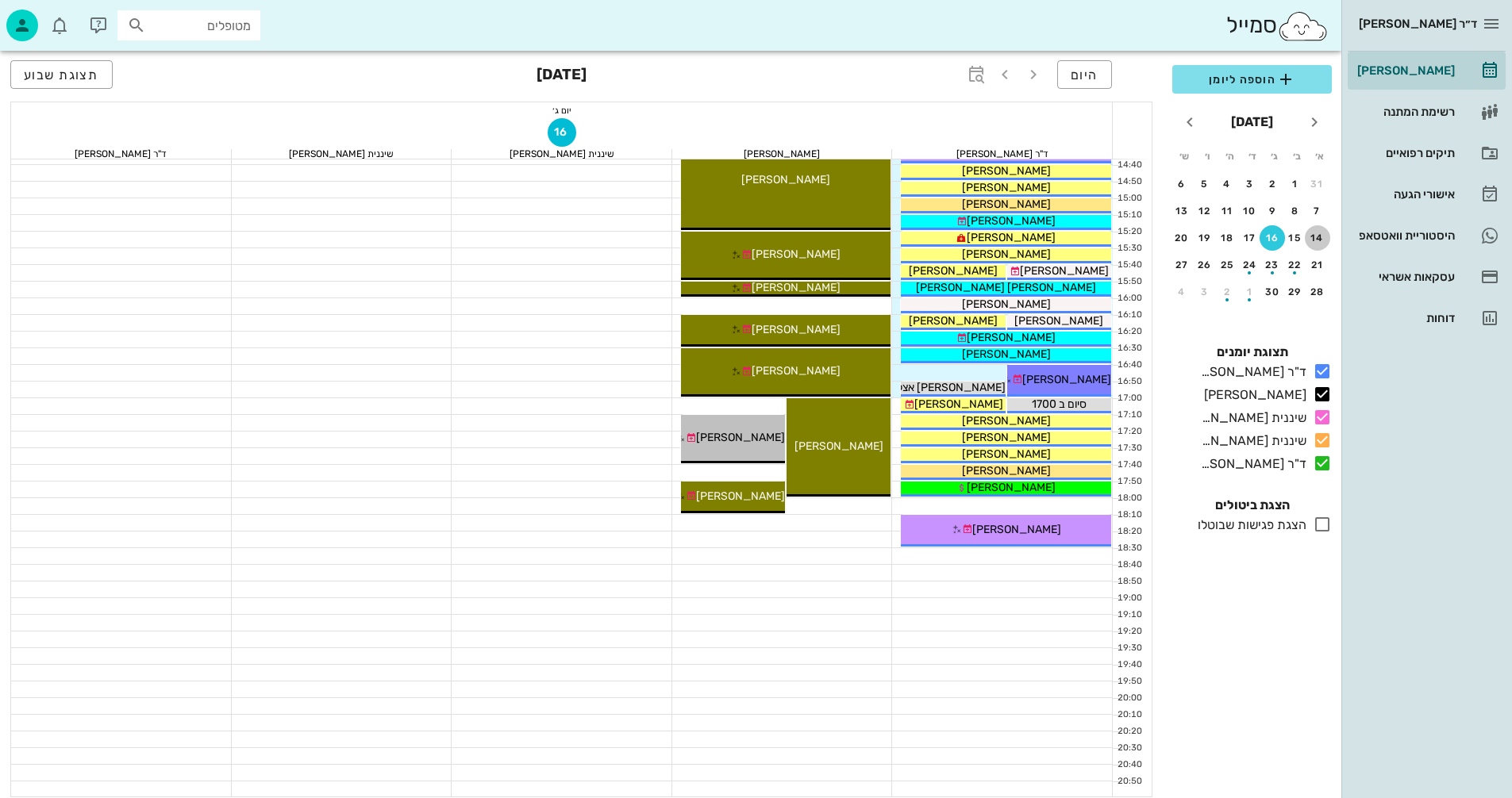
click at [1313, 235] on div "14" at bounding box center [1317, 238] width 26 height 11
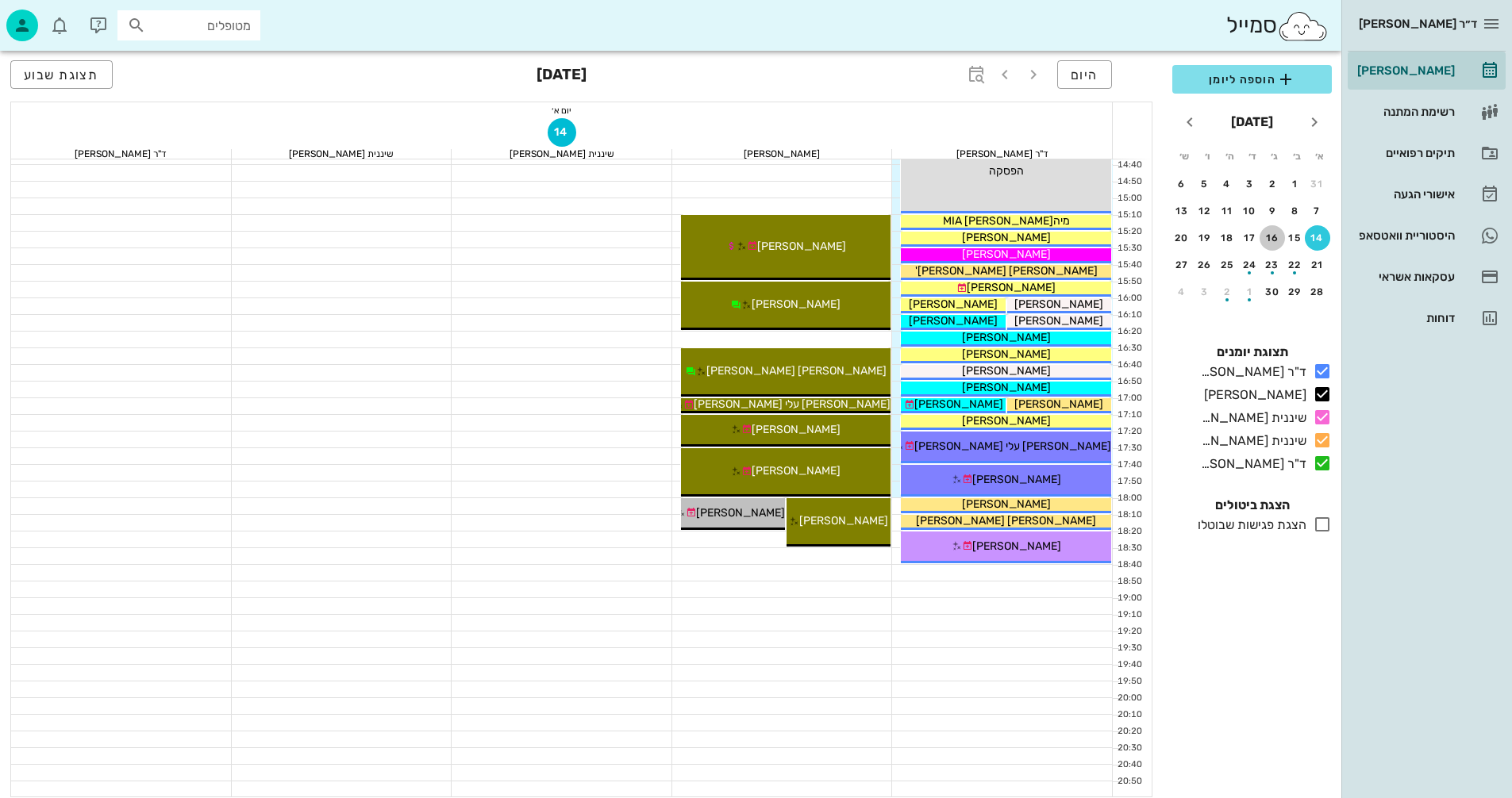
click at [1274, 238] on div "16" at bounding box center [1271, 238] width 26 height 11
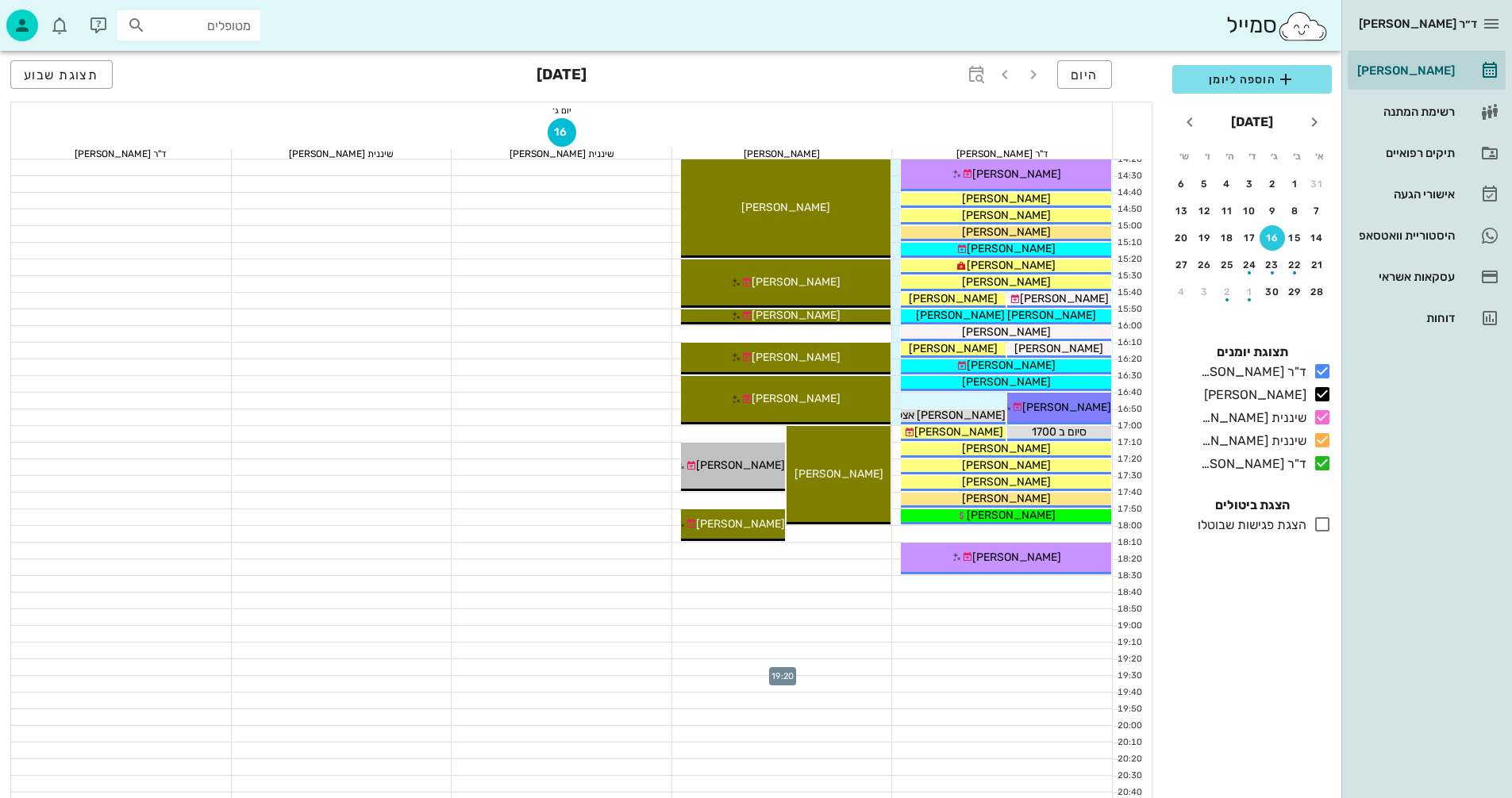
scroll to position [762, 0]
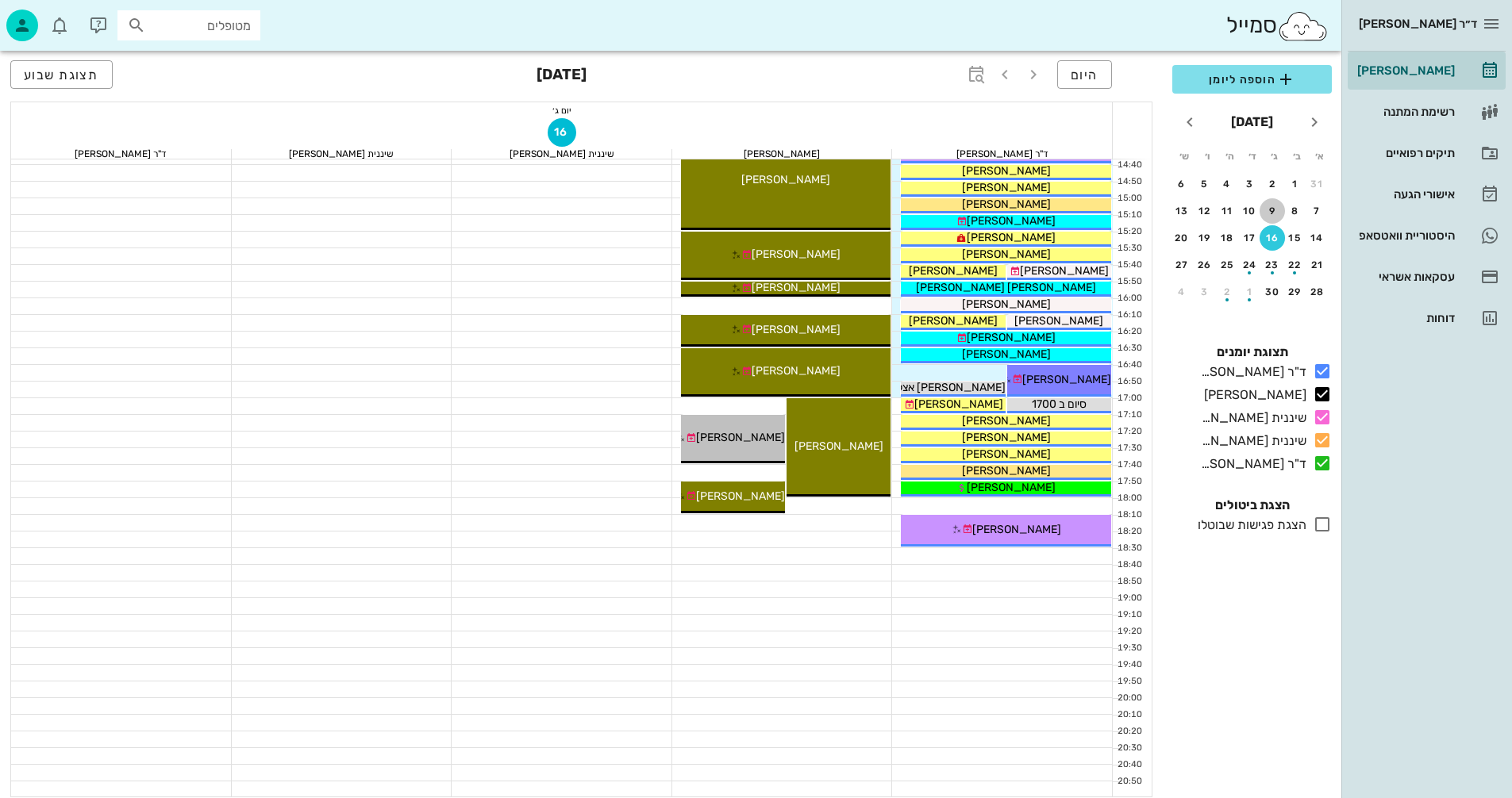
click at [1272, 206] on div "9" at bounding box center [1271, 211] width 26 height 11
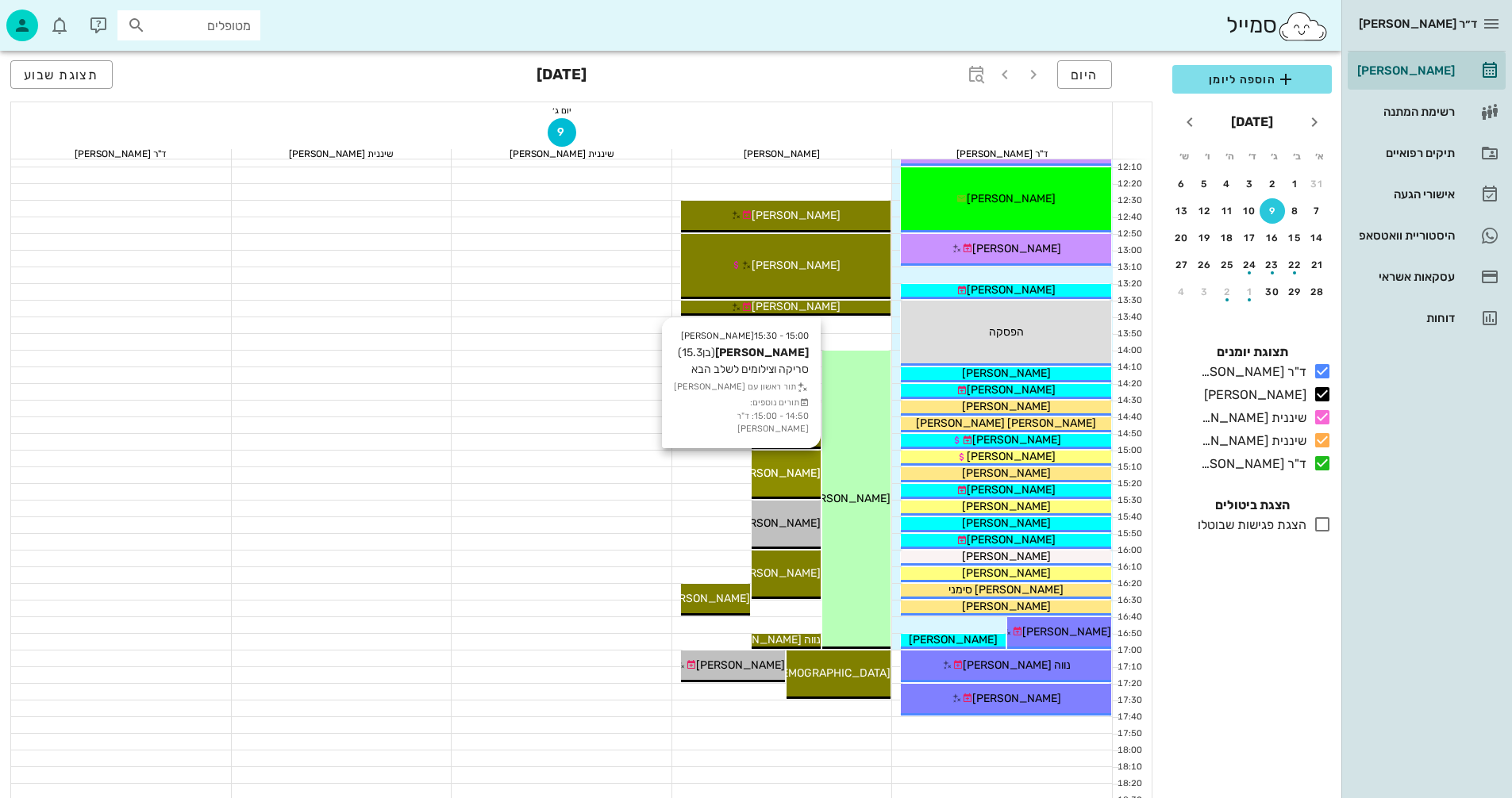
scroll to position [524, 0]
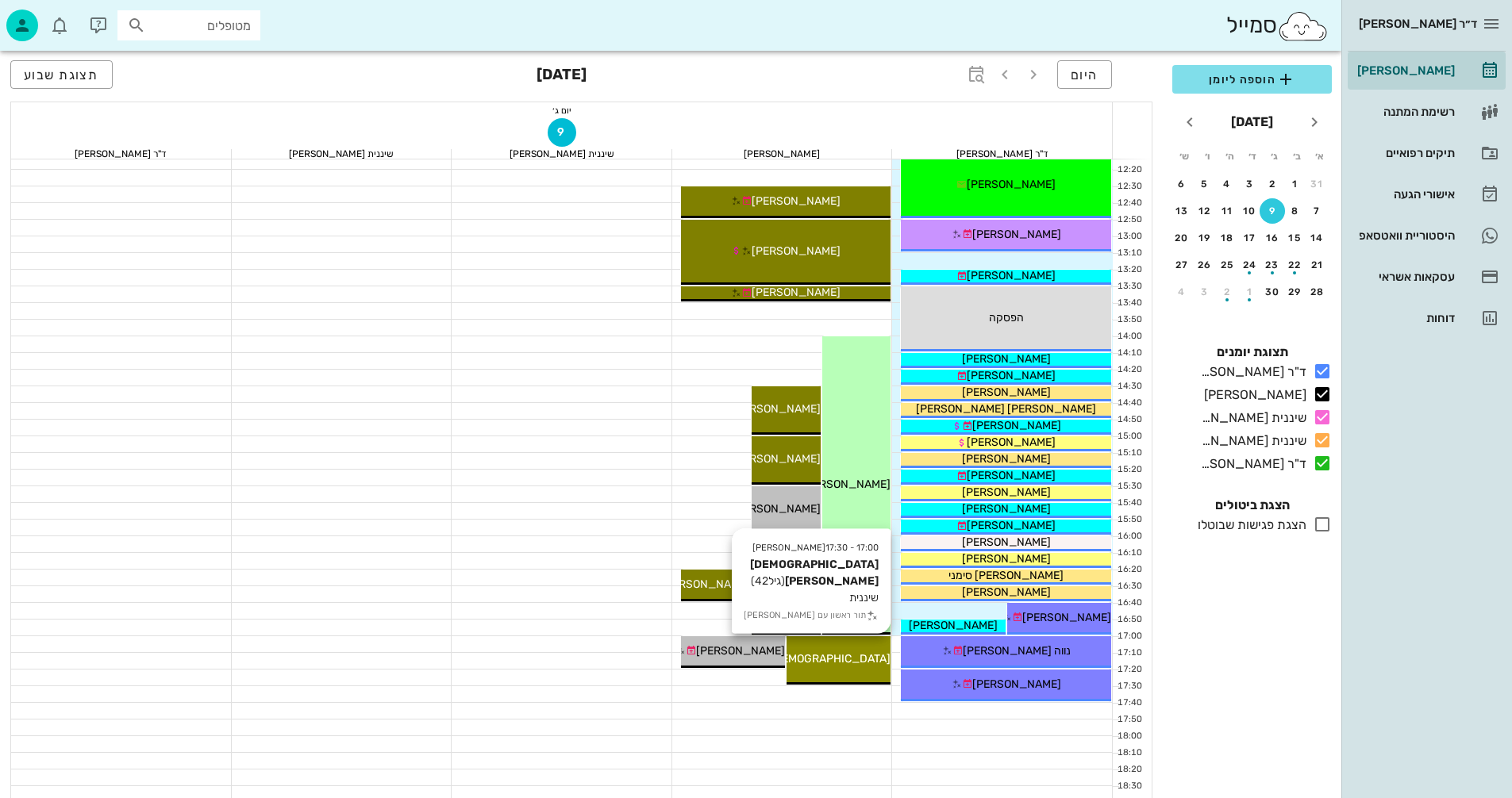
click at [852, 665] on span "[DEMOGRAPHIC_DATA][PERSON_NAME]" at bounding box center [786, 659] width 210 height 13
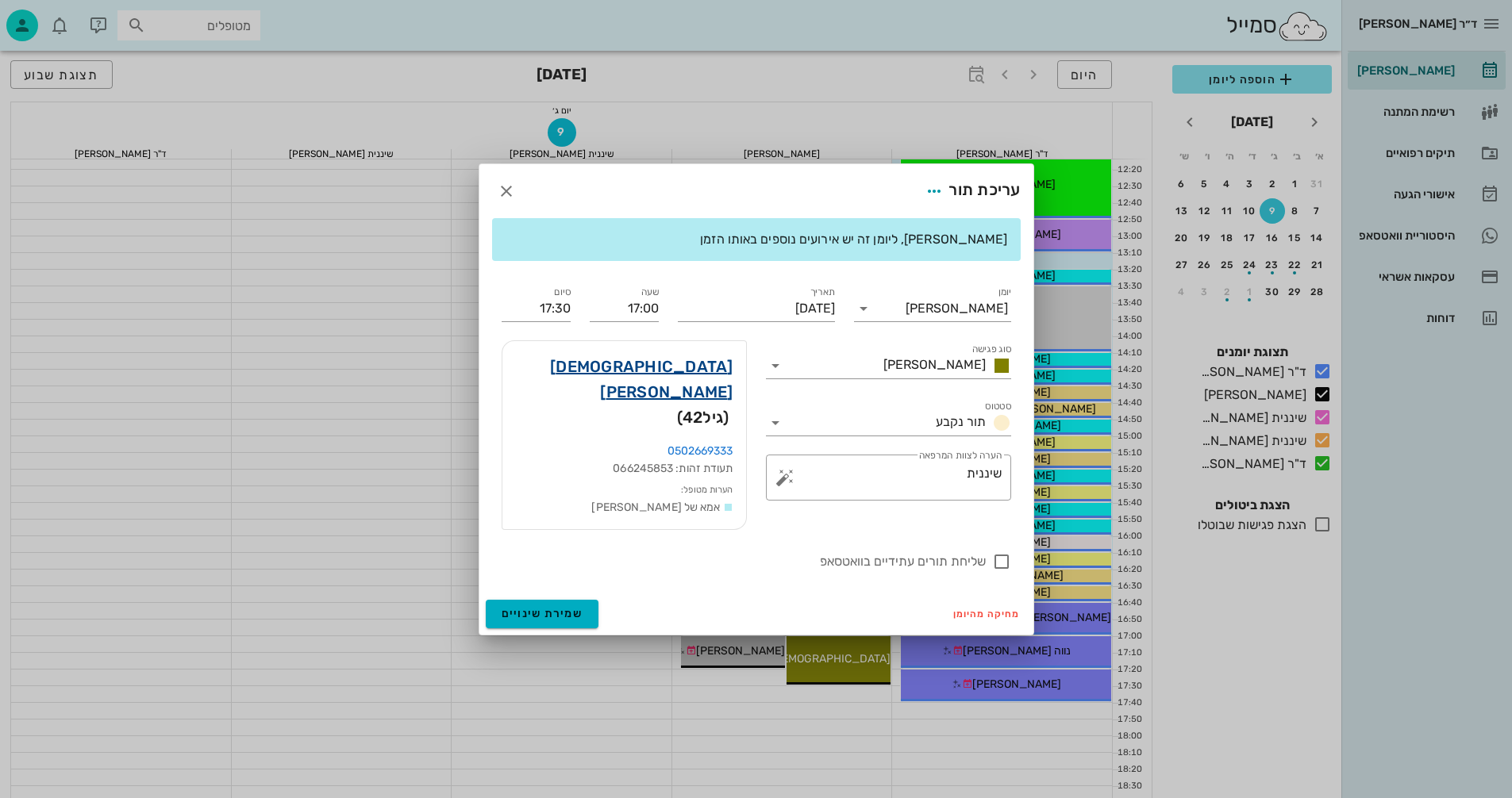
click at [707, 382] on link "[DEMOGRAPHIC_DATA][PERSON_NAME]" at bounding box center [624, 379] width 219 height 51
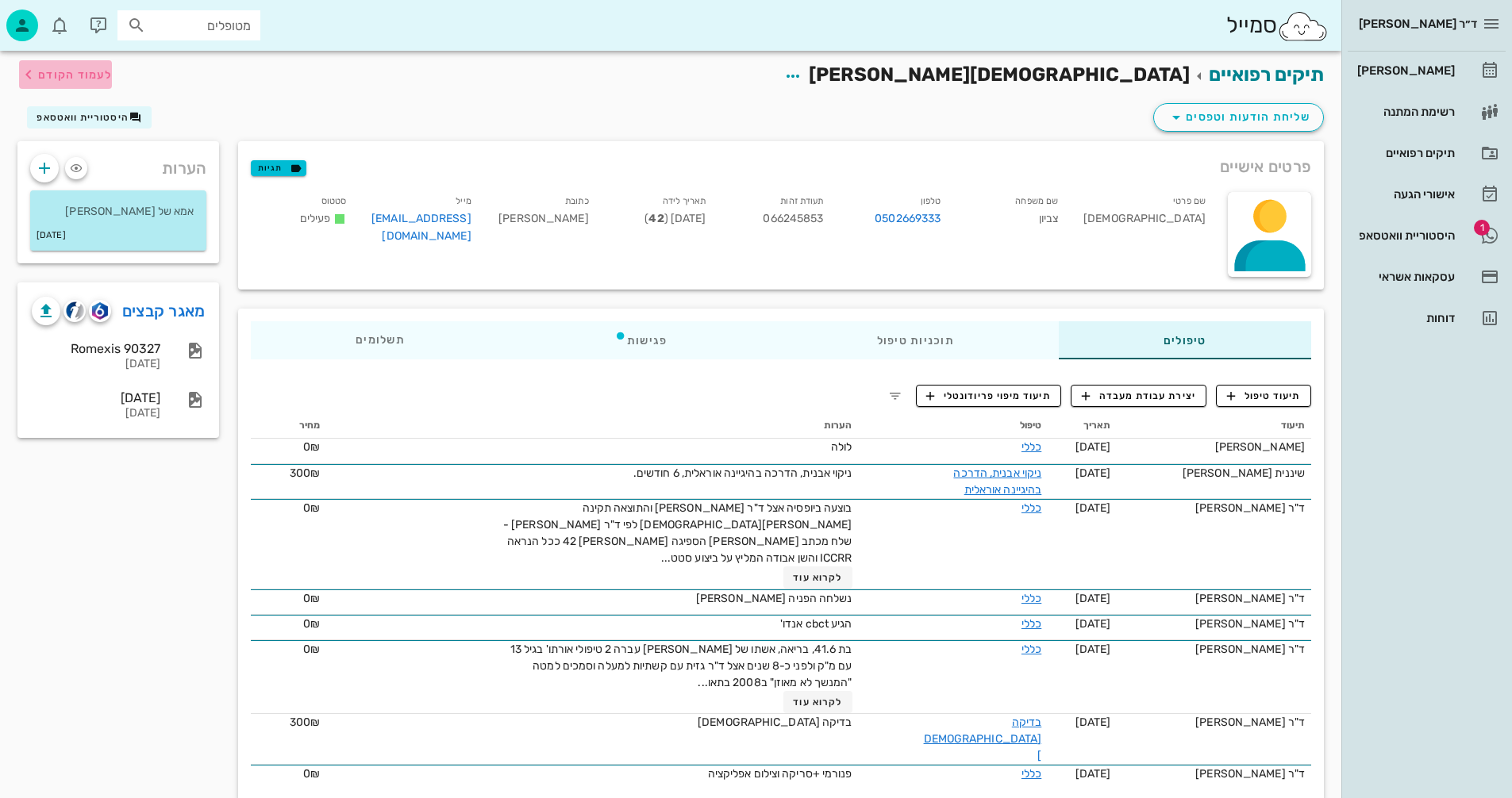
click at [38, 64] on button "לעמוד הקודם" at bounding box center [65, 74] width 93 height 28
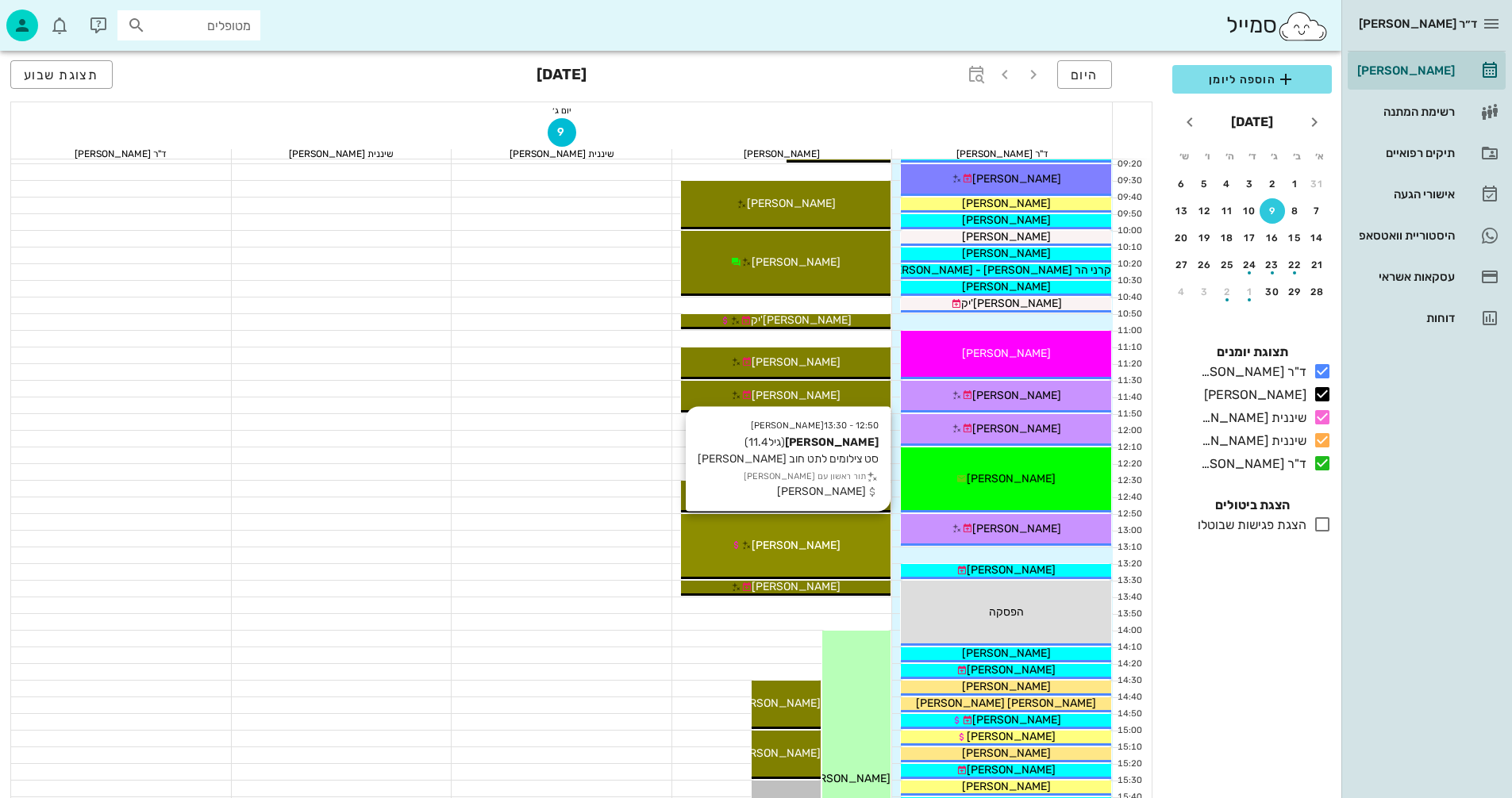
scroll to position [206, 0]
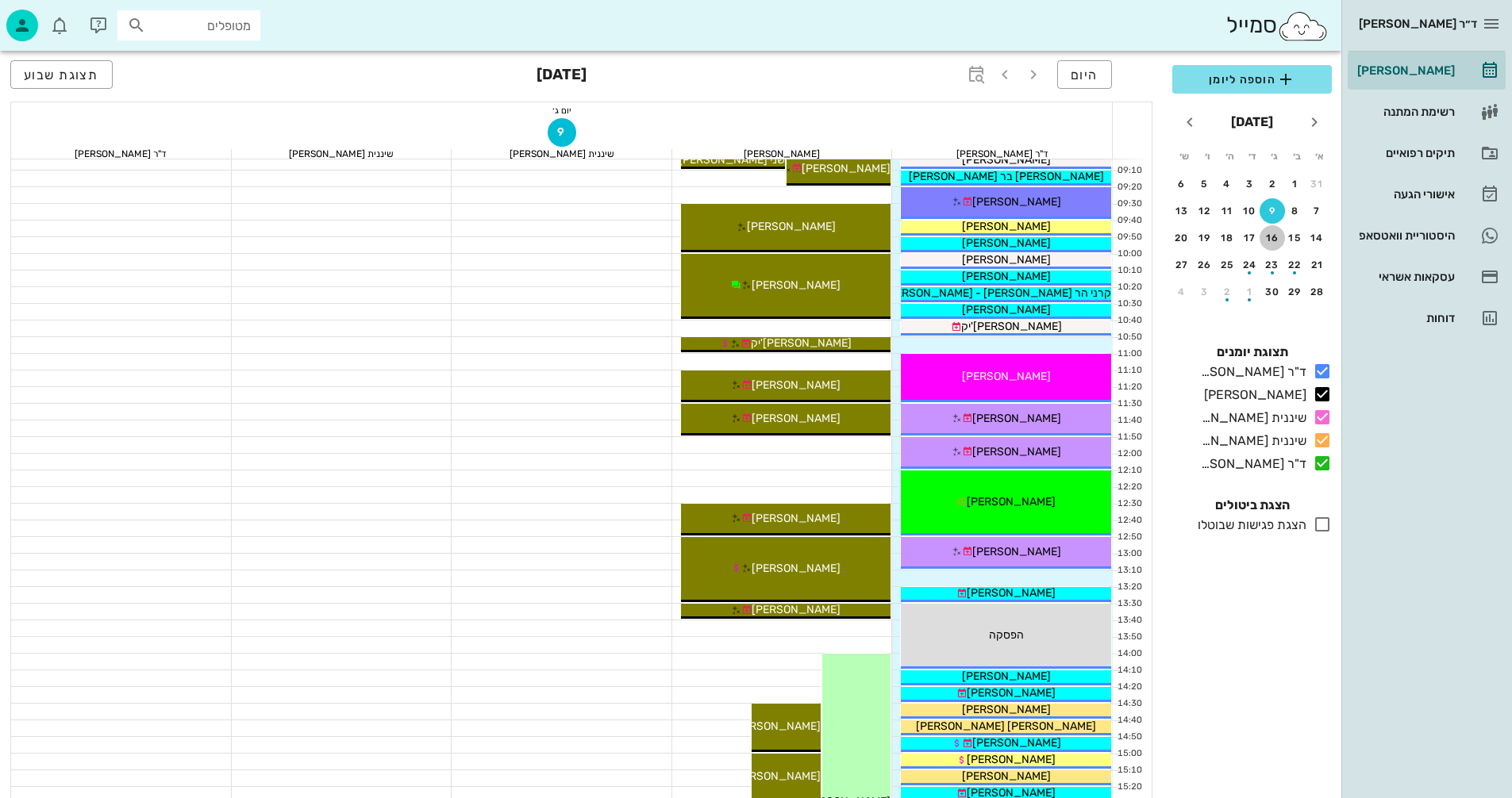
click at [1276, 233] on div "16" at bounding box center [1271, 238] width 26 height 11
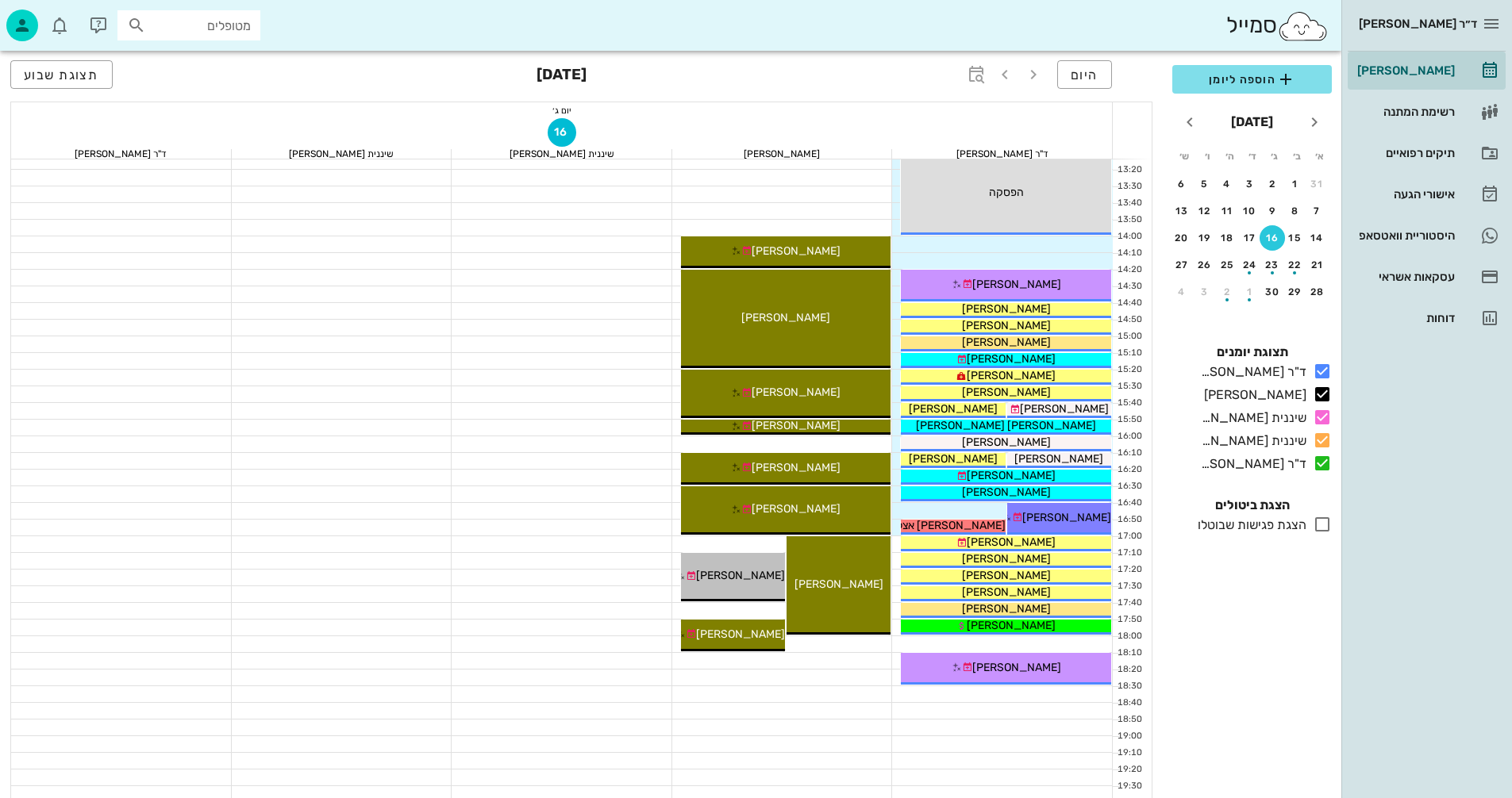
scroll to position [682, 0]
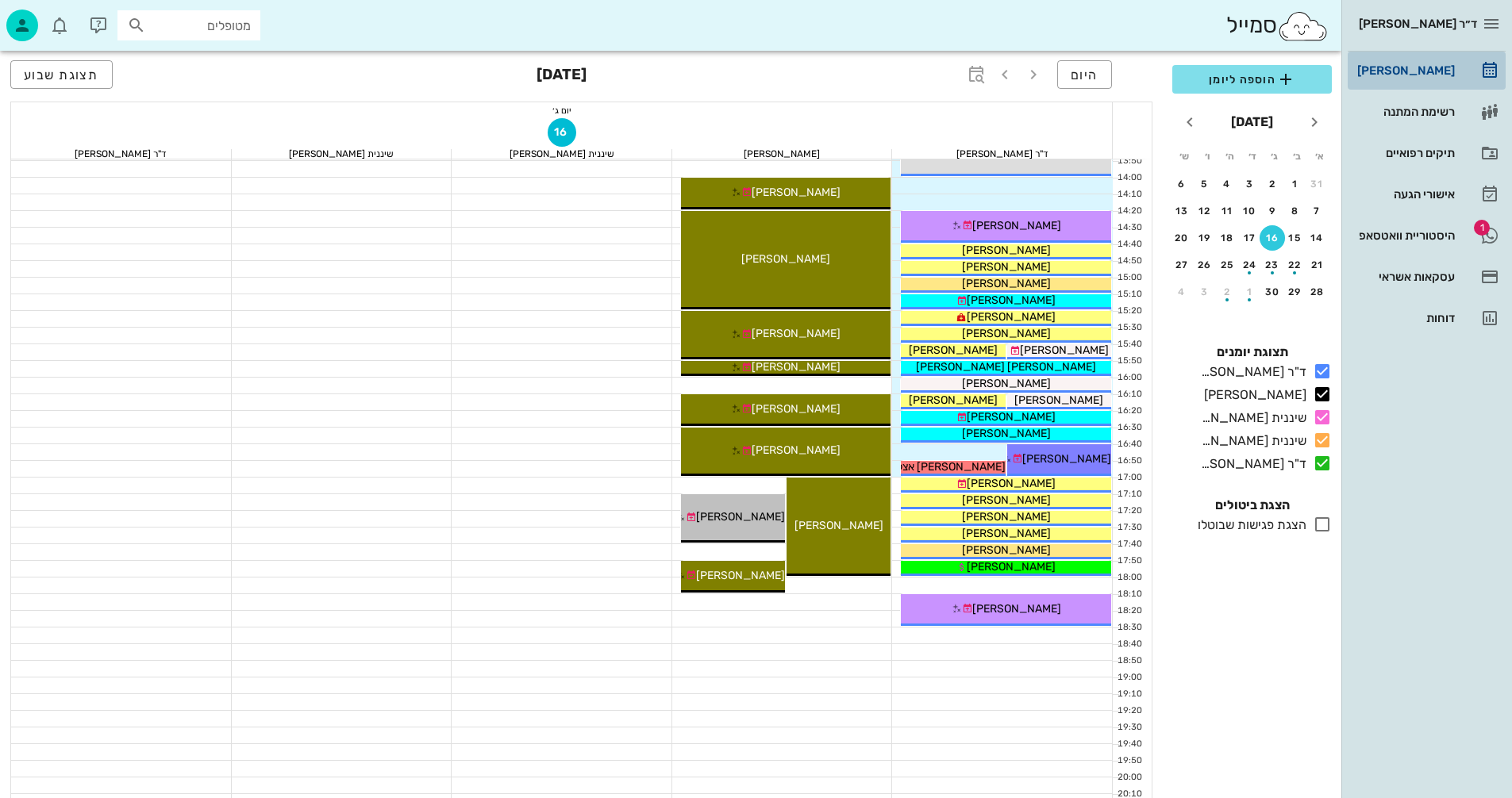
click at [1428, 64] on div "[PERSON_NAME]" at bounding box center [1404, 71] width 101 height 12
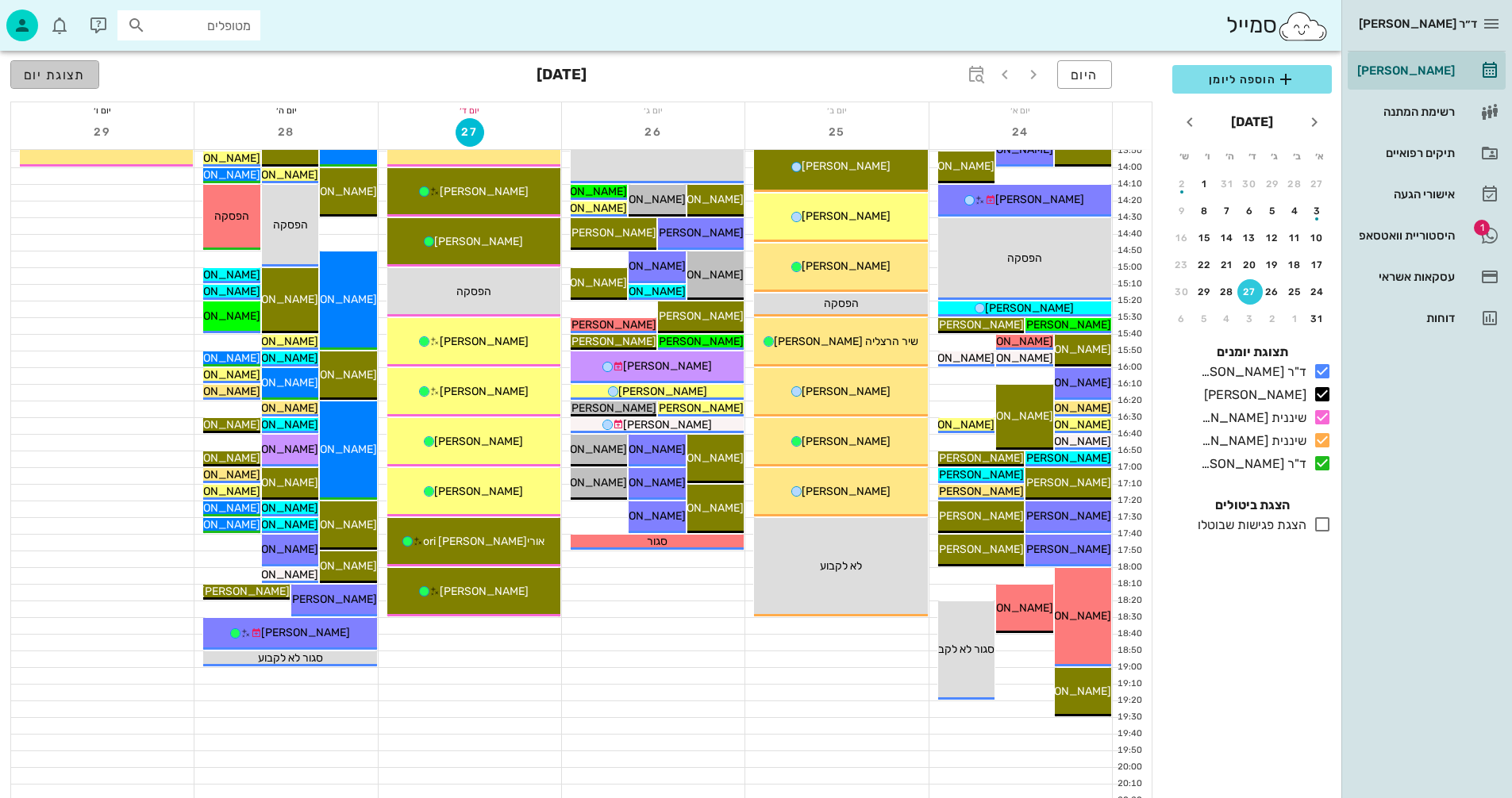
click at [55, 60] on button "תצוגת יום" at bounding box center [55, 74] width 89 height 28
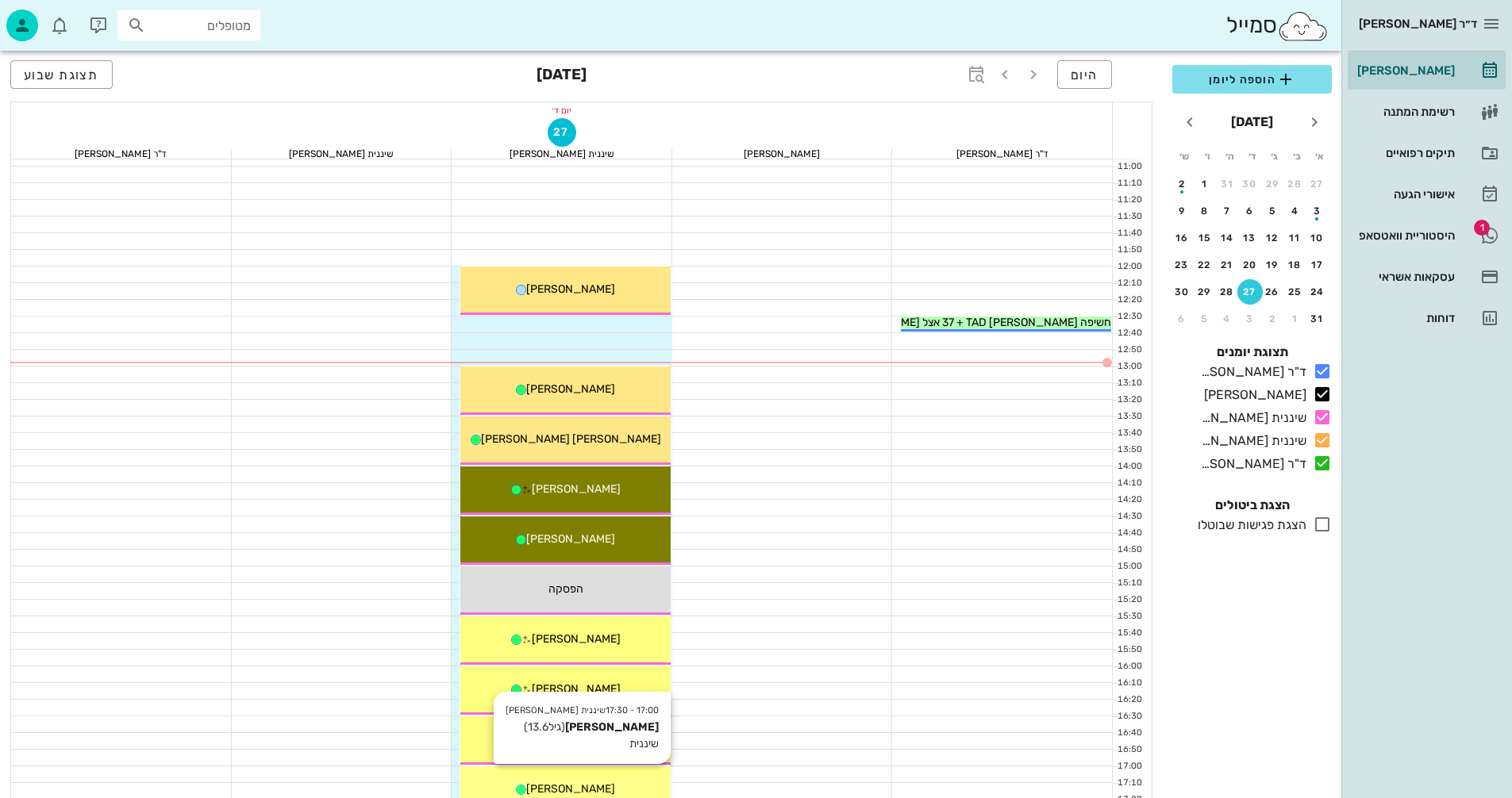
scroll to position [365, 0]
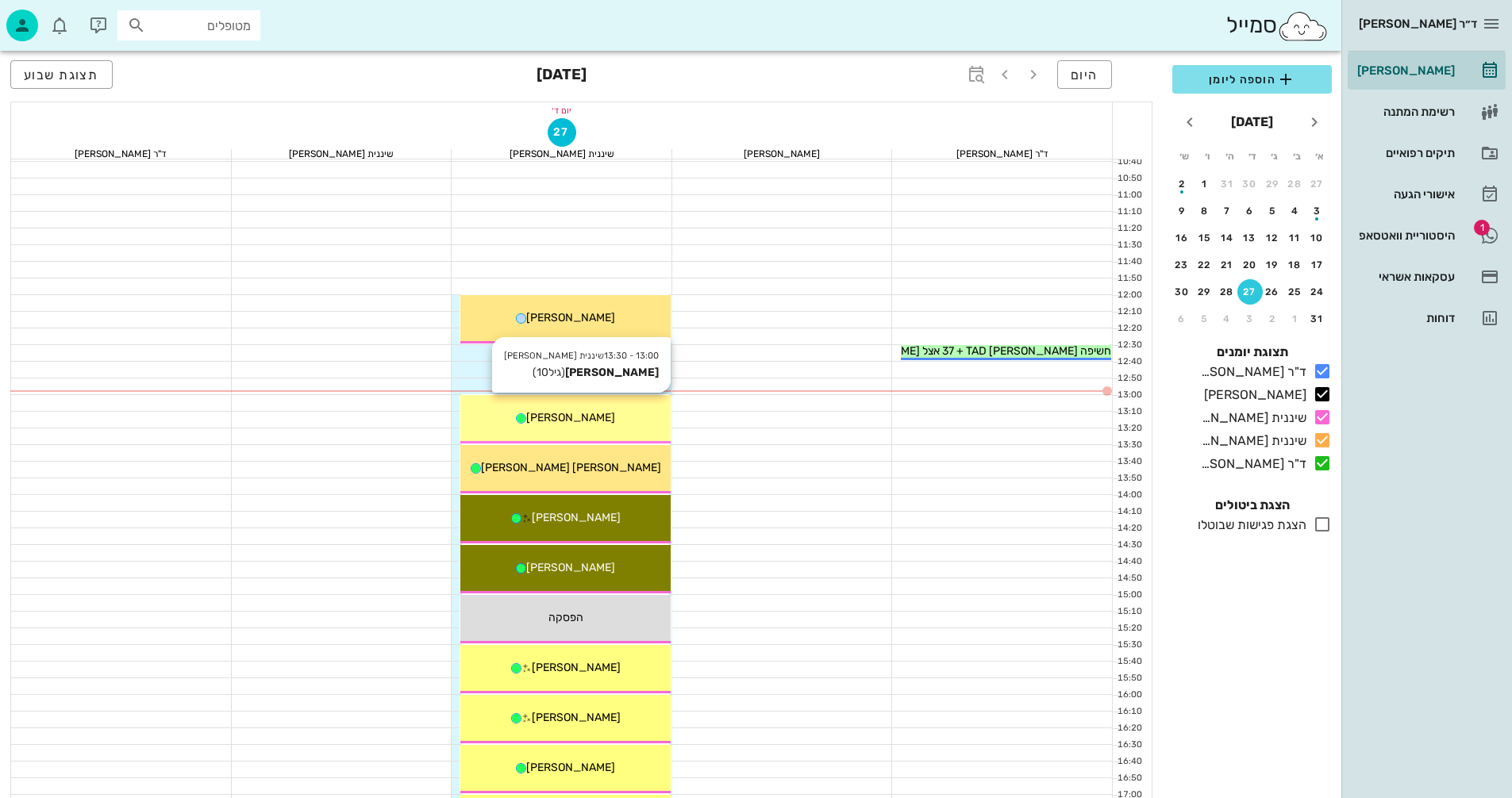
drag, startPoint x: 612, startPoint y: 428, endPoint x: 552, endPoint y: 414, distance: 61.6
click at [552, 414] on span "[PERSON_NAME]" at bounding box center [570, 417] width 89 height 13
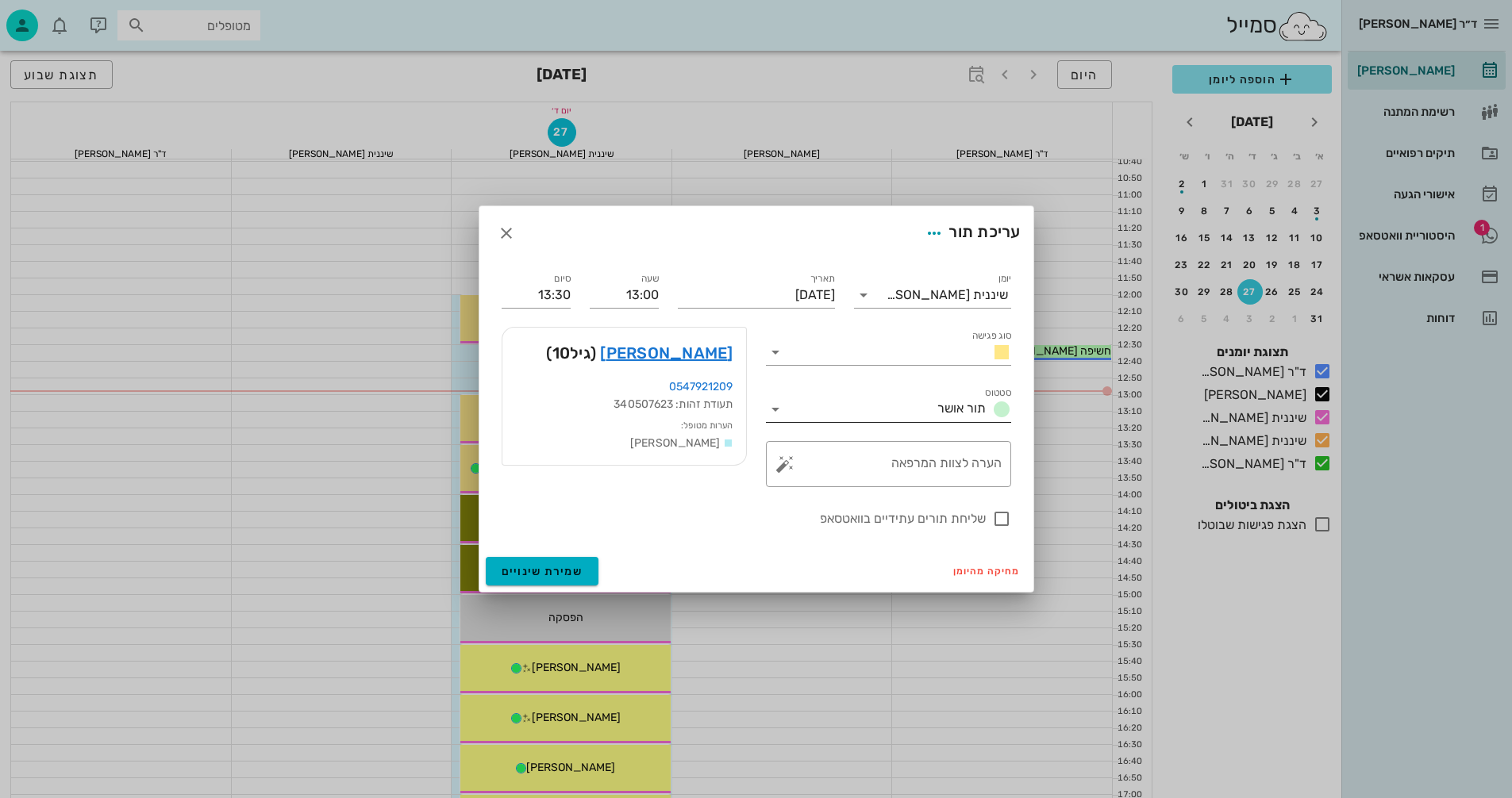
click at [772, 406] on icon at bounding box center [776, 410] width 19 height 19
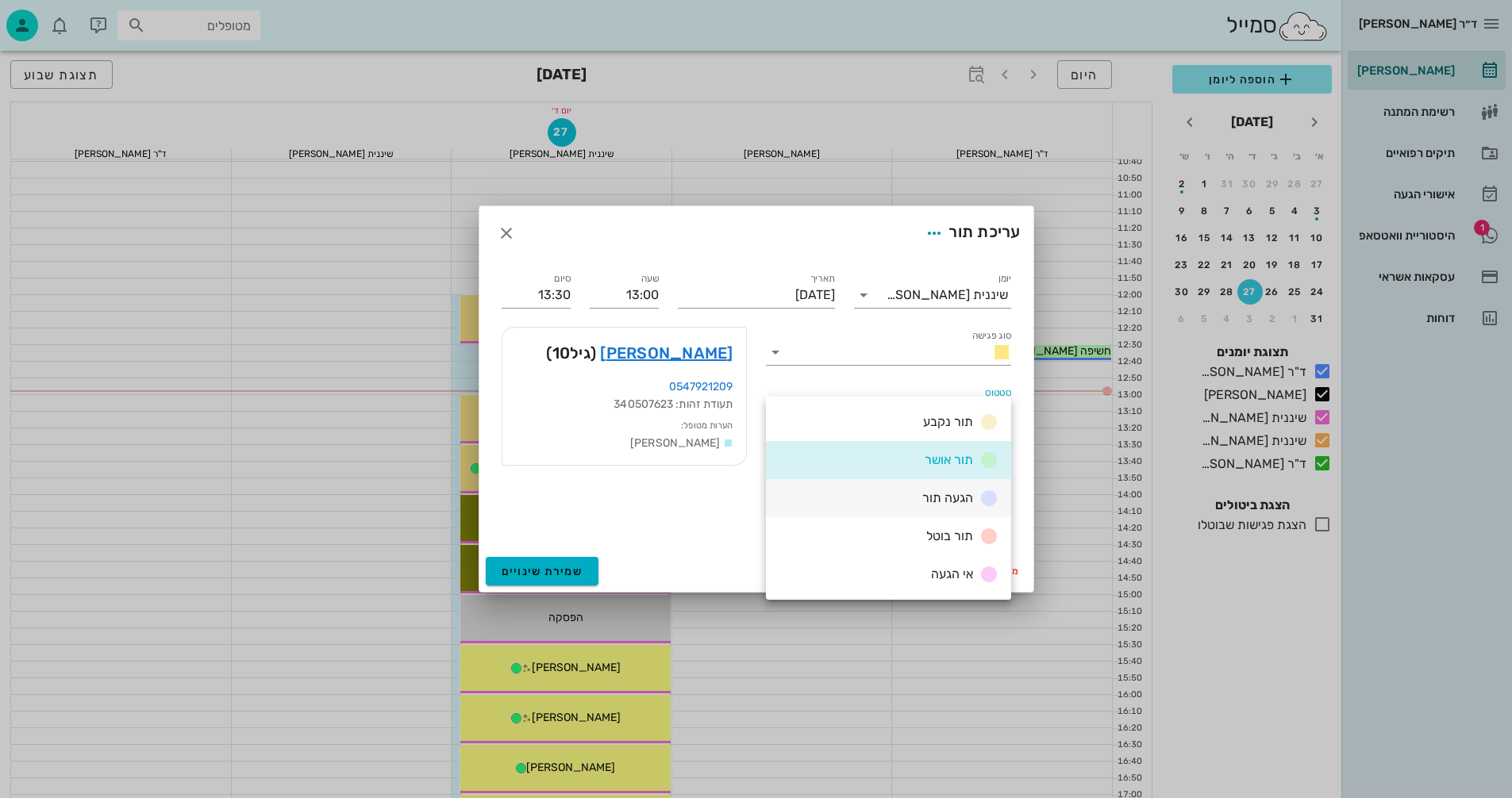
click at [953, 499] on span "הגעה תור" at bounding box center [948, 497] width 51 height 15
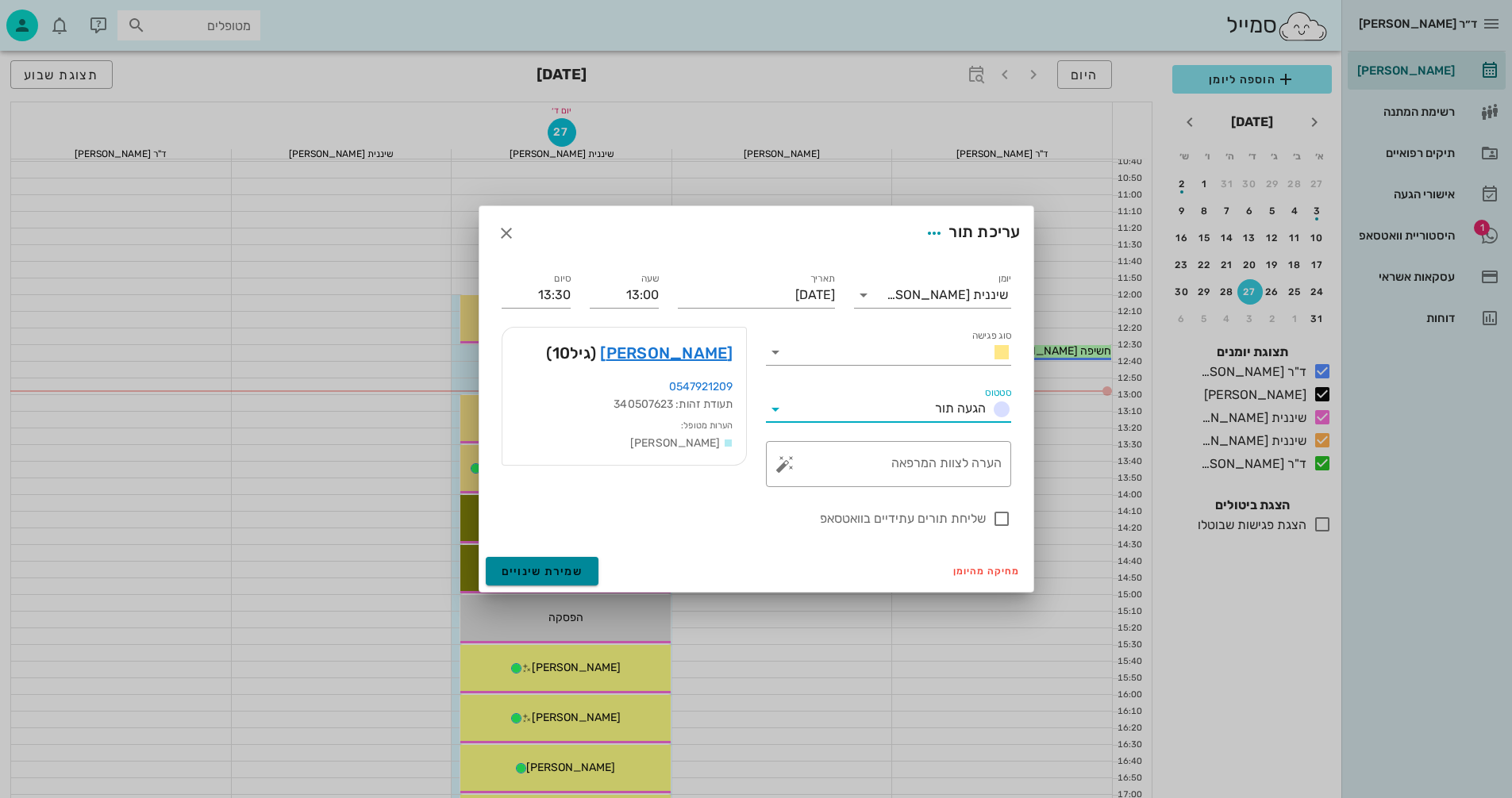
click at [550, 577] on span "שמירת שינויים" at bounding box center [542, 571] width 82 height 13
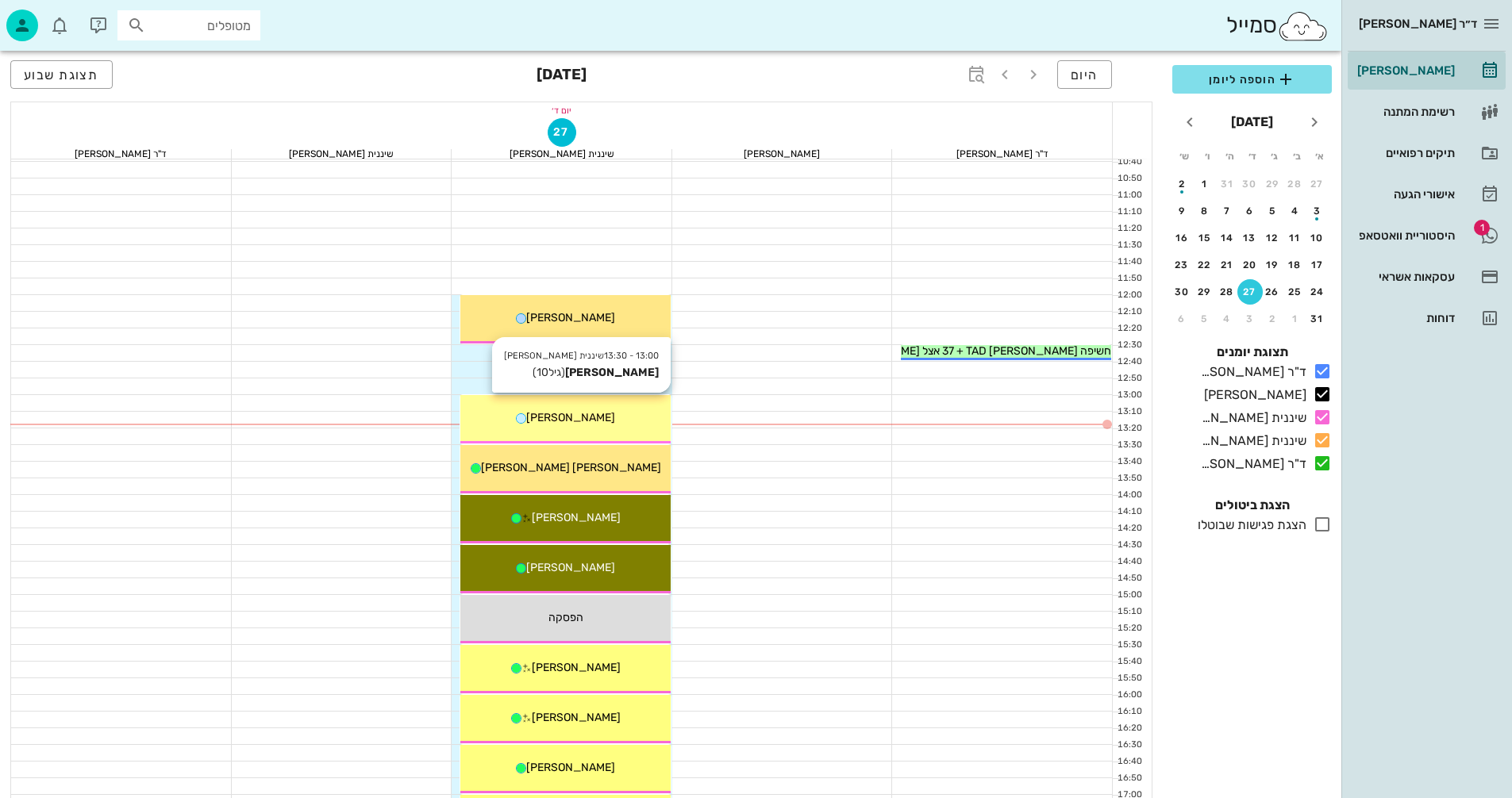
click at [626, 414] on div "[PERSON_NAME]" at bounding box center [565, 417] width 211 height 17
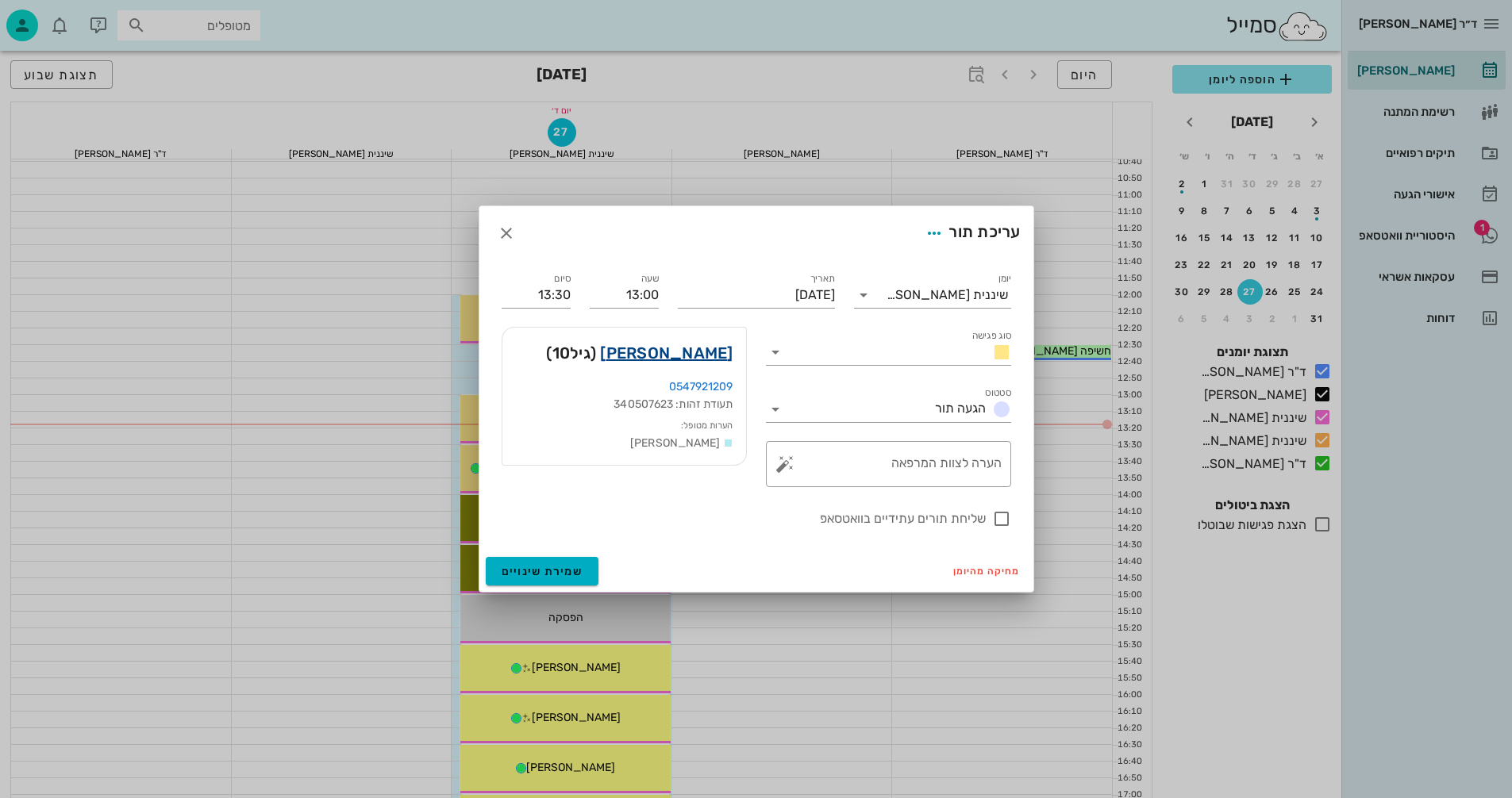
click at [700, 352] on link "[PERSON_NAME]" at bounding box center [666, 353] width 132 height 26
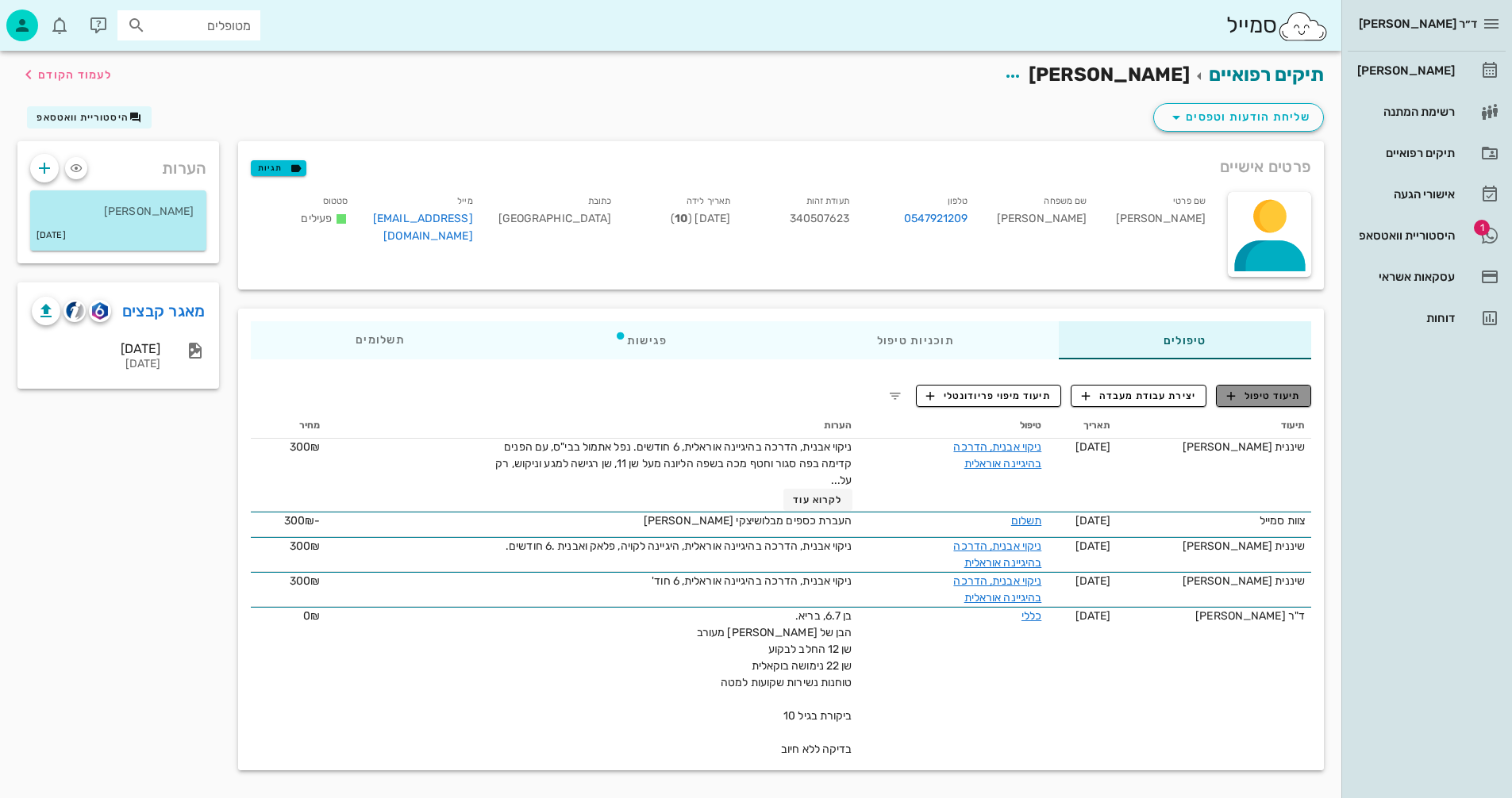
click at [1284, 394] on span "תיעוד טיפול" at bounding box center [1263, 396] width 74 height 14
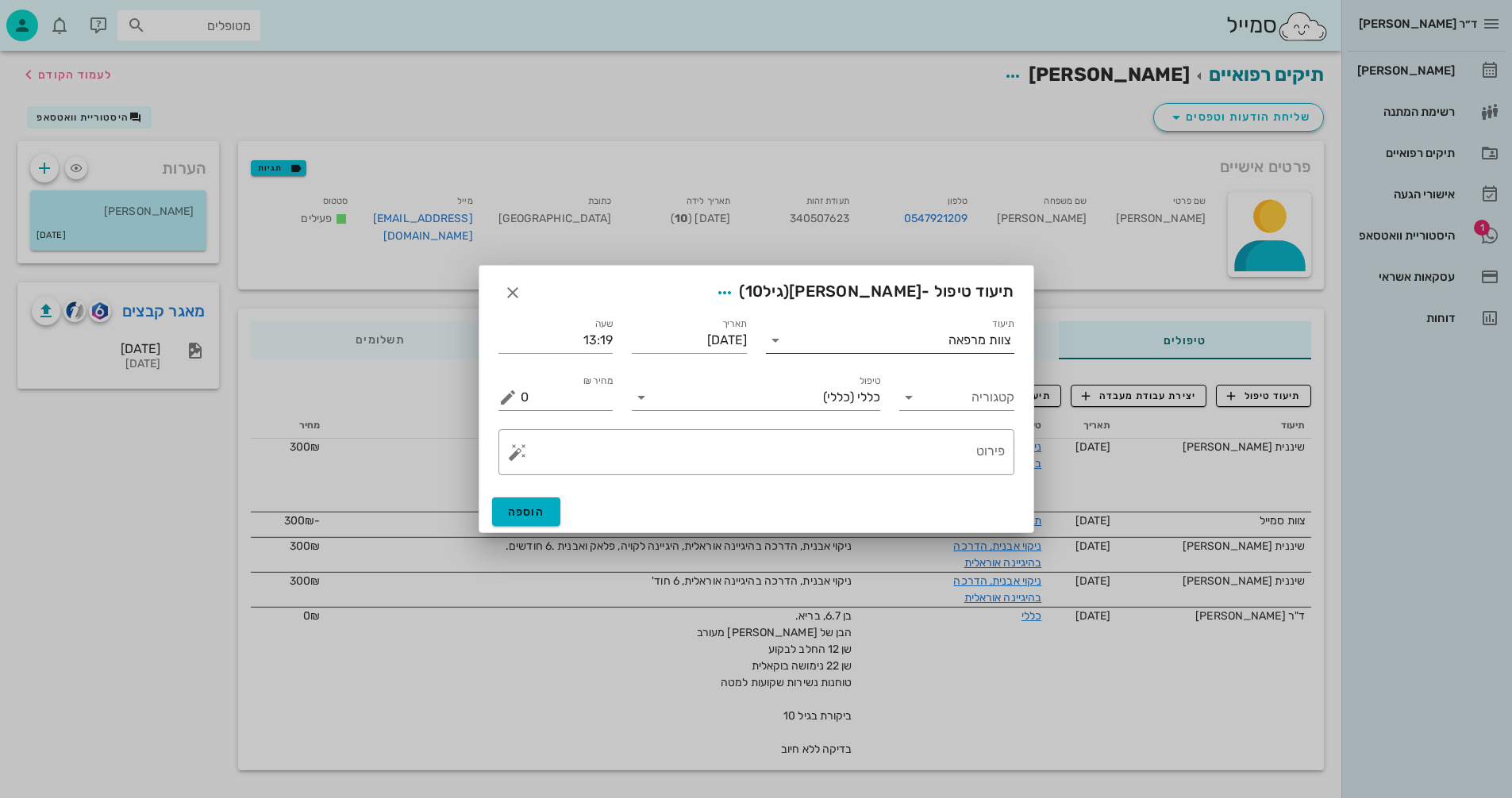
click at [788, 345] on input "תיעוד" at bounding box center [868, 340] width 160 height 26
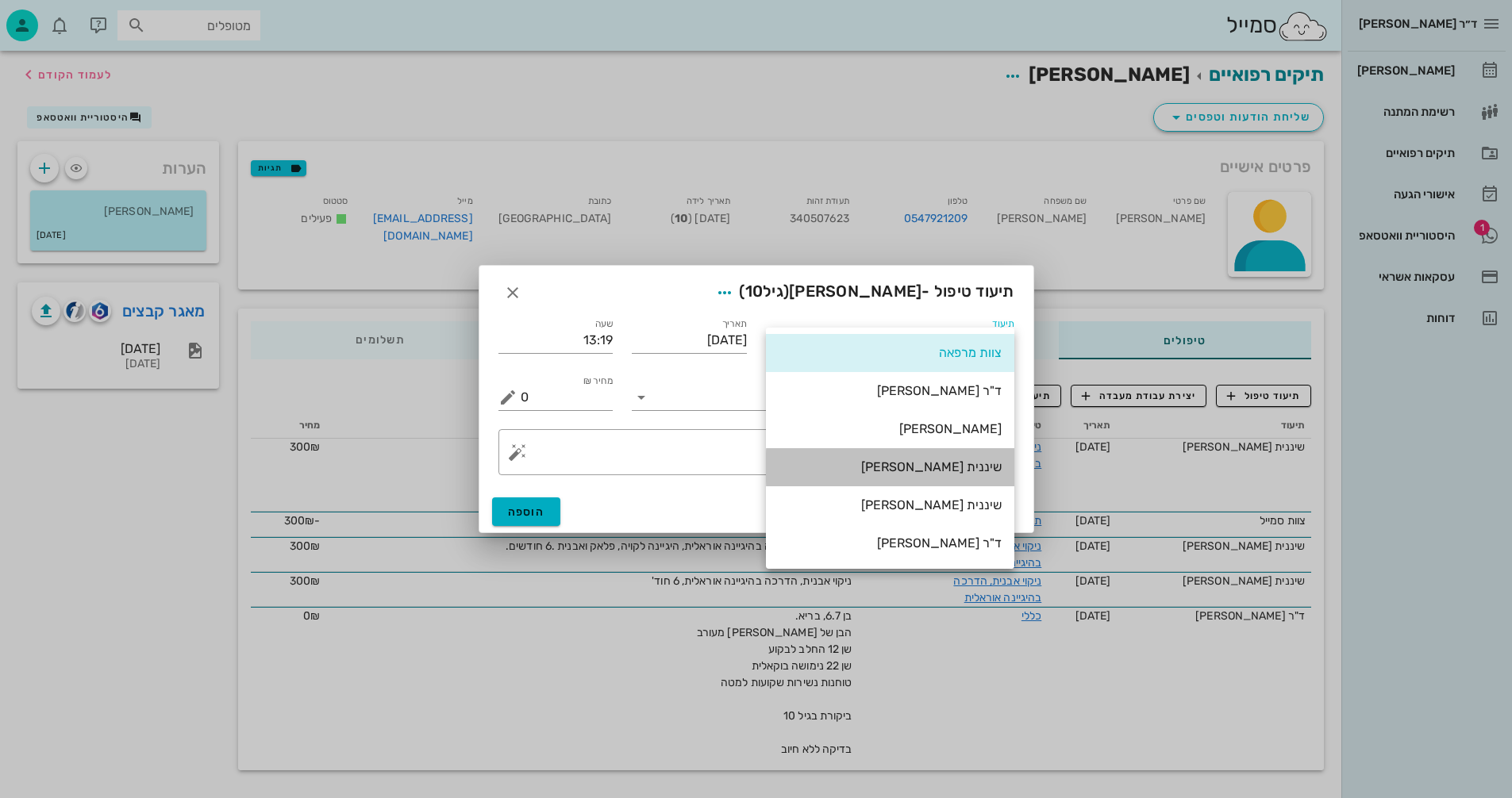
click at [971, 473] on div "שיננית [PERSON_NAME]" at bounding box center [890, 466] width 223 height 15
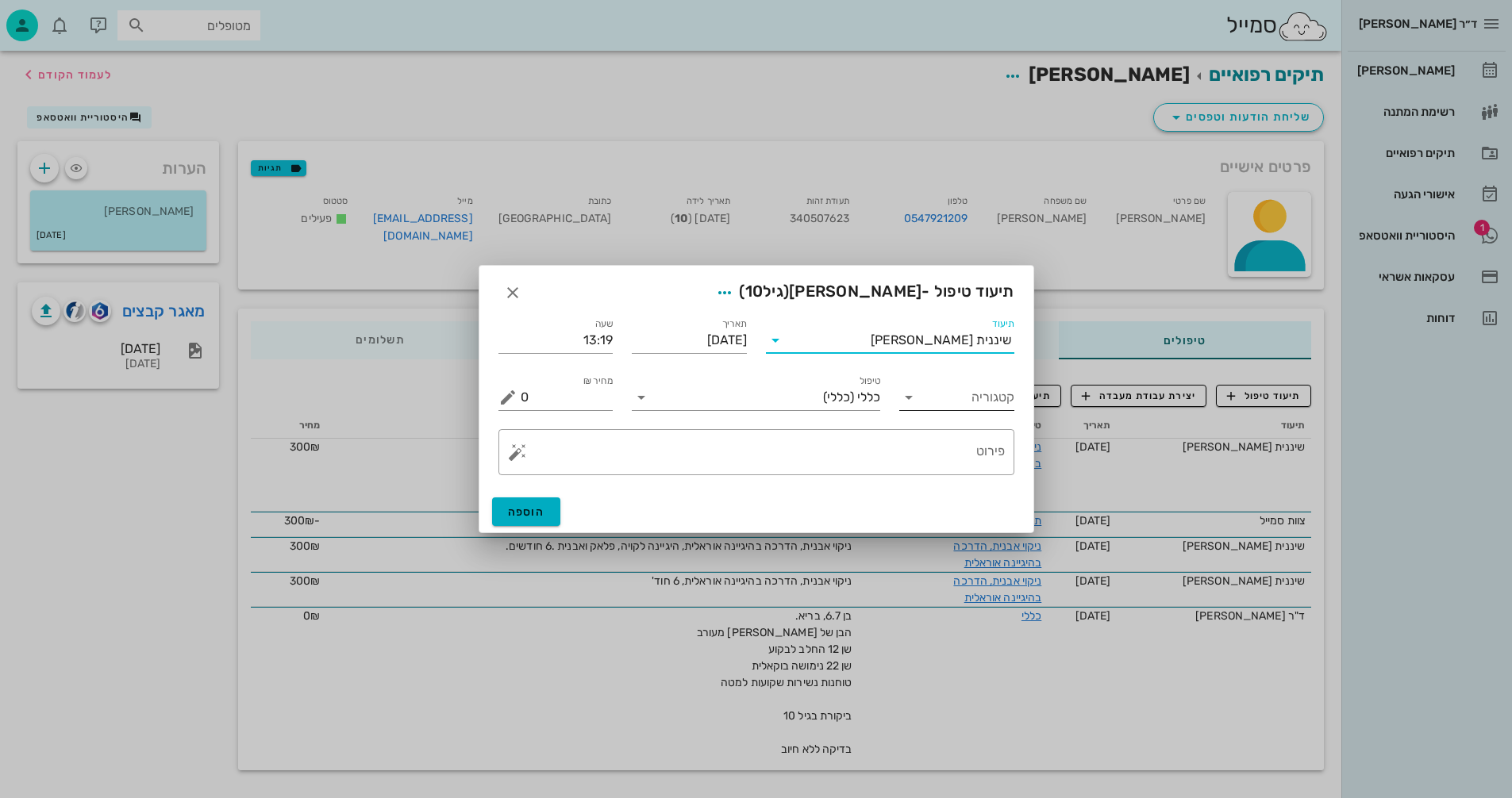
click at [907, 401] on icon at bounding box center [909, 398] width 19 height 19
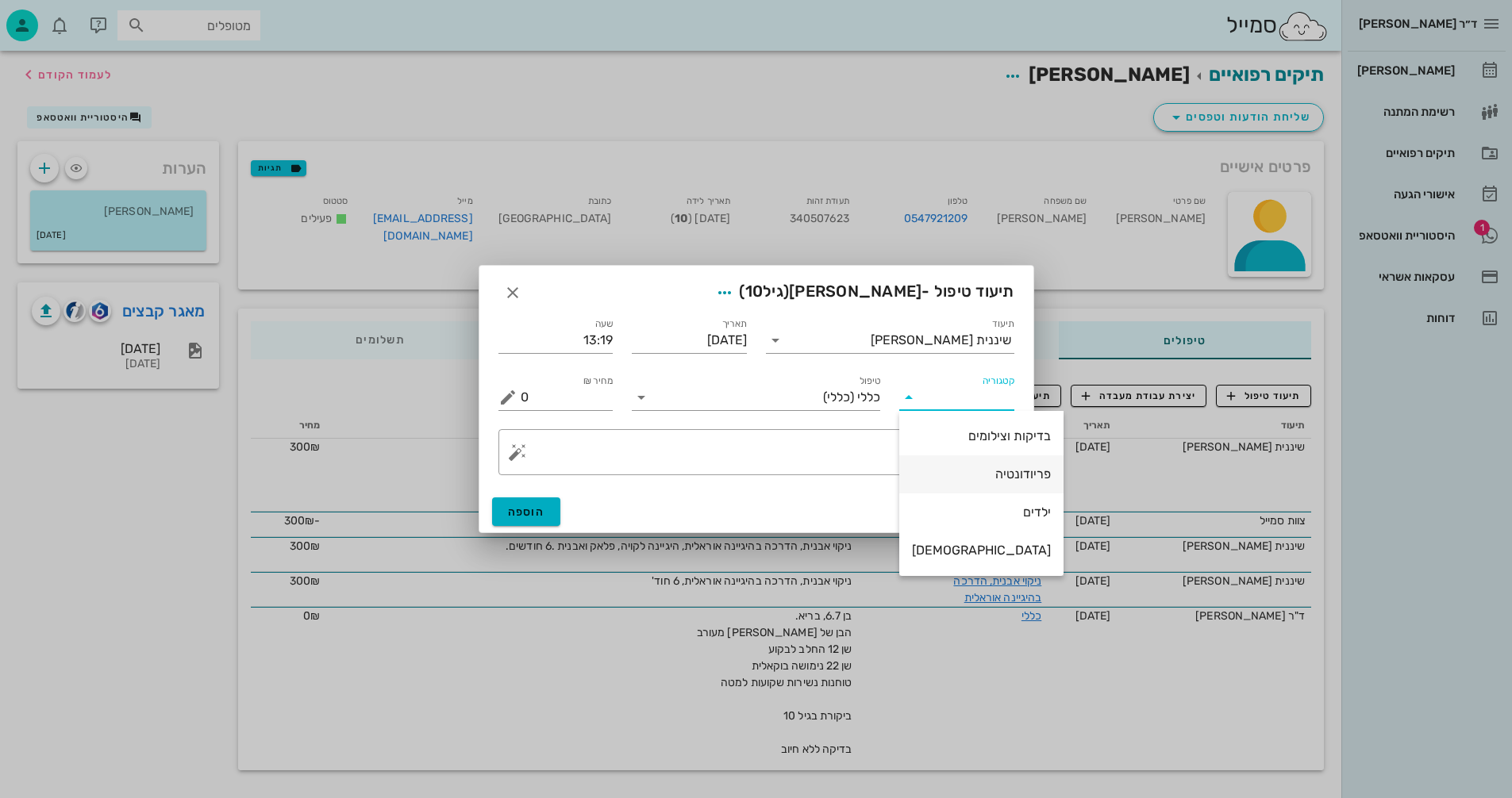
click at [982, 473] on div "פריודונטיה" at bounding box center [981, 474] width 139 height 15
type input "פריודונטיה"
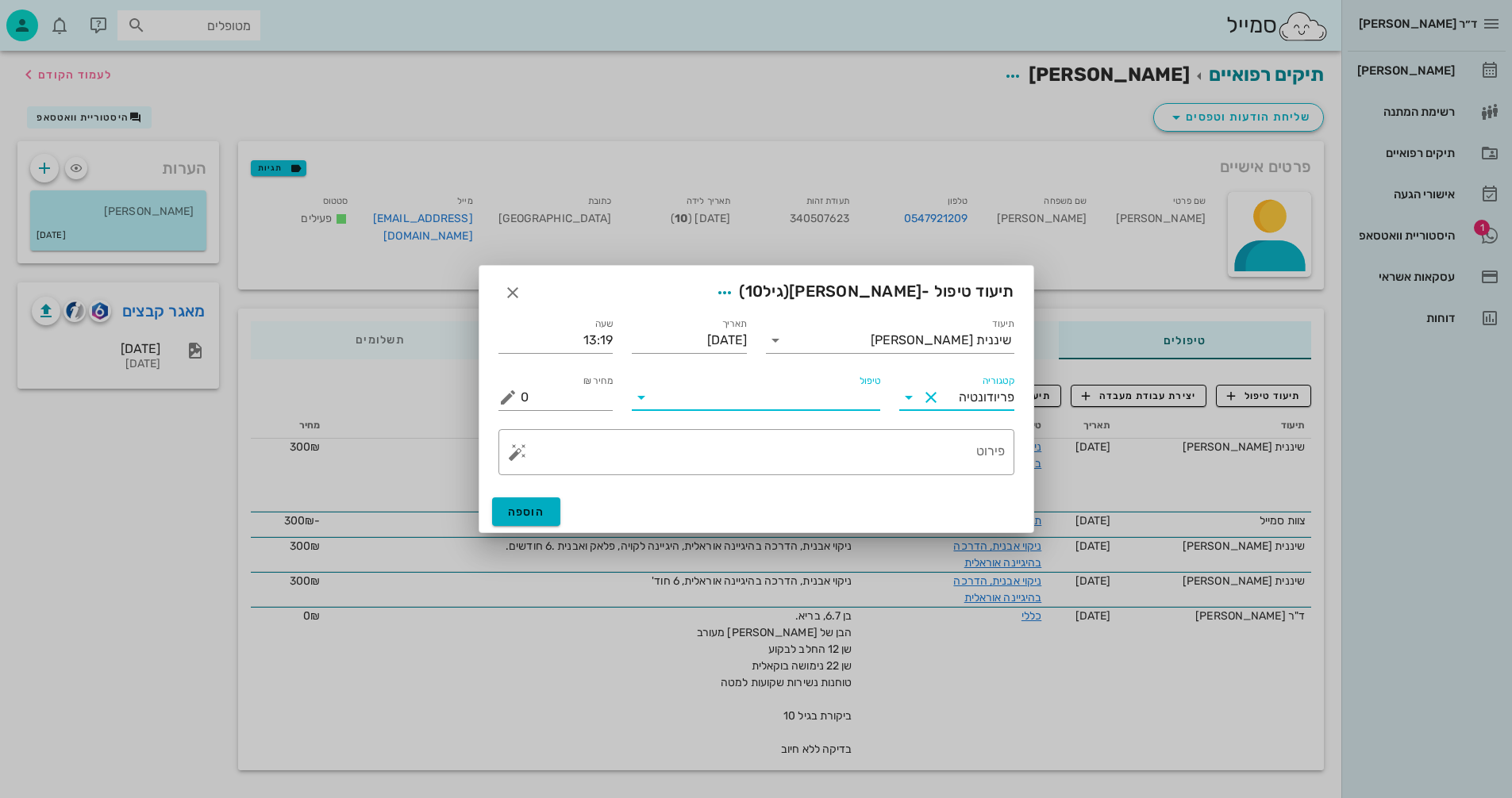
click at [830, 388] on input "טיפול" at bounding box center [767, 398] width 227 height 26
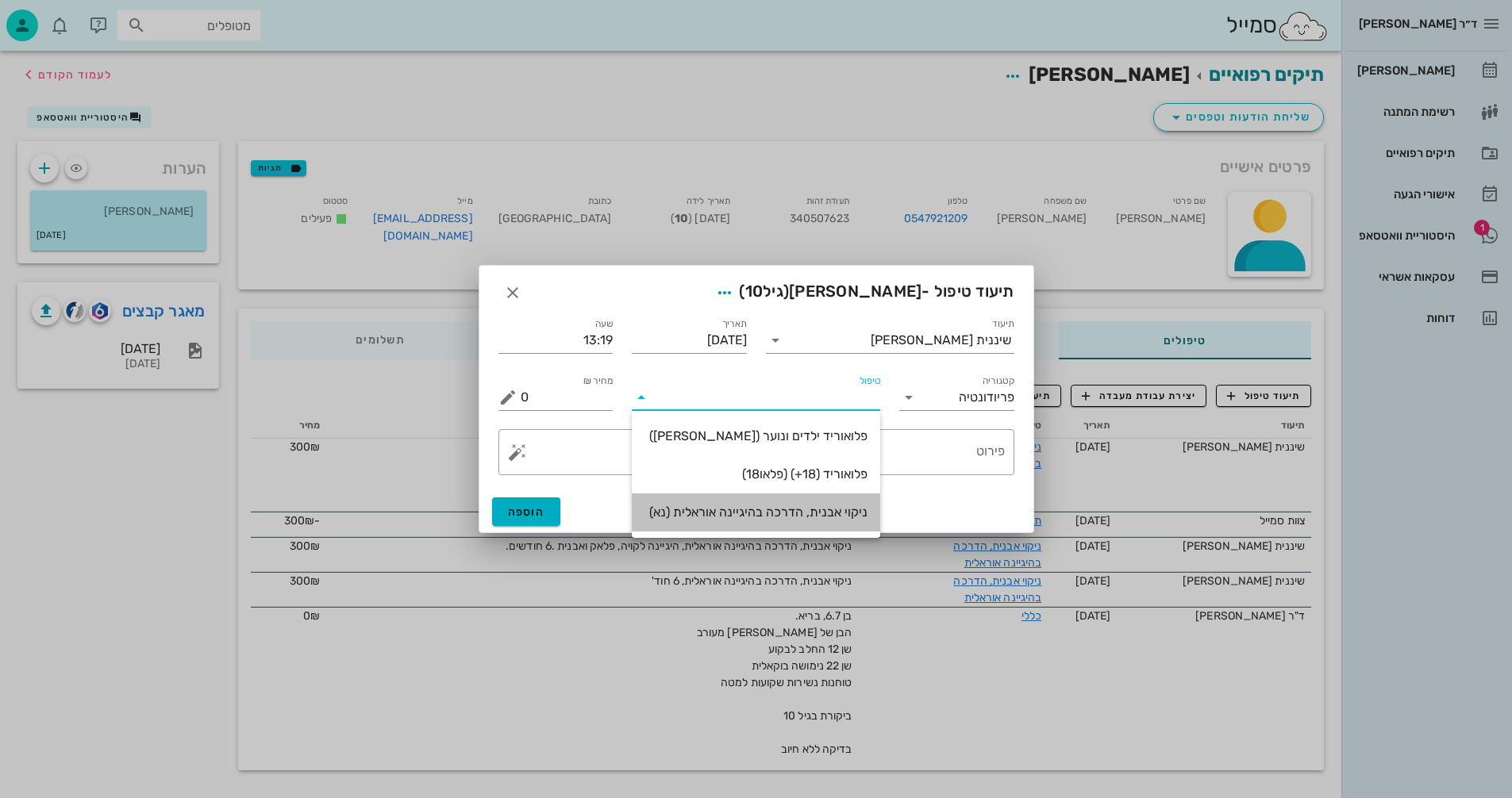
click at [822, 512] on div "ניקוי אבנית, הדרכה בהיגיינה אוראלית (נא)" at bounding box center [756, 511] width 223 height 15
type input "300"
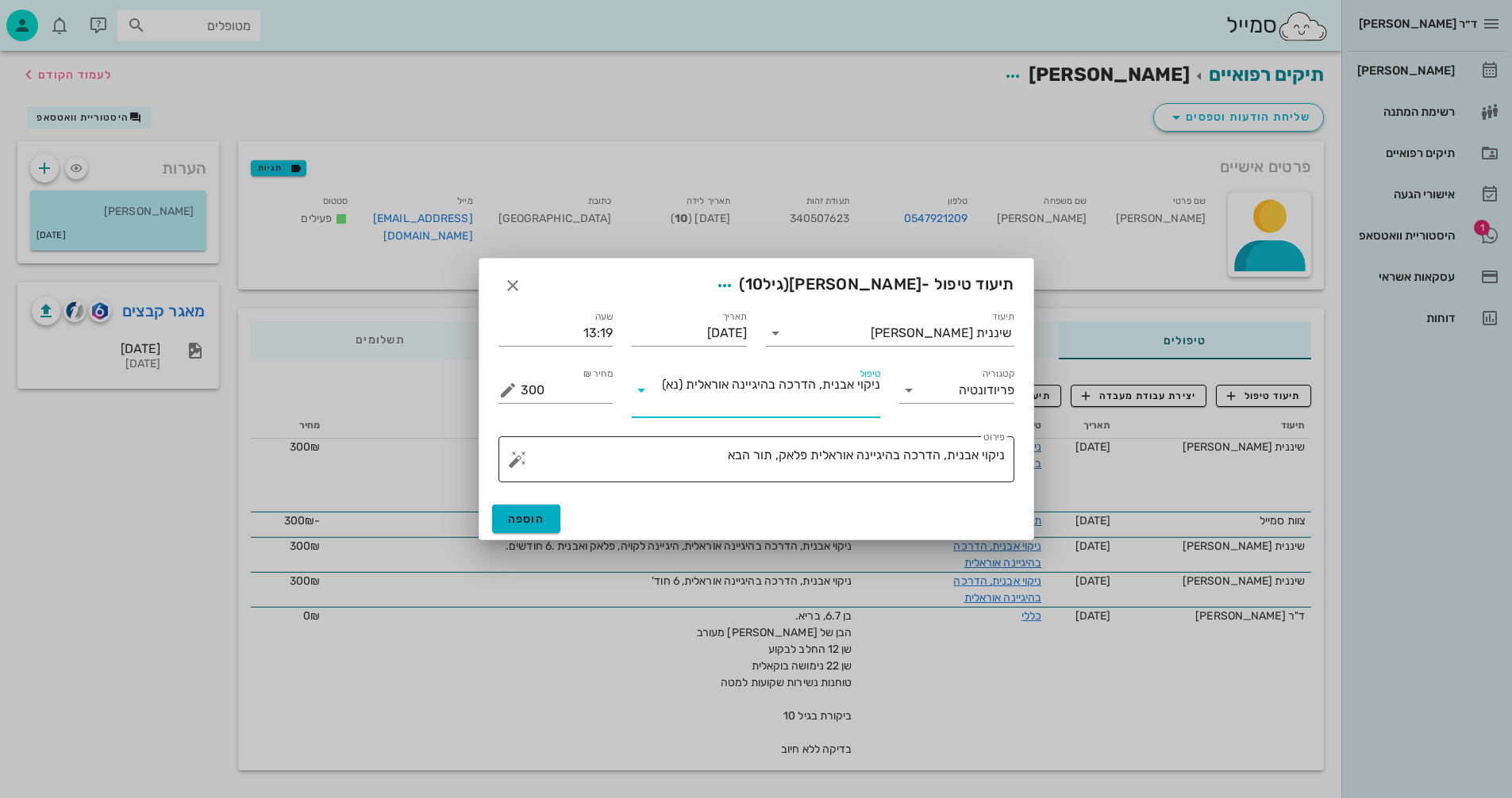
click at [646, 466] on textarea "ניקוי אבנית, הדרכה בהיגיינה אוראלית פלאק, תור הבא" at bounding box center [762, 463] width 484 height 38
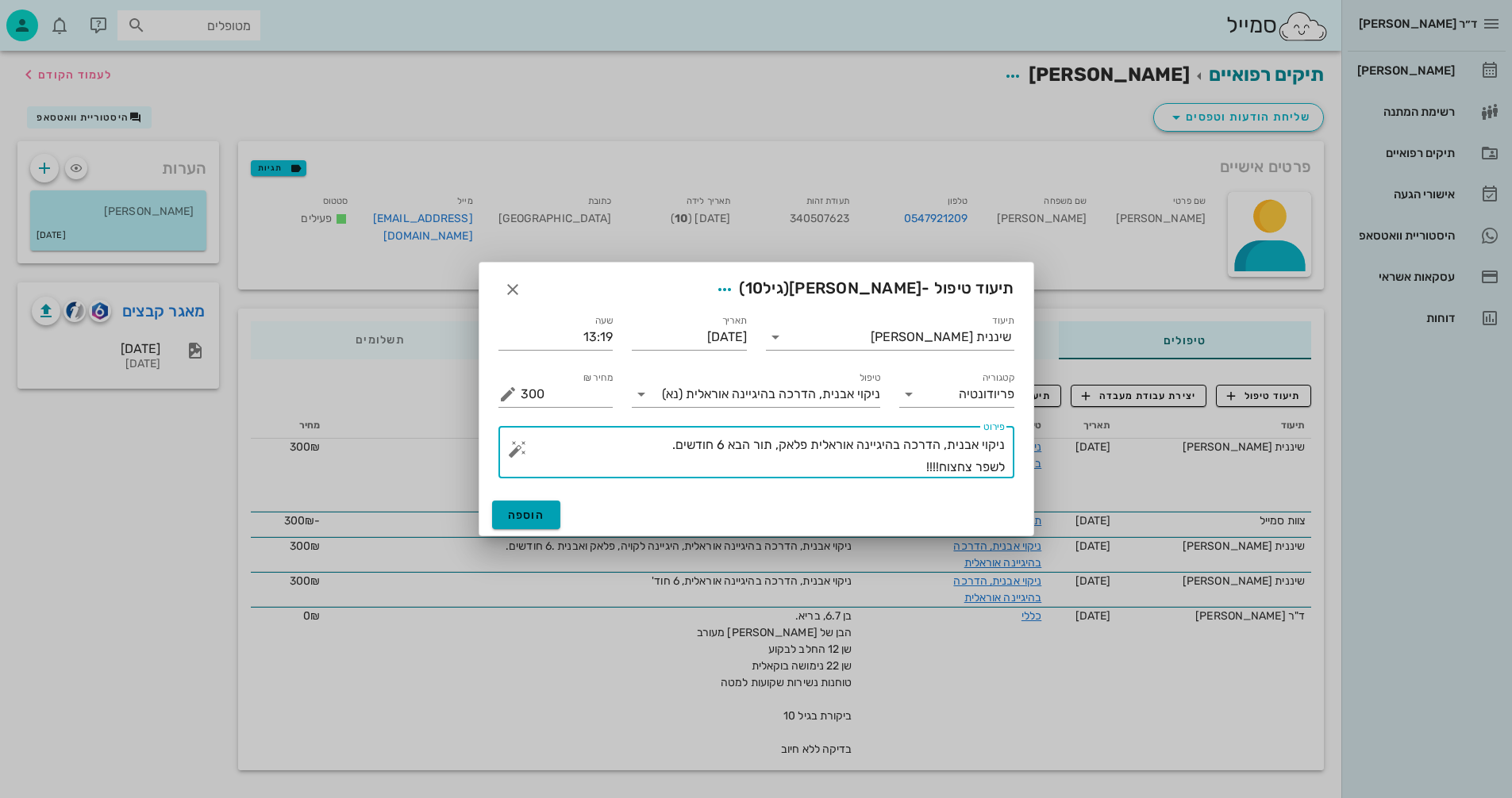
type textarea "ניקוי אבנית, הדרכה בהיגיינה אוראלית פלאק, תור הבא 6 חודשים. לשפר צחצוח!!!!"
click at [544, 518] on span "הוספה" at bounding box center [526, 515] width 37 height 13
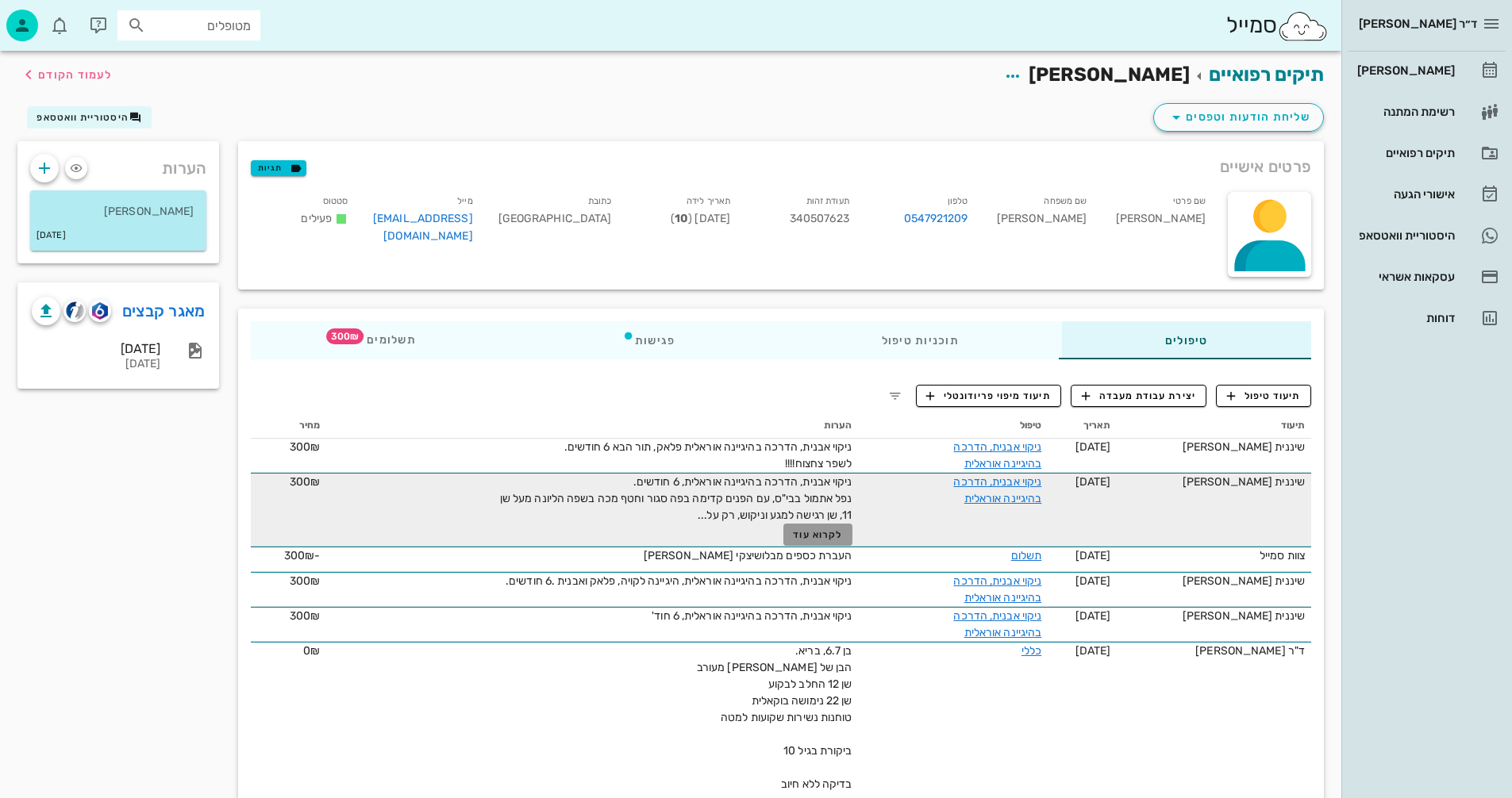
click at [813, 534] on span "לקרוא עוד" at bounding box center [817, 534] width 49 height 11
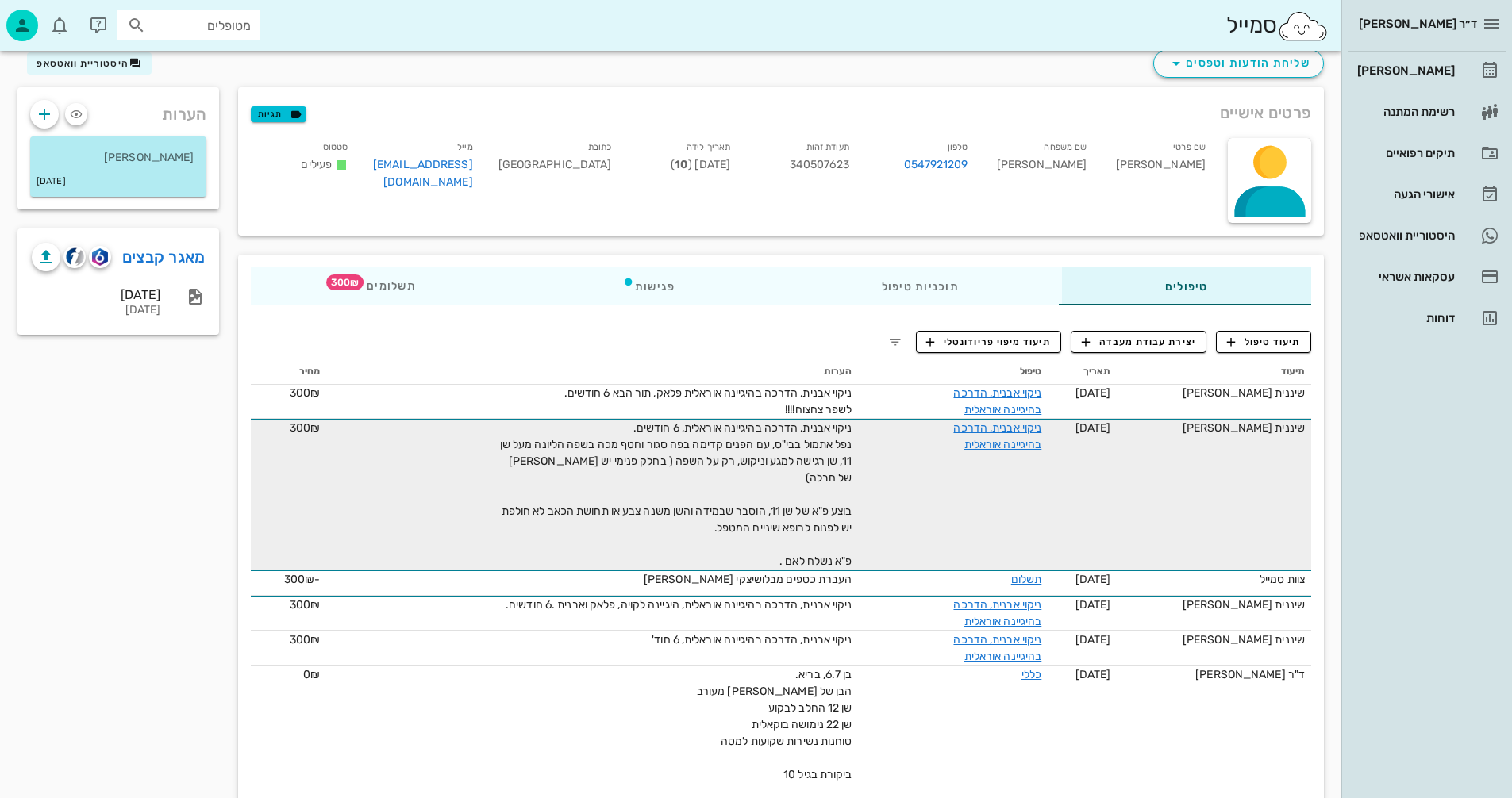
scroll to position [79, 0]
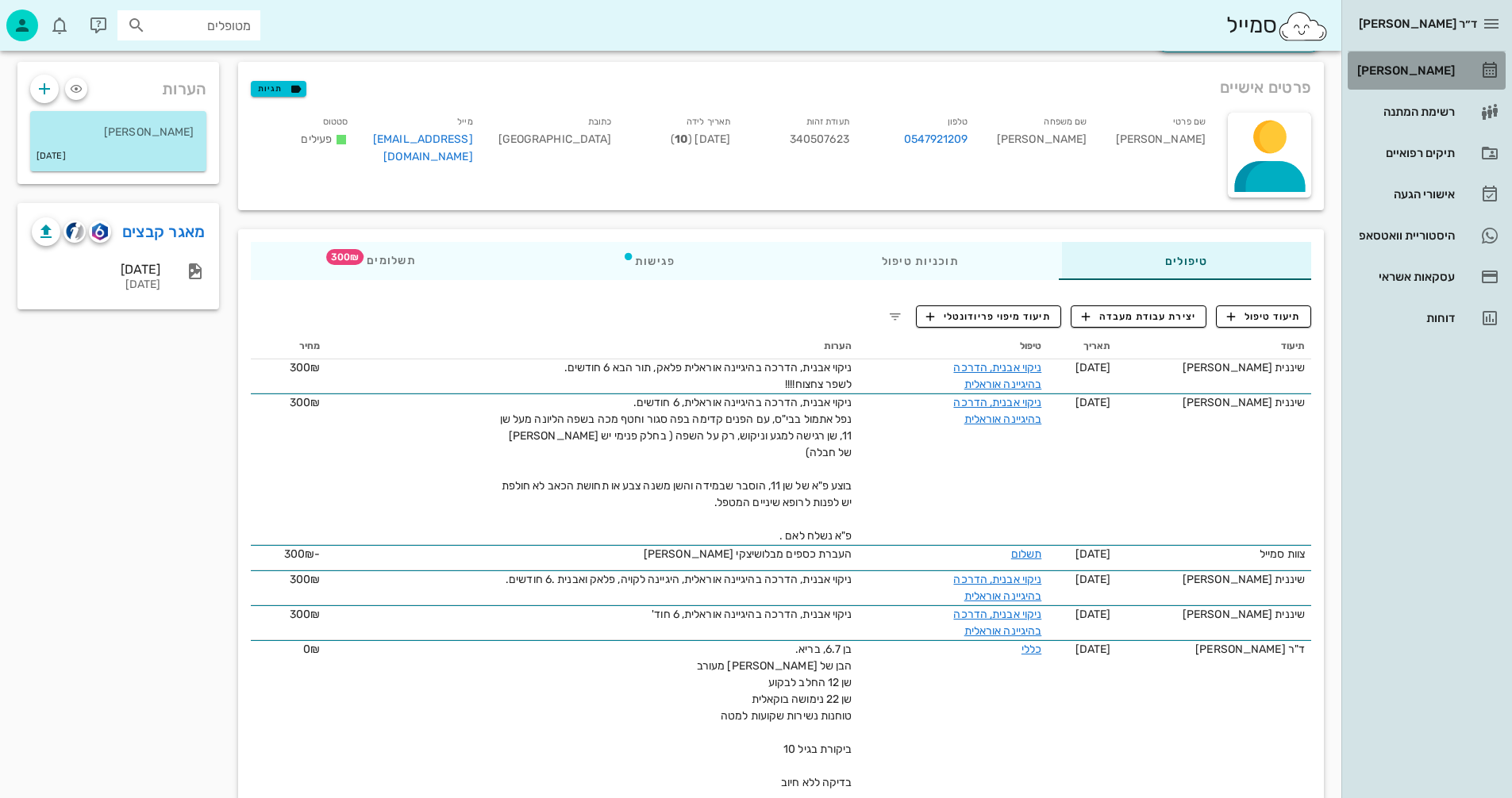
click at [1423, 71] on div "[PERSON_NAME]" at bounding box center [1404, 71] width 101 height 12
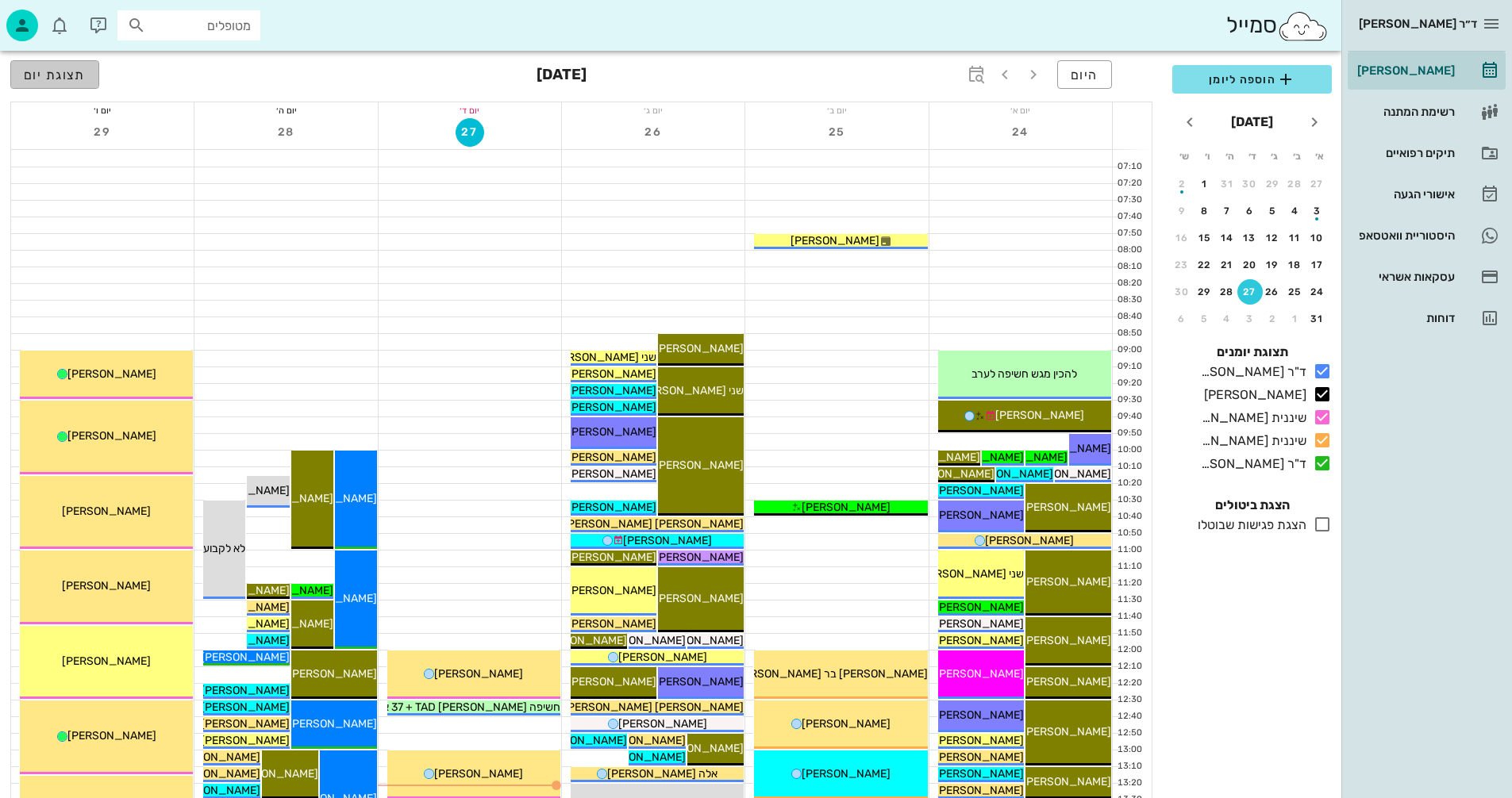
click at [41, 77] on span "תצוגת יום" at bounding box center [55, 75] width 62 height 15
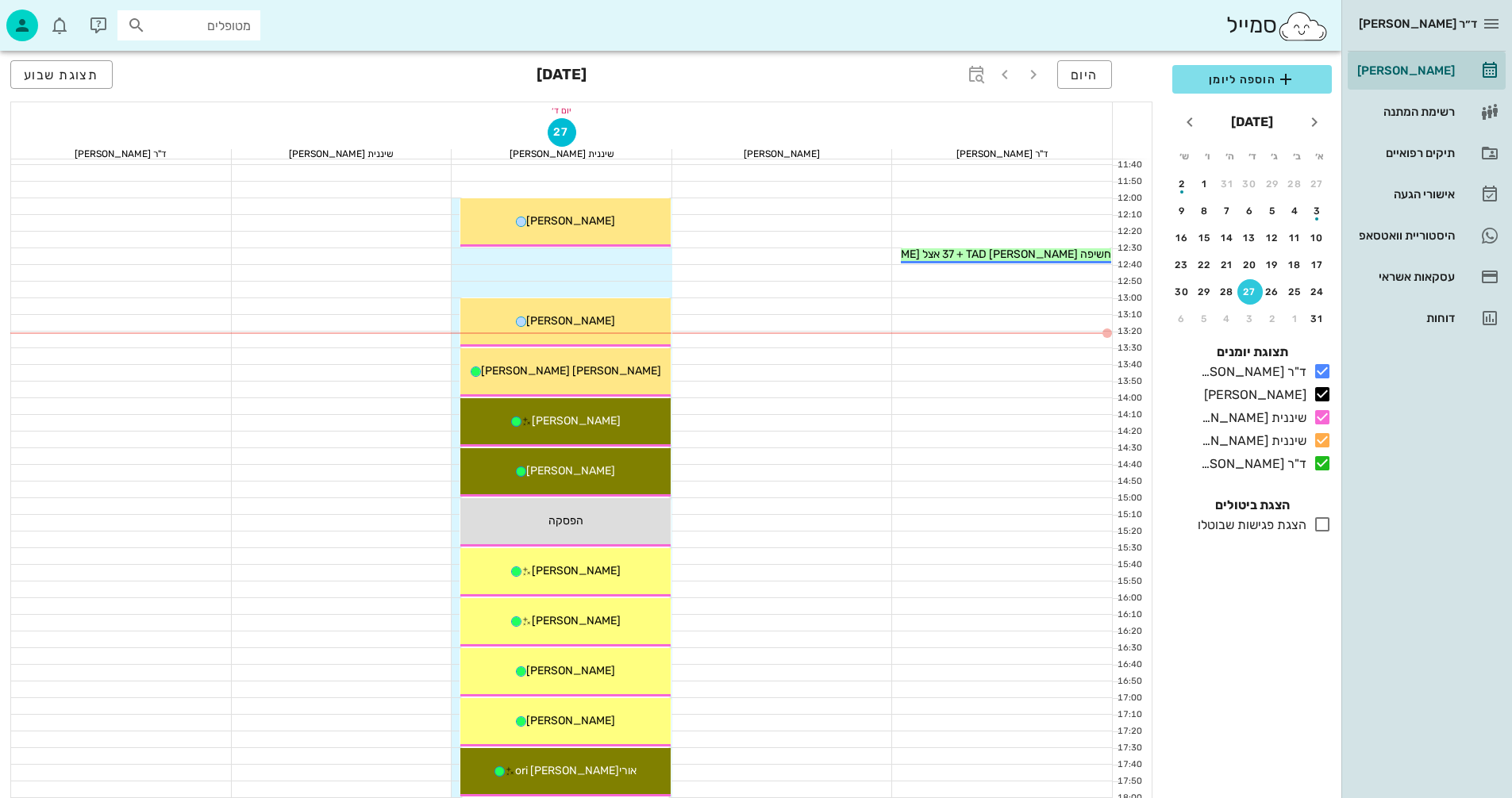
scroll to position [444, 0]
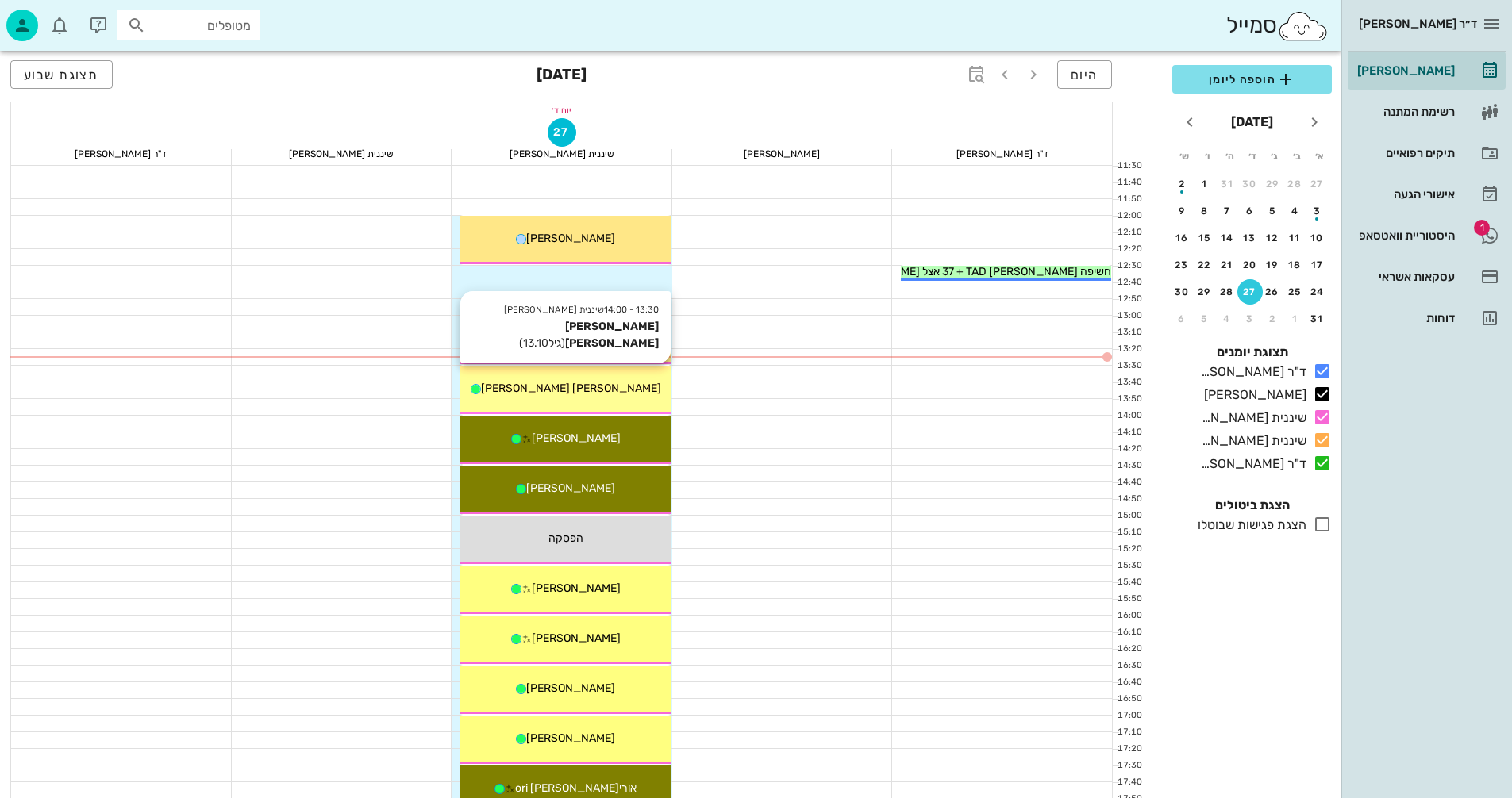
click at [622, 387] on div "[PERSON_NAME] [PERSON_NAME]" at bounding box center [565, 388] width 211 height 17
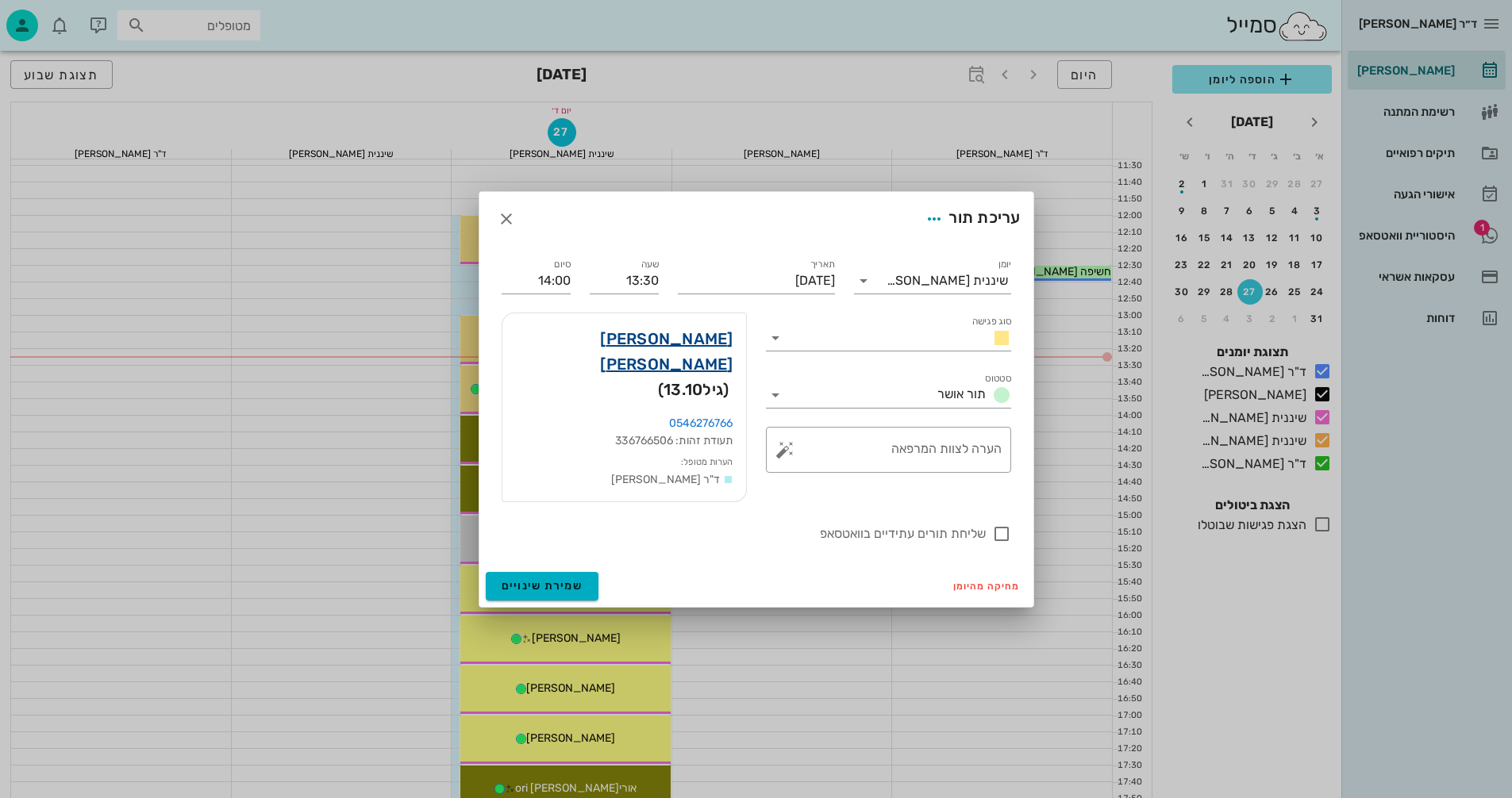
click at [715, 354] on link "[PERSON_NAME] [PERSON_NAME]" at bounding box center [624, 352] width 219 height 51
